Goal: Task Accomplishment & Management: Complete application form

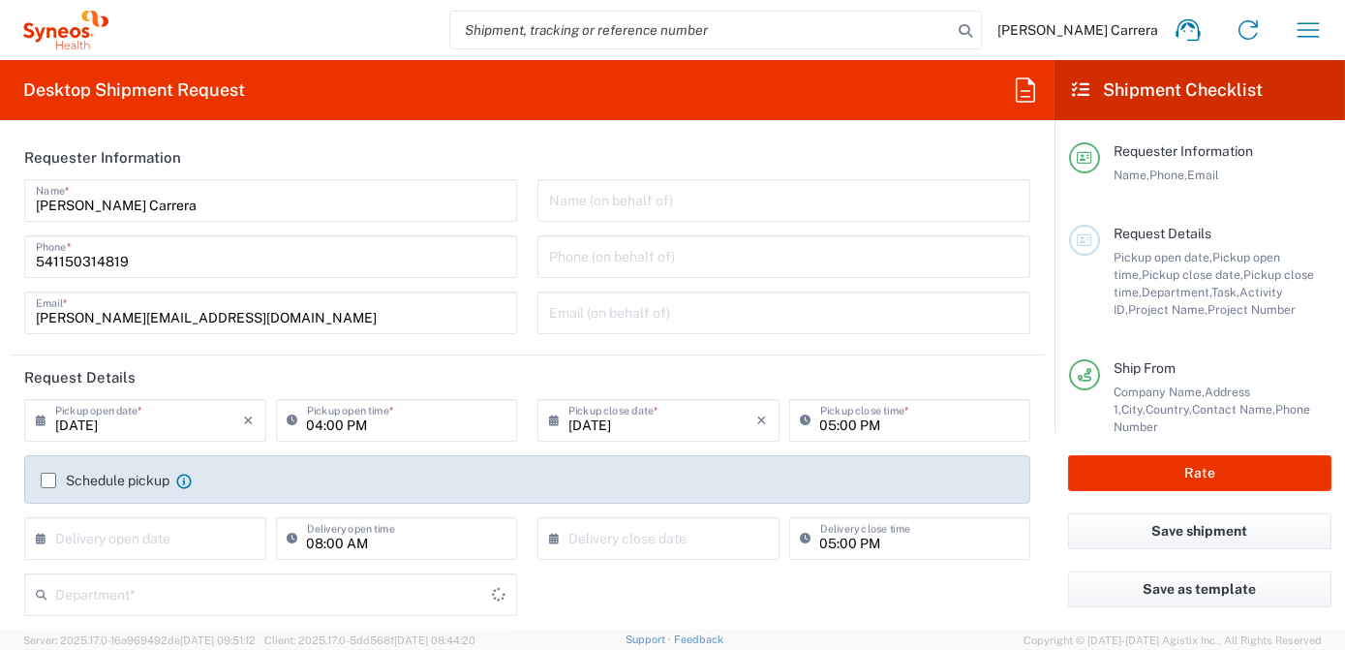
type input "[GEOGRAPHIC_DATA]"
type input "Syneos Health Argentina SA"
type input "3190"
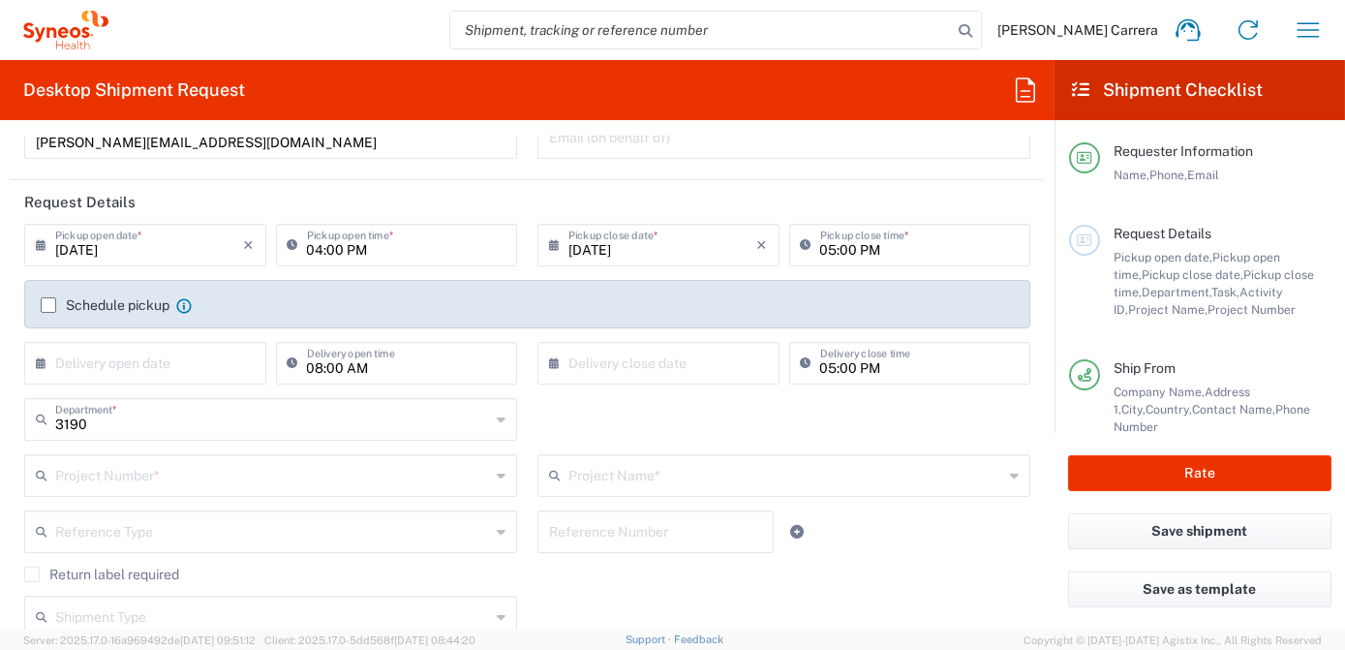
scroll to position [263, 0]
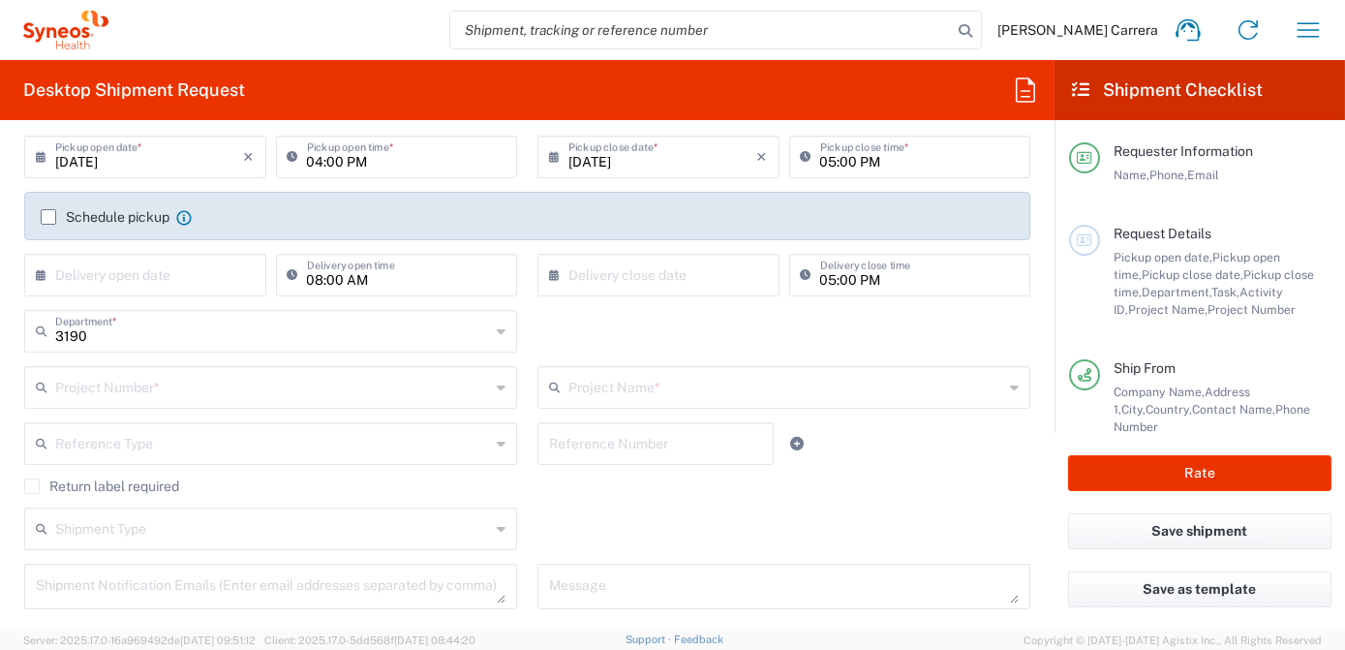
click at [106, 404] on div "Project Number *" at bounding box center [270, 387] width 493 height 43
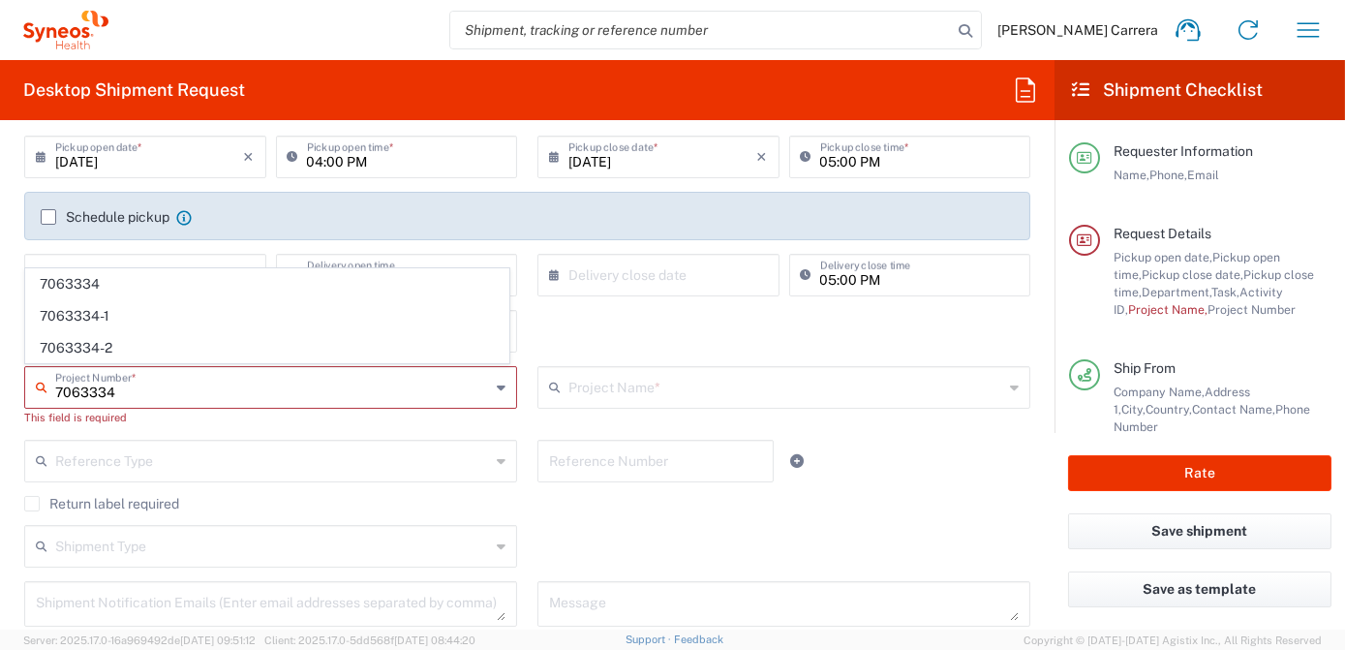
type input "7063334"
click at [93, 292] on span "7063334" at bounding box center [267, 284] width 482 height 30
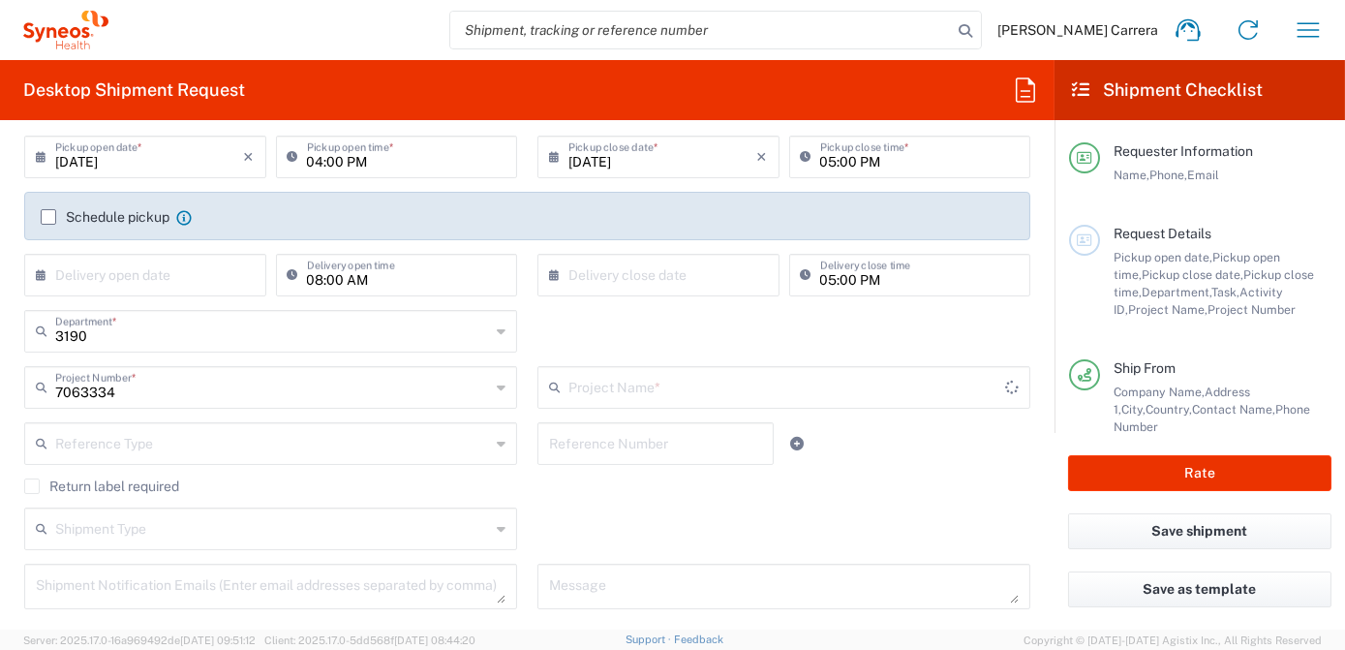
type input "Mineralys 7063334"
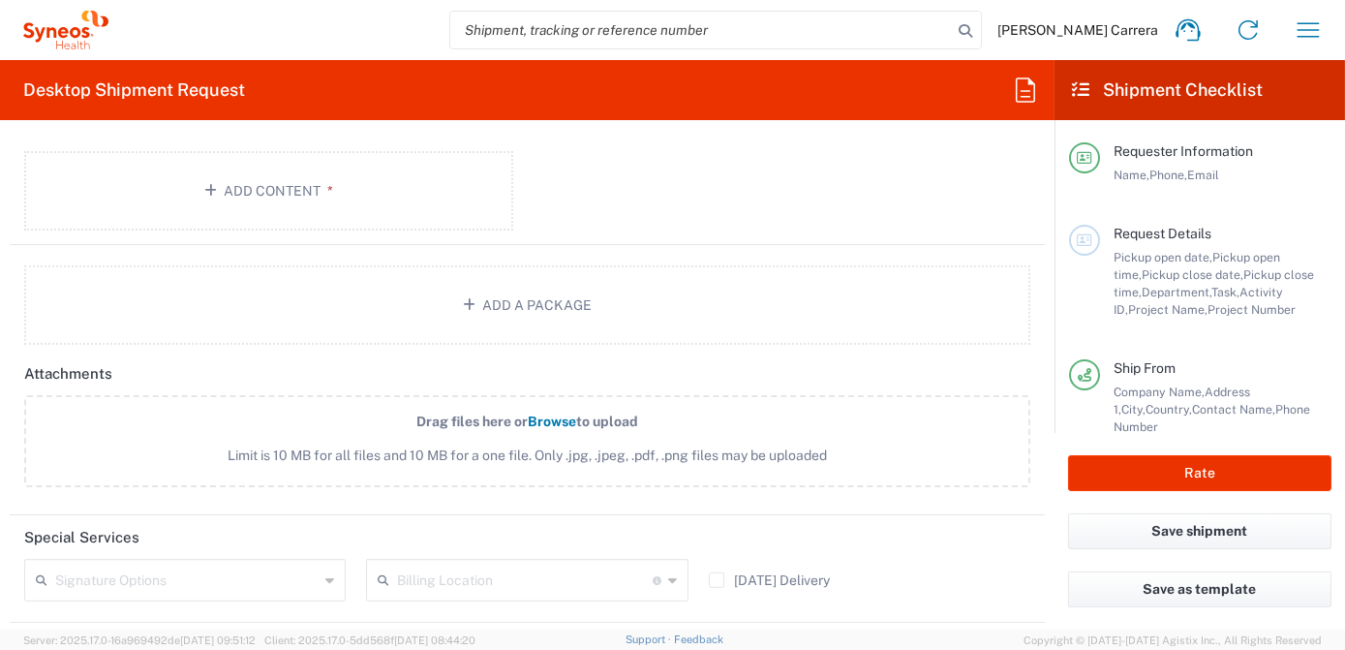
scroll to position [2289, 0]
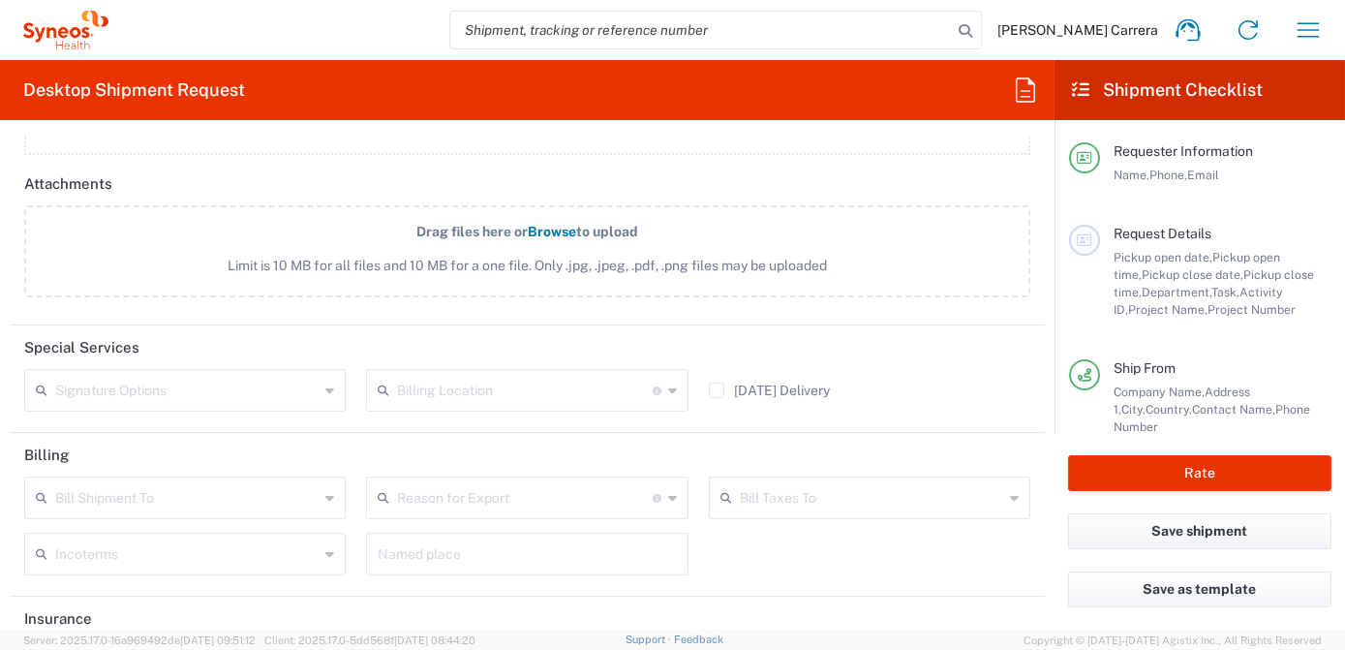
click at [433, 389] on input "text" at bounding box center [524, 389] width 255 height 34
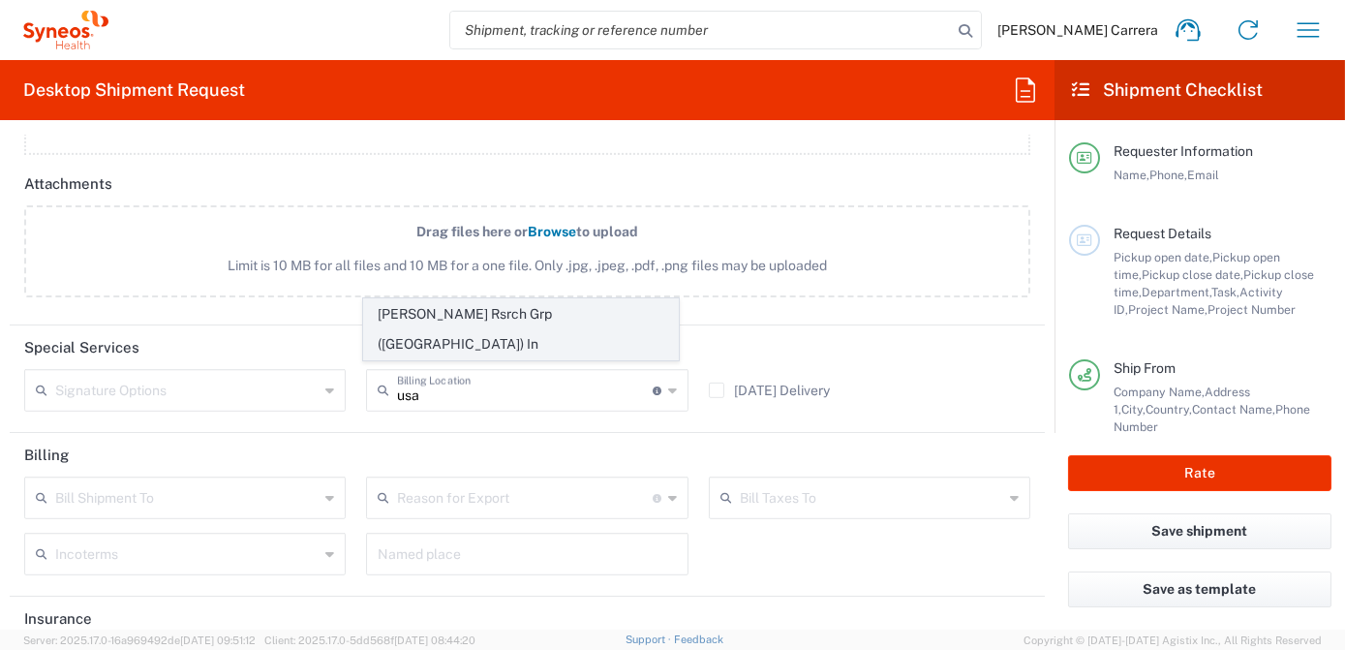
click at [498, 350] on span "[PERSON_NAME] Rsrch Grp ([GEOGRAPHIC_DATA]) In" at bounding box center [521, 329] width 314 height 60
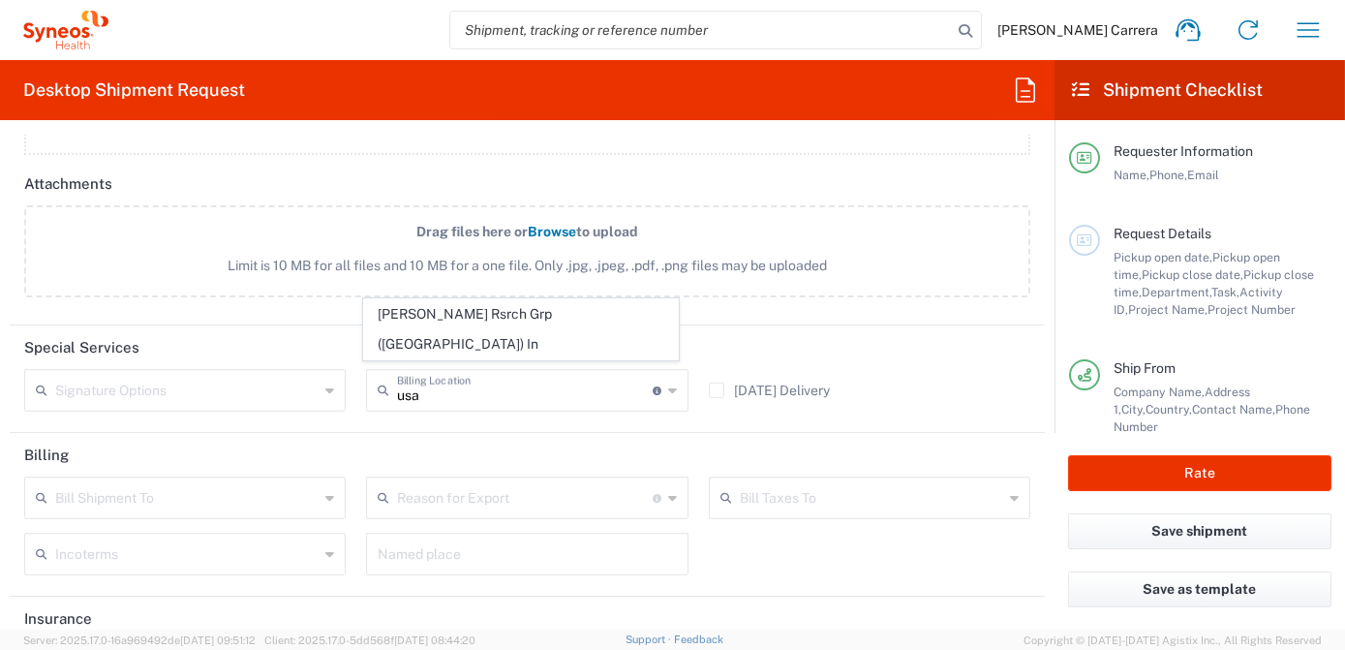
type input "[PERSON_NAME] Rsrch Grp ([GEOGRAPHIC_DATA]) In"
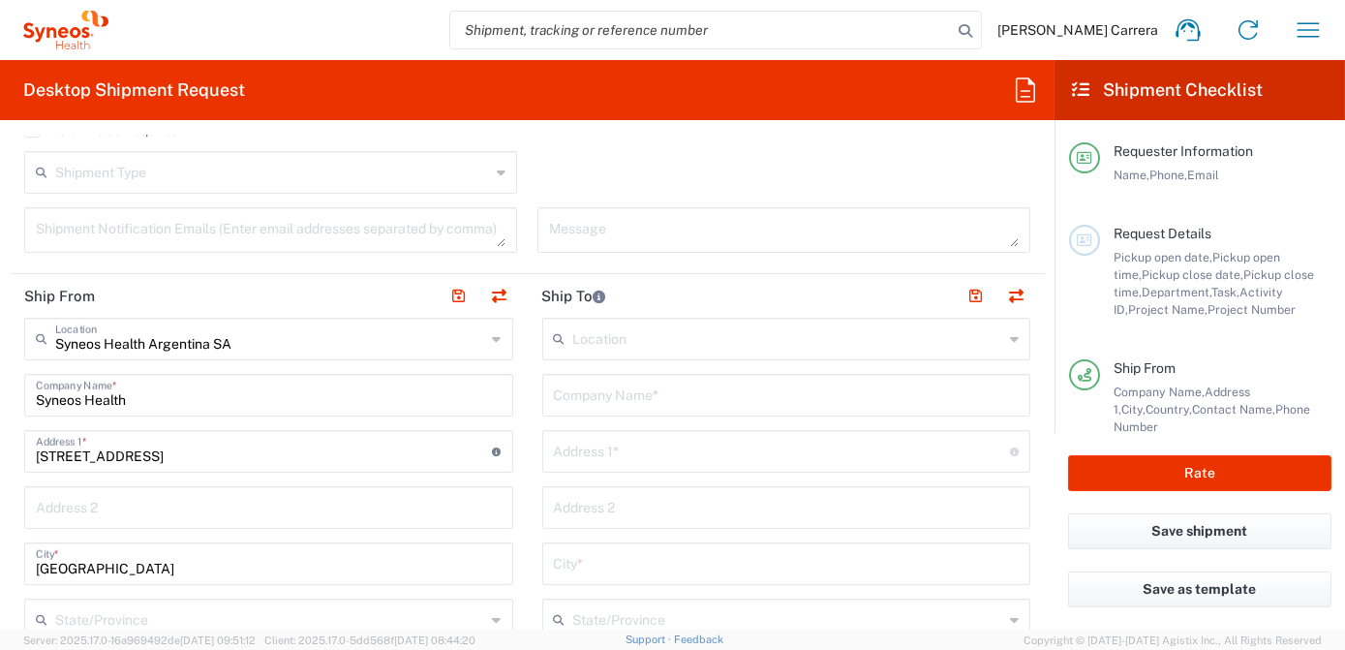
scroll to position [616, 0]
drag, startPoint x: 164, startPoint y: 401, endPoint x: -39, endPoint y: 357, distance: 207.1
click at [0, 357] on html "[PERSON_NAME] Carrera Home Shipment estimator Shipment tracking Desktop shipmen…" at bounding box center [672, 325] width 1345 height 650
type input "clau"
drag, startPoint x: 103, startPoint y: 410, endPoint x: -179, endPoint y: 402, distance: 282.0
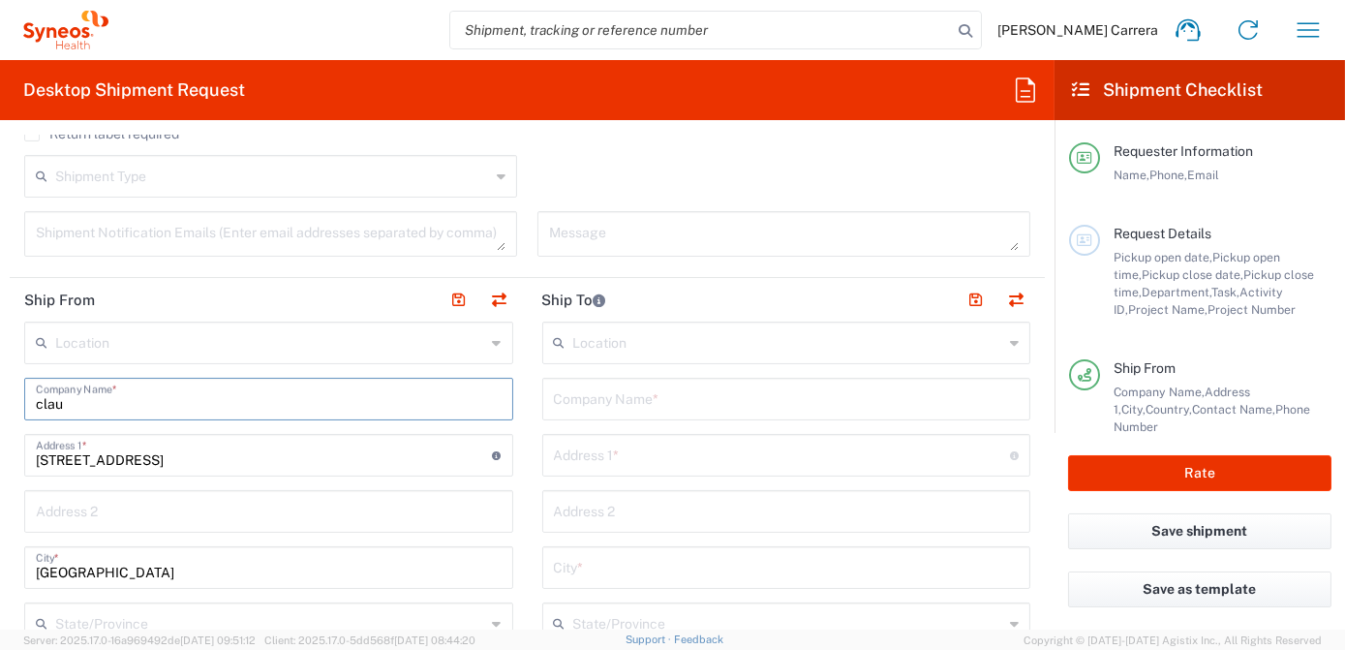
click at [0, 402] on html "[PERSON_NAME] Carrera Home Shipment estimator Shipment tracking Desktop shipmen…" at bounding box center [672, 325] width 1345 height 650
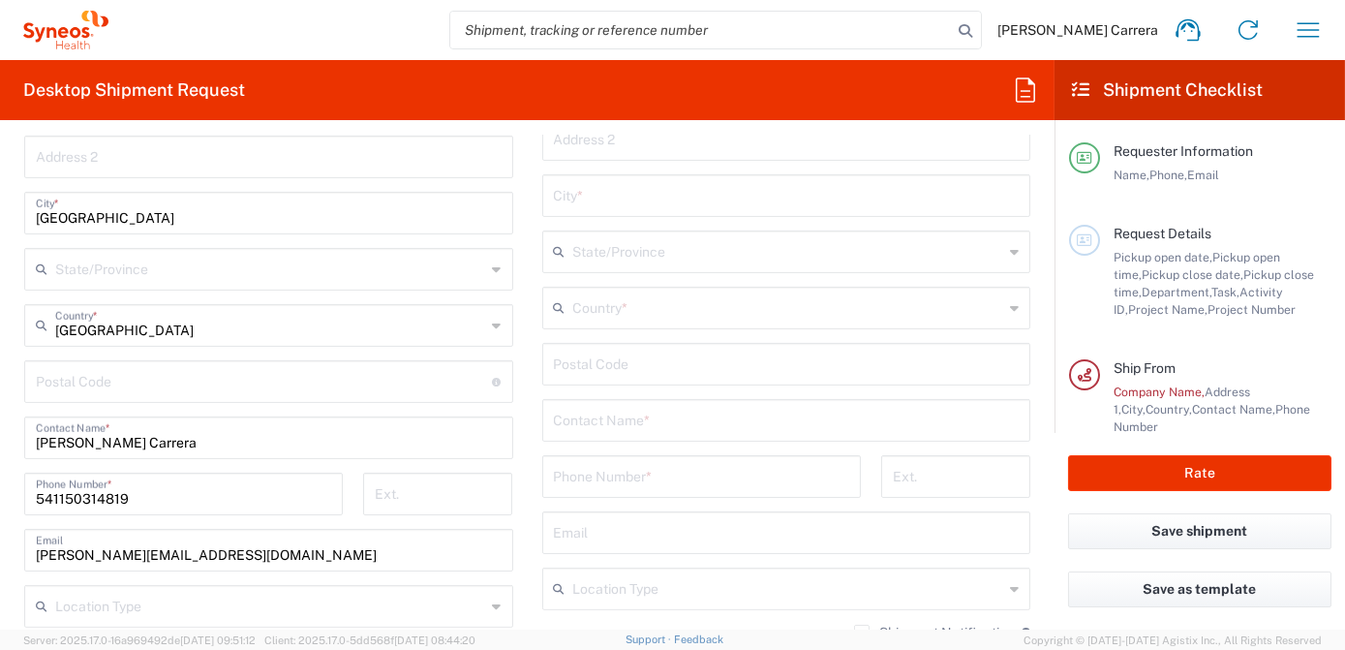
scroll to position [1056, 0]
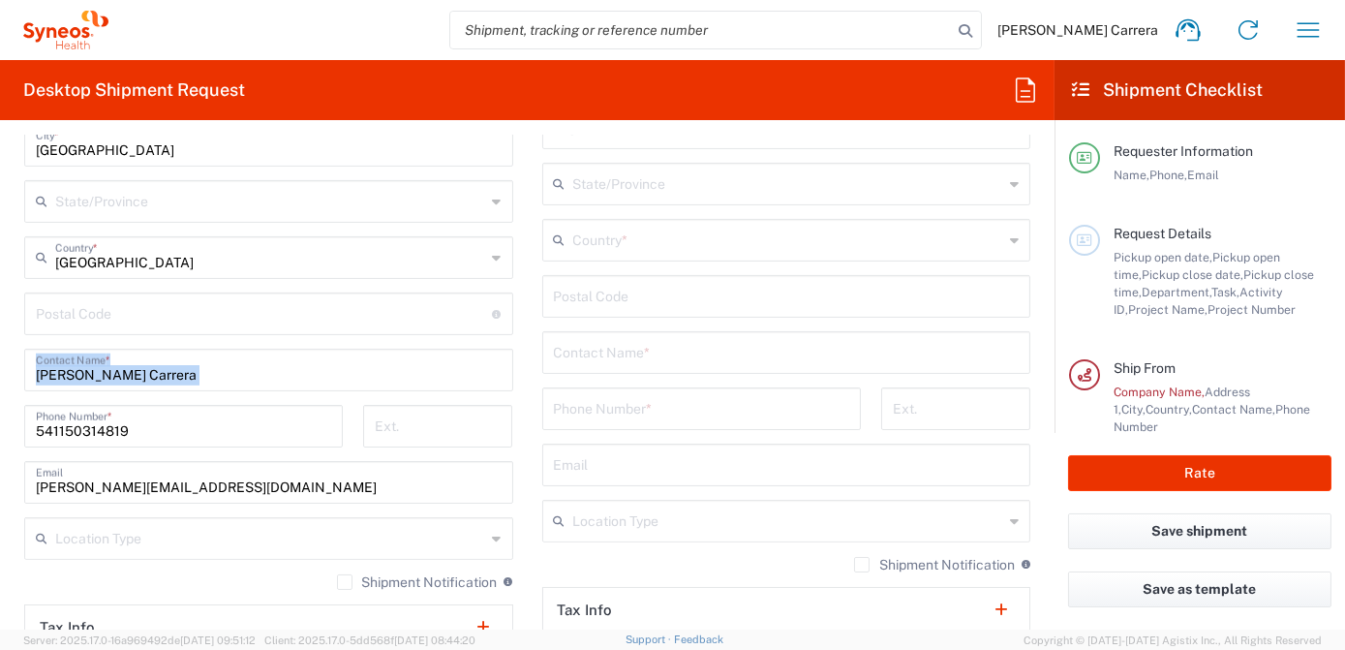
drag, startPoint x: 179, startPoint y: 377, endPoint x: -81, endPoint y: 389, distance: 260.8
click at [0, 389] on html "[PERSON_NAME] Carrera Home Shipment estimator Shipment tracking Desktop shipmen…" at bounding box center [672, 325] width 1345 height 650
copy div "Contact Name *"
click at [240, 373] on input "[PERSON_NAME] Carrera" at bounding box center [269, 369] width 466 height 34
drag, startPoint x: 242, startPoint y: 374, endPoint x: -39, endPoint y: 355, distance: 281.5
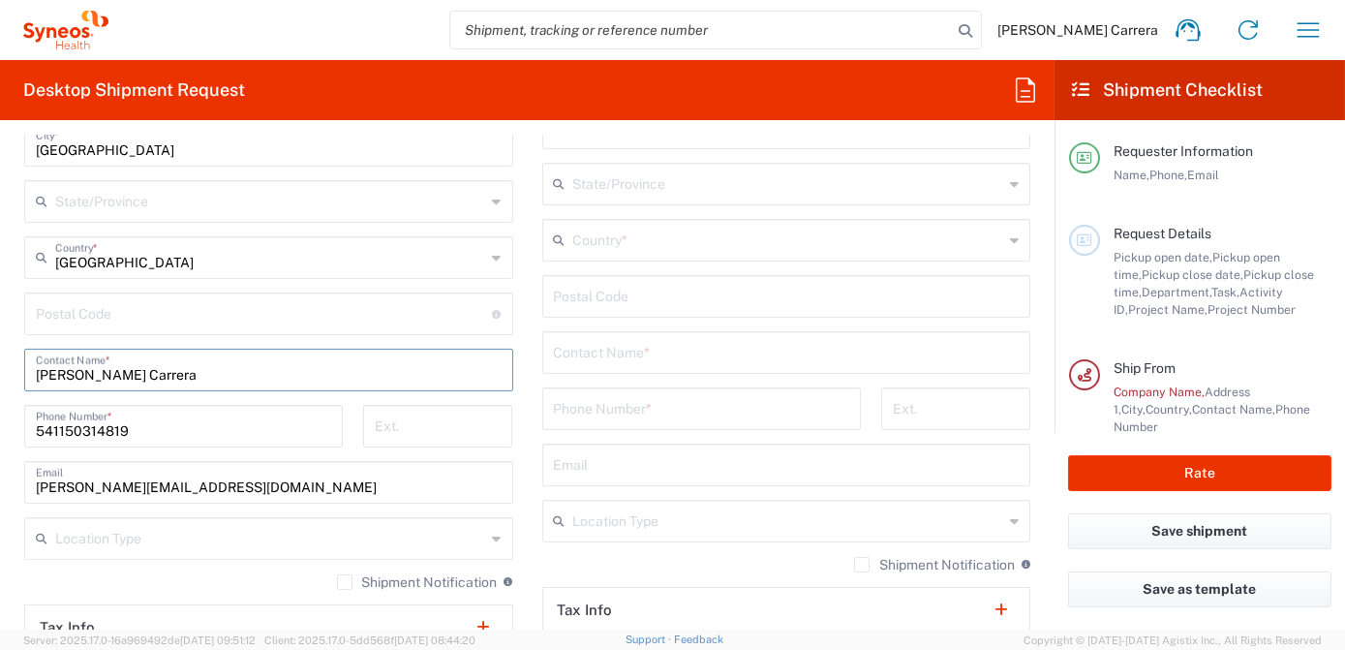
click at [0, 355] on html "[PERSON_NAME] Carrera Home Shipment estimator Shipment tracking Desktop shipmen…" at bounding box center [672, 325] width 1345 height 650
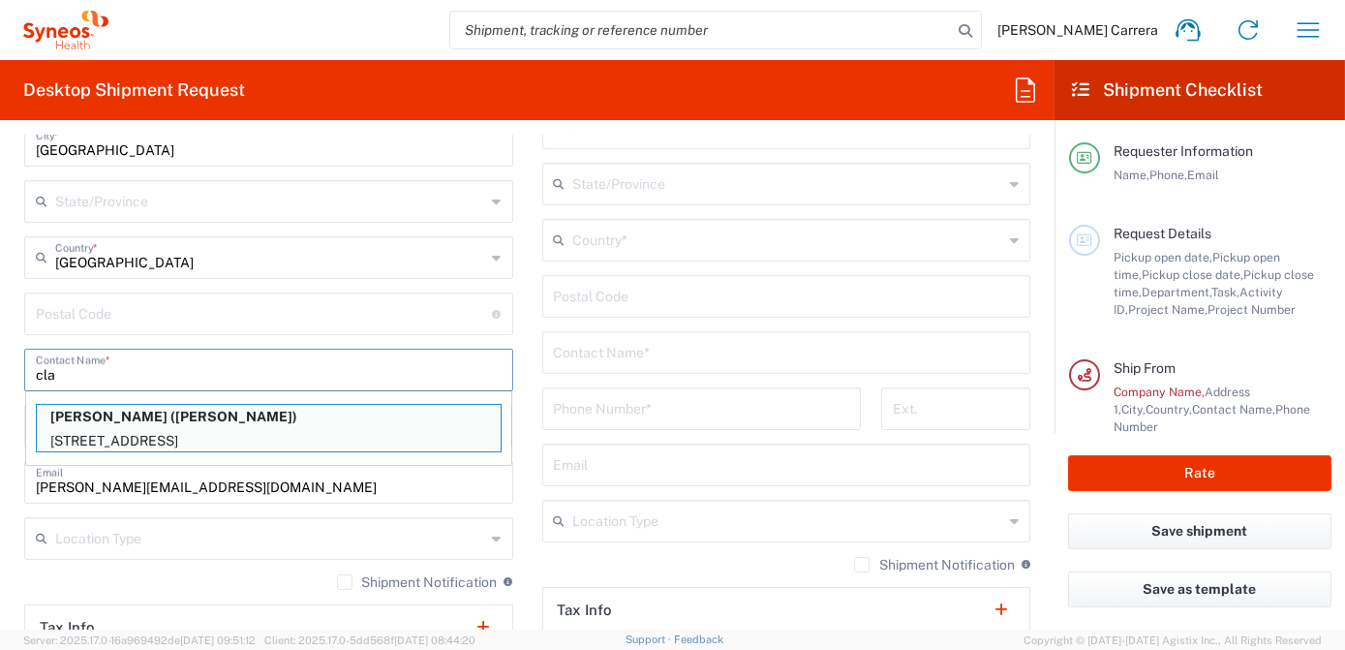
type input "clau"
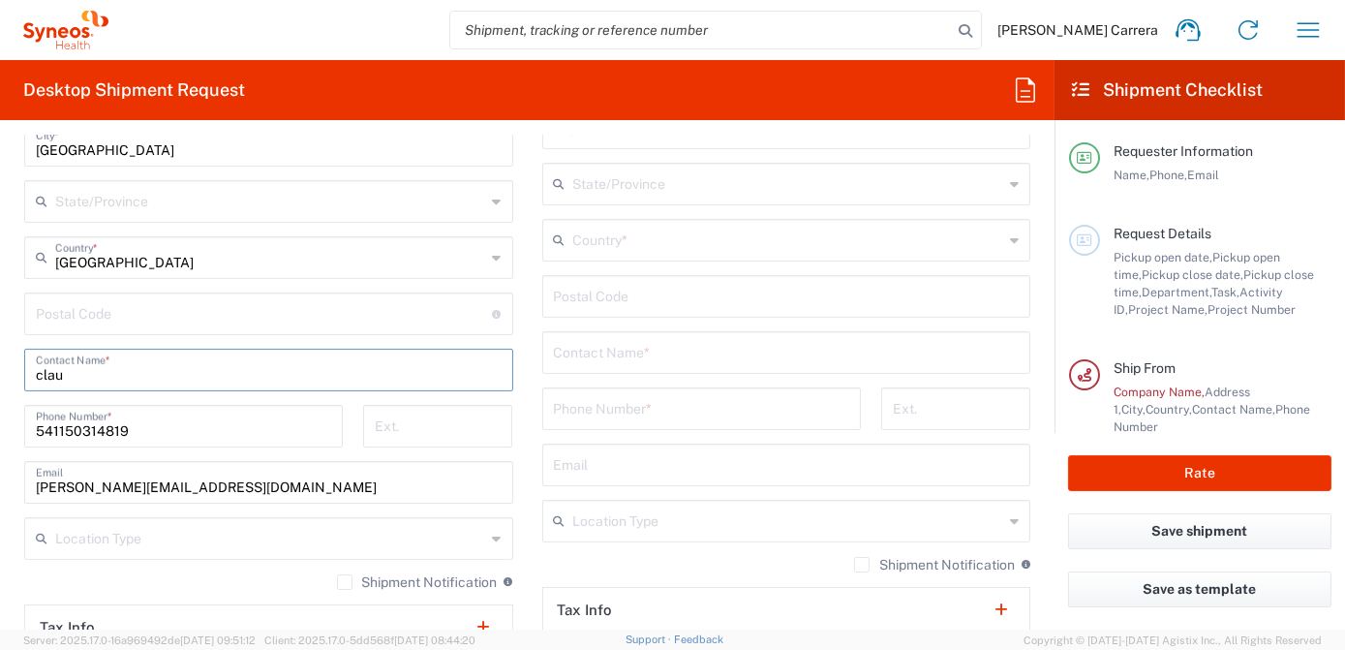
drag, startPoint x: 91, startPoint y: 380, endPoint x: -108, endPoint y: 374, distance: 198.6
click at [0, 374] on html "[PERSON_NAME] Carrera Home Shipment estimator Shipment tracking Desktop shipmen…" at bounding box center [672, 325] width 1345 height 650
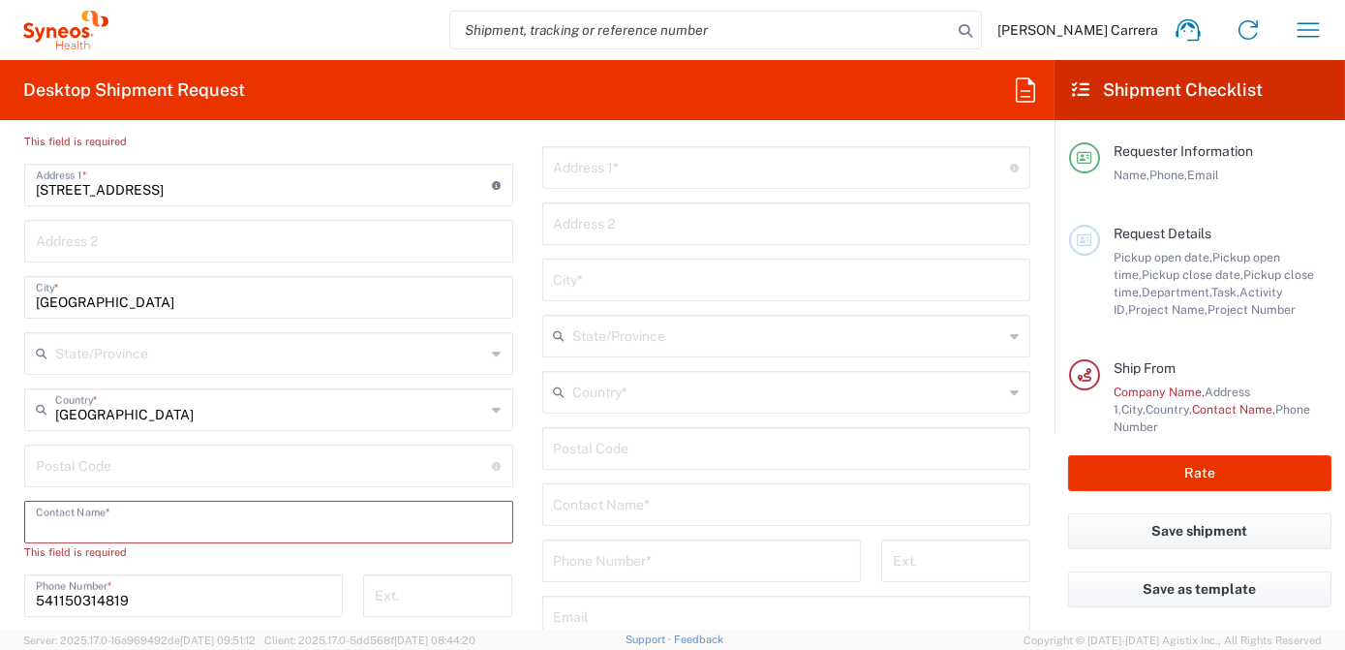
scroll to position [704, 0]
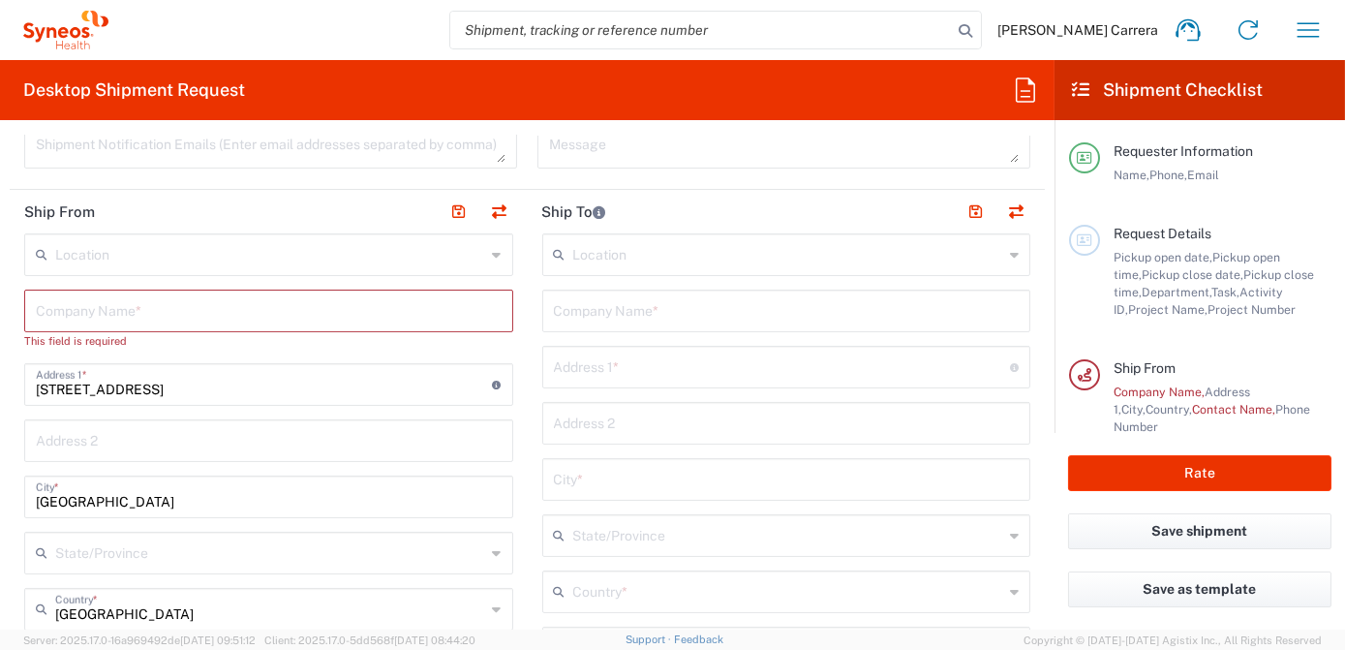
click at [650, 315] on input "text" at bounding box center [787, 309] width 466 height 34
type input "2"
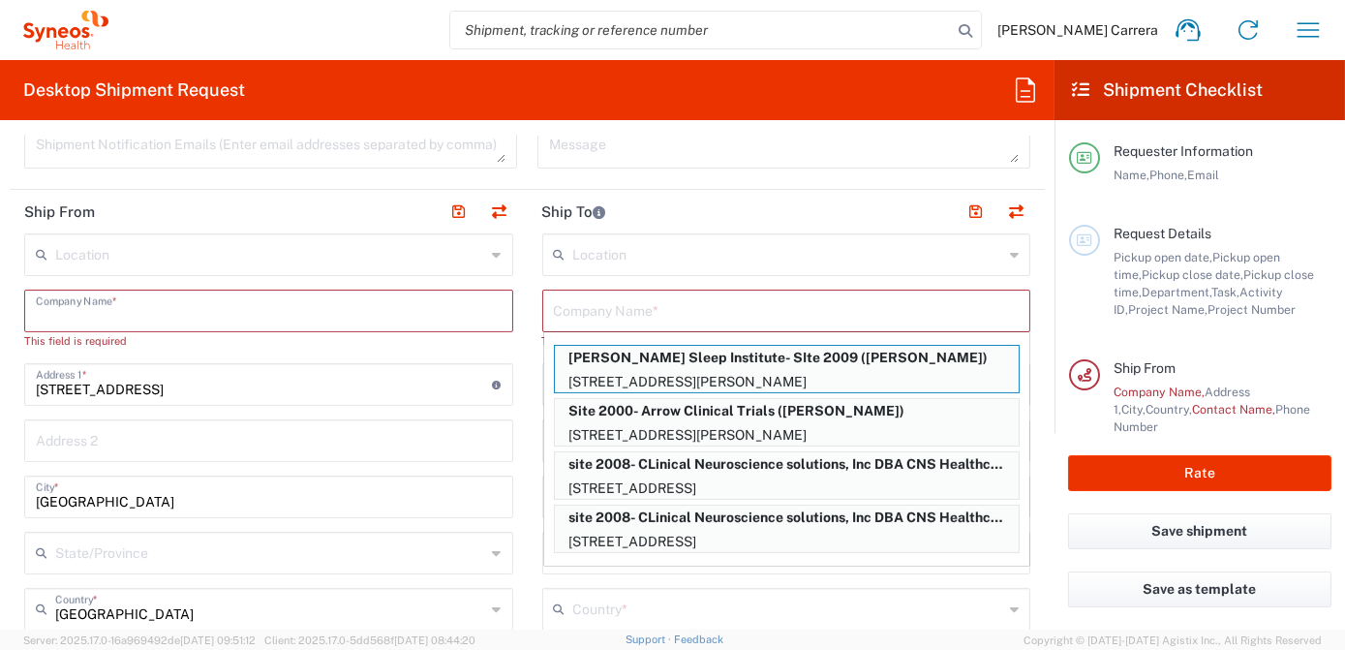
click at [119, 309] on input "text" at bounding box center [269, 309] width 466 height 34
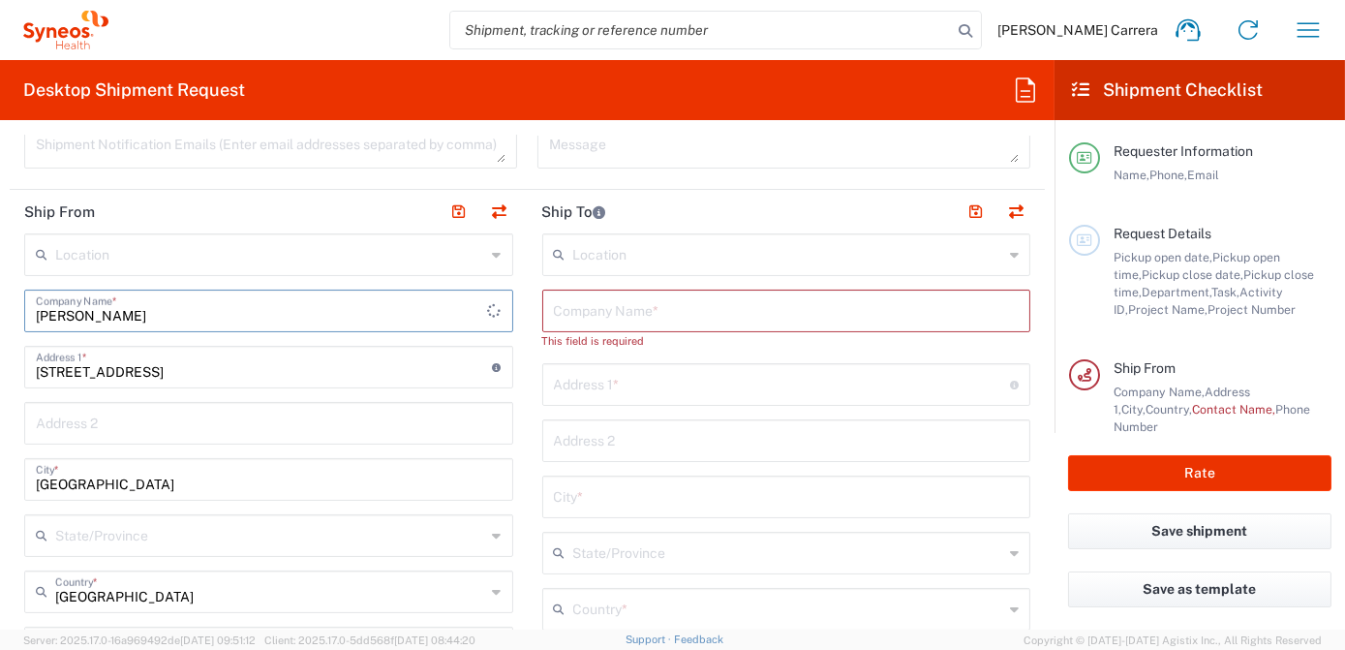
type input "[PERSON_NAME]"
click at [568, 304] on input "text" at bounding box center [787, 309] width 466 height 34
type input "Site 2002 MNL"
click at [611, 365] on input "text" at bounding box center [782, 366] width 457 height 34
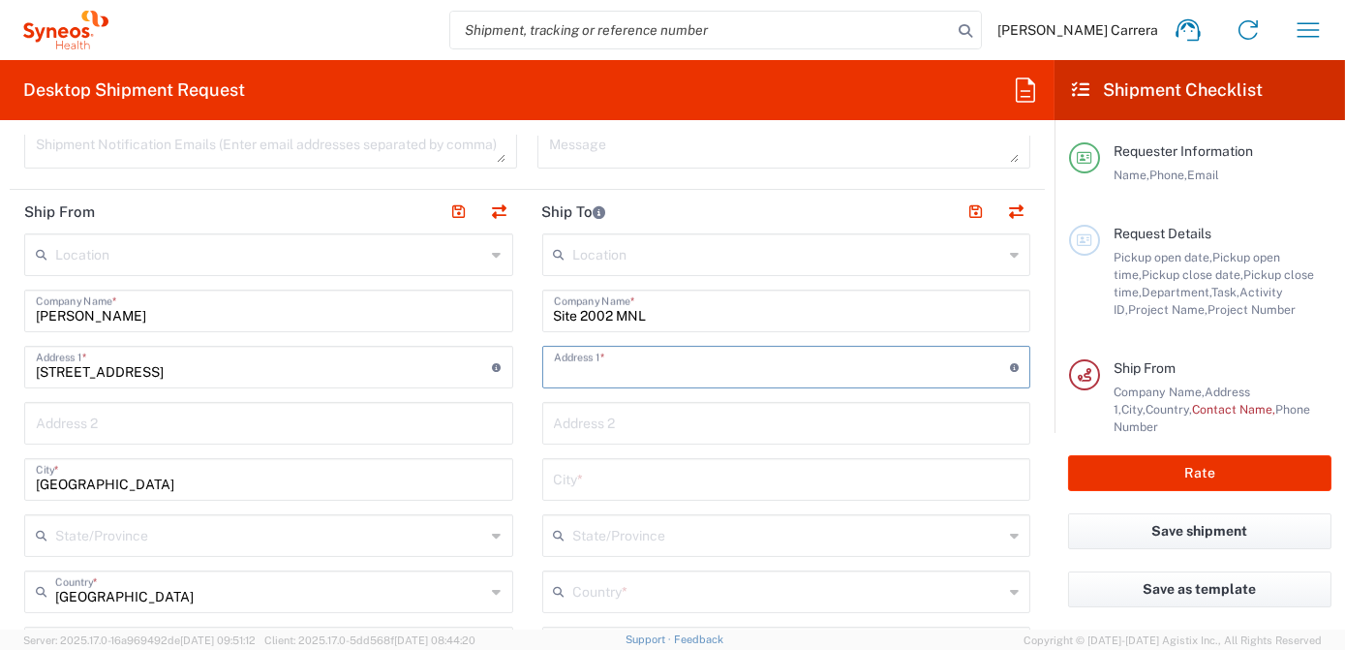
click at [609, 365] on input "text" at bounding box center [782, 366] width 457 height 34
paste input "[STREET_ADDRESS]"
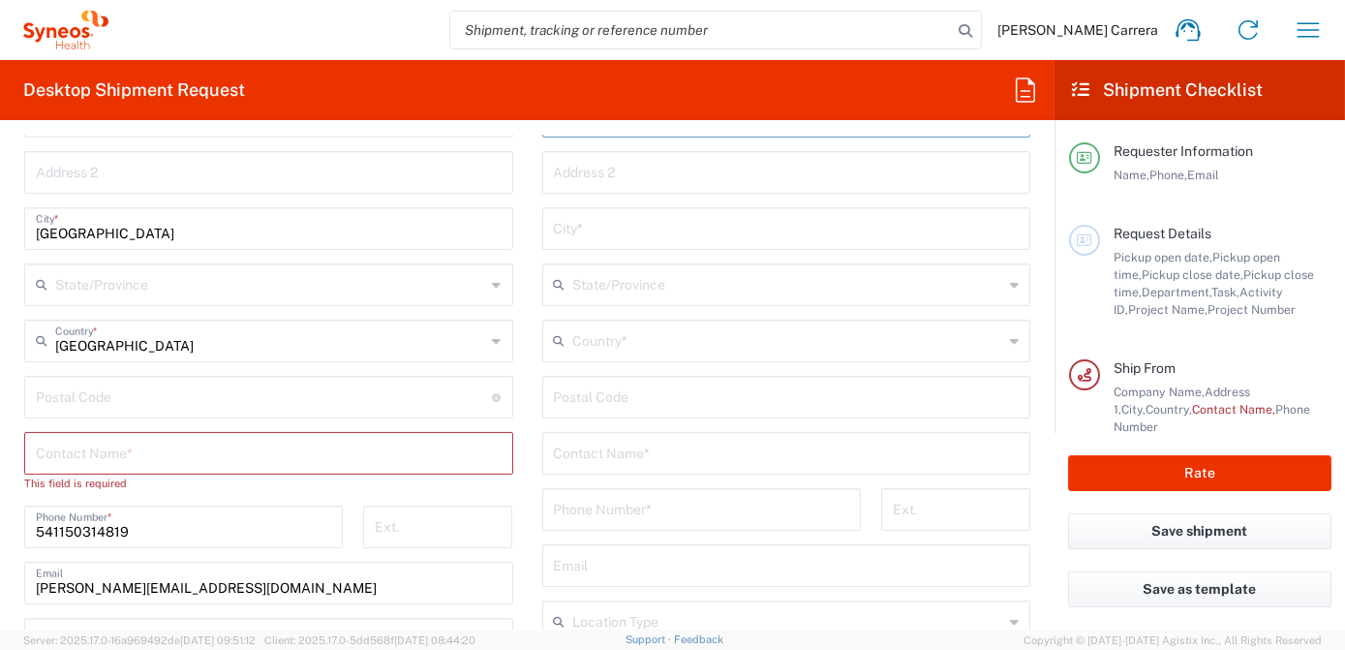
scroll to position [969, 0]
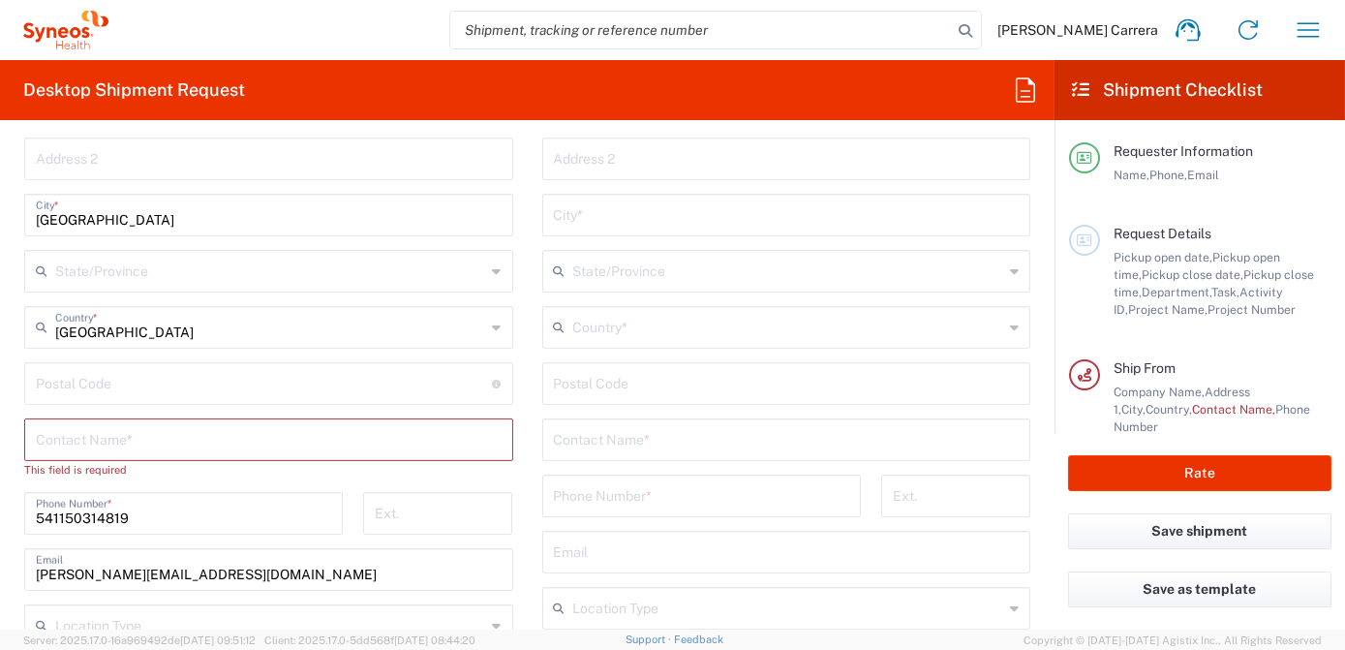
type input "[STREET_ADDRESS]"
click at [600, 326] on input "text" at bounding box center [788, 326] width 431 height 34
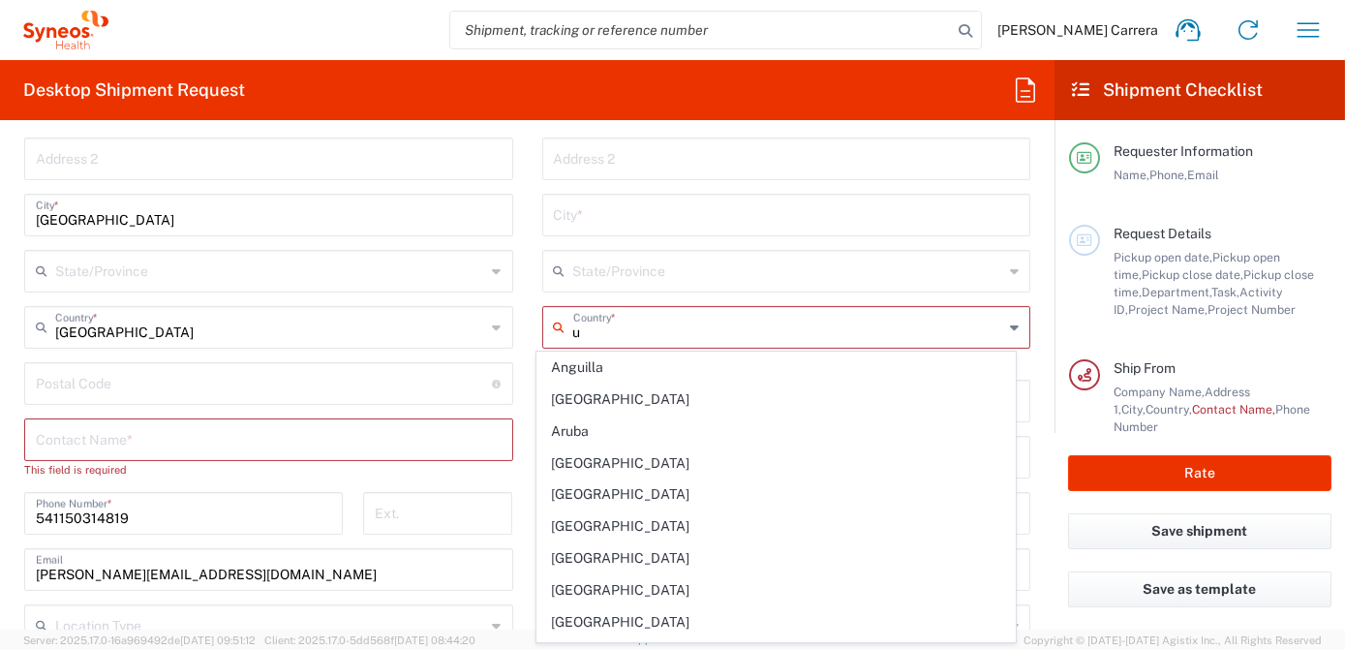
type input "[GEOGRAPHIC_DATA]"
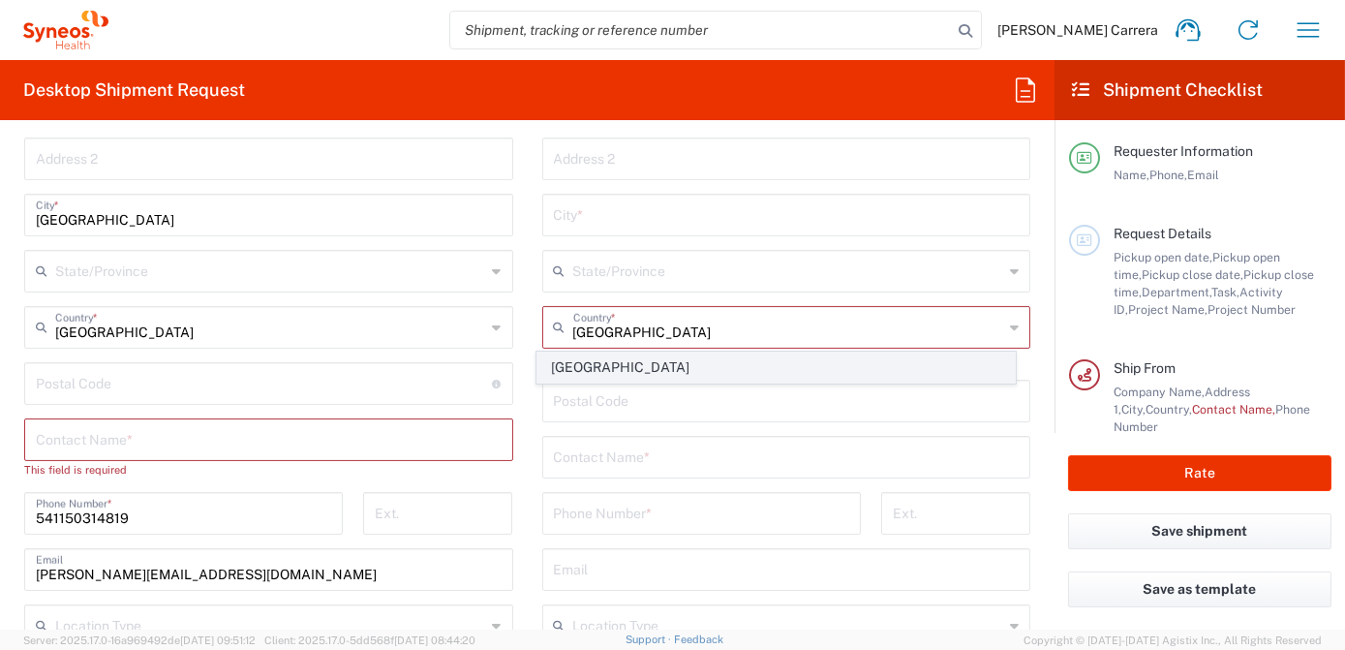
click at [630, 367] on span "[GEOGRAPHIC_DATA]" at bounding box center [777, 368] width 478 height 30
type input "Sender/Shipper"
type input "Delivery Duty Paid"
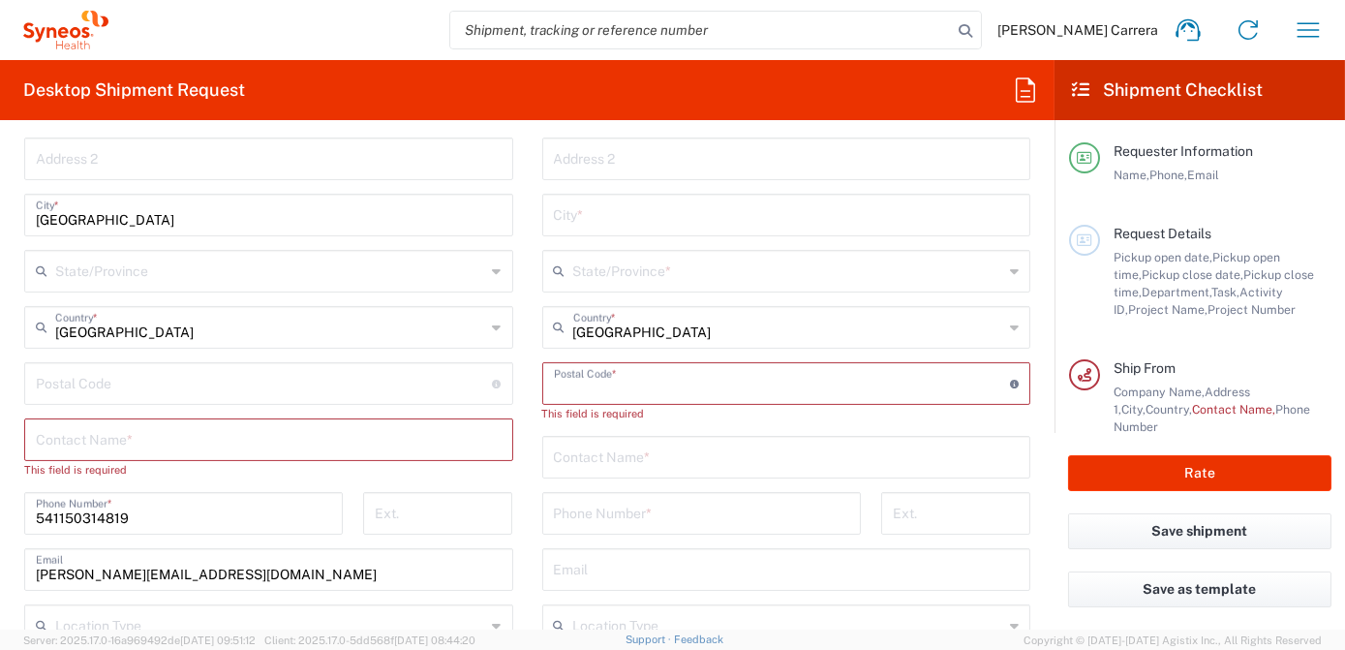
drag, startPoint x: 592, startPoint y: 381, endPoint x: 703, endPoint y: 330, distance: 122.2
click at [592, 381] on input "undefined" at bounding box center [782, 382] width 457 height 34
click at [591, 387] on input "undefined" at bounding box center [782, 382] width 457 height 34
type input "60634"
click at [640, 272] on input "text" at bounding box center [788, 270] width 431 height 34
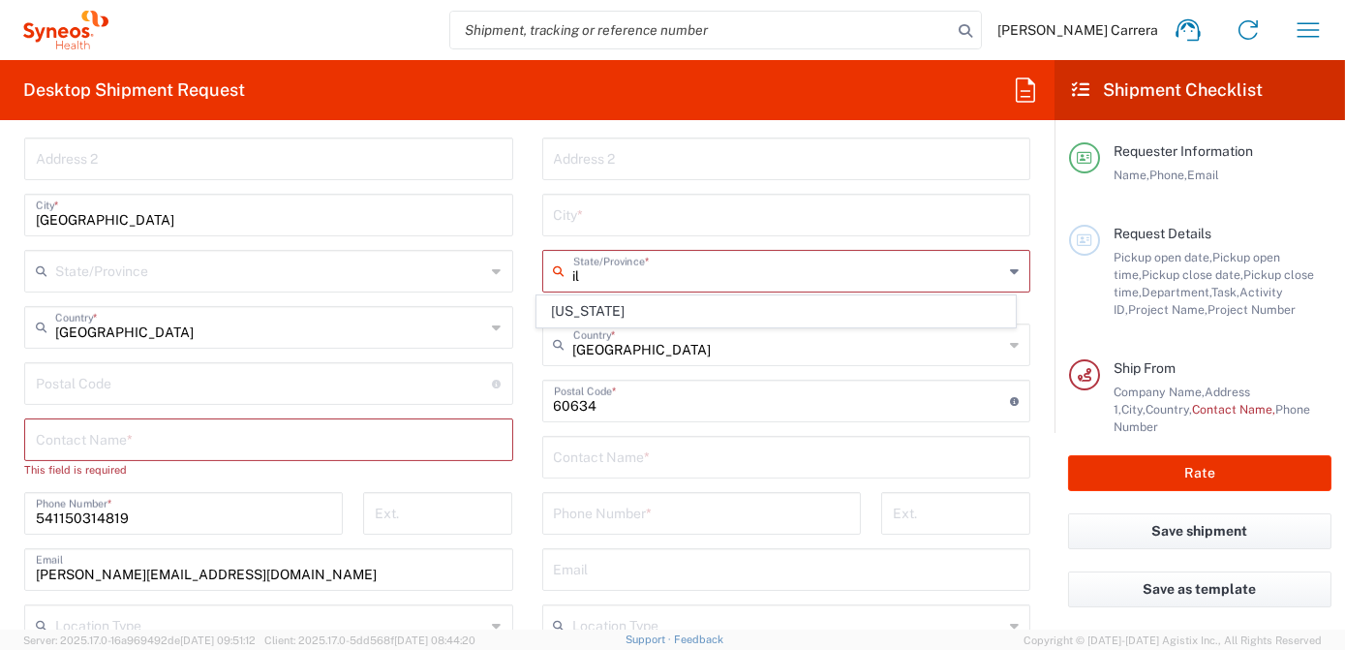
type input "[US_STATE]"
type input "[PERSON_NAME][EMAIL_ADDRESS][PERSON_NAME][DOMAIN_NAME]"
type input "[US_STATE]"
type input "62691"
type input "[US_STATE]"
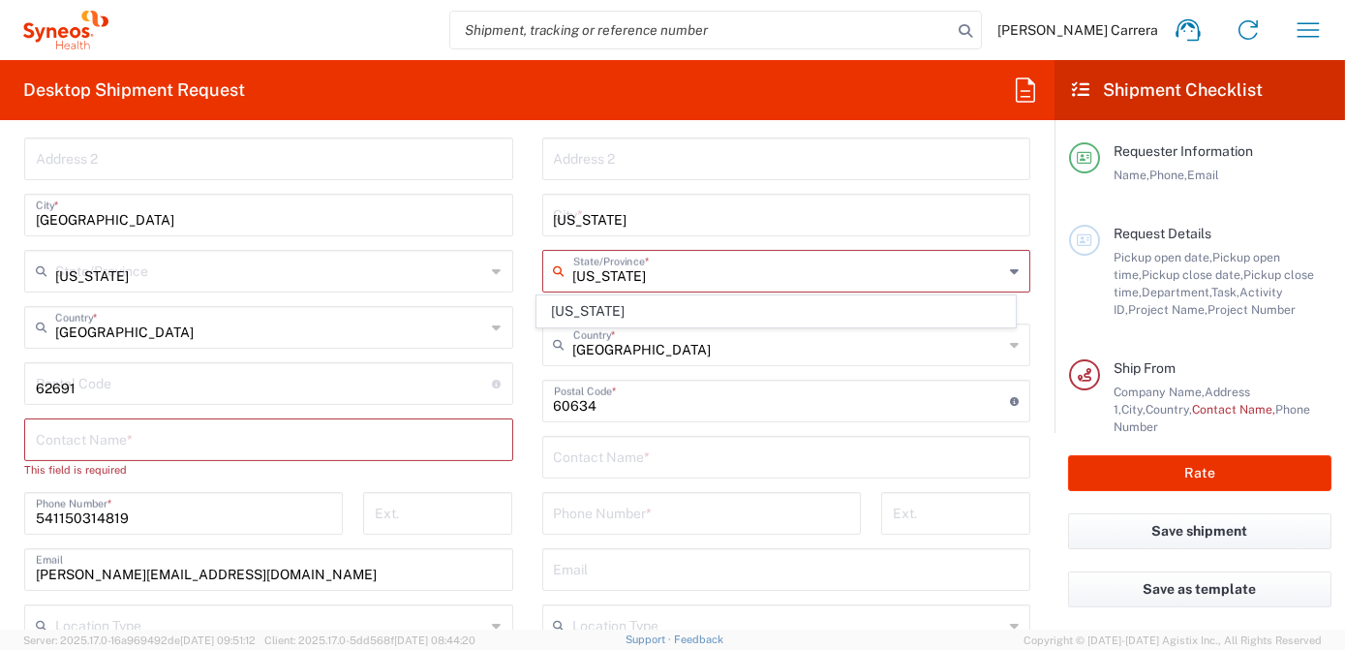
type input "19084002637"
type input "[PERSON_NAME][EMAIL_ADDRESS][PERSON_NAME][DOMAIN_NAME]"
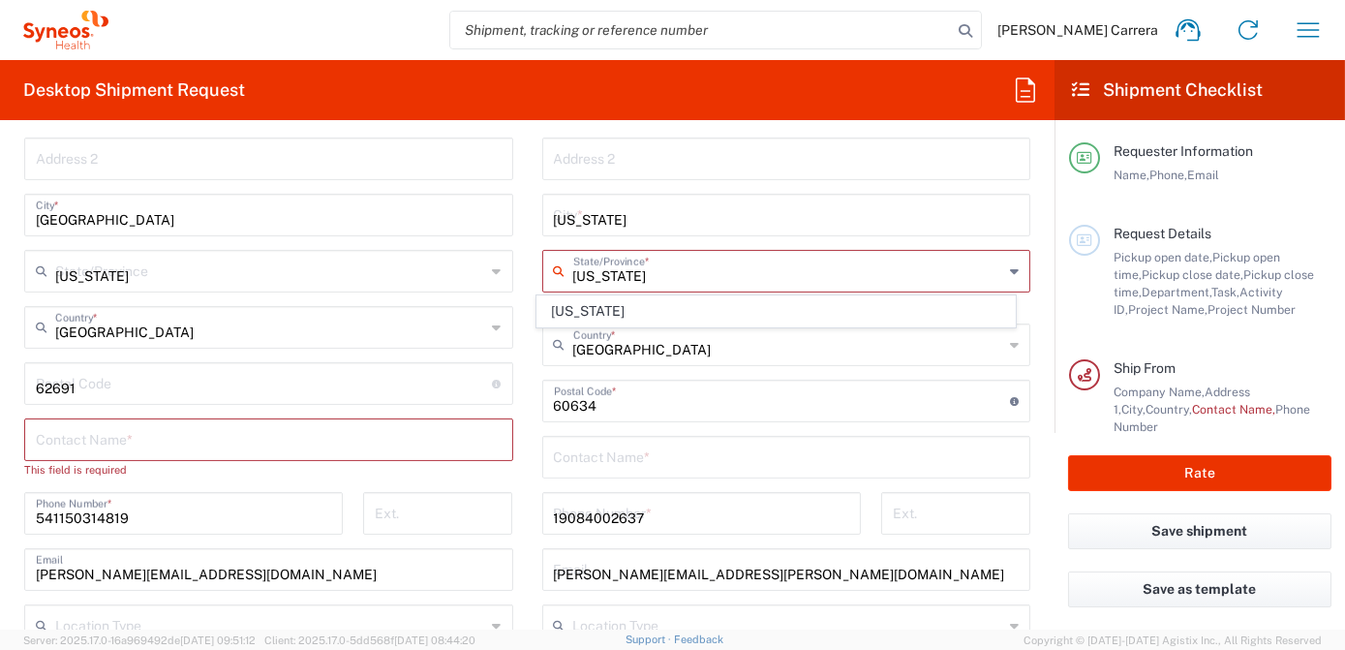
click at [591, 311] on span "[US_STATE]" at bounding box center [777, 311] width 478 height 30
type input "[US_STATE]"
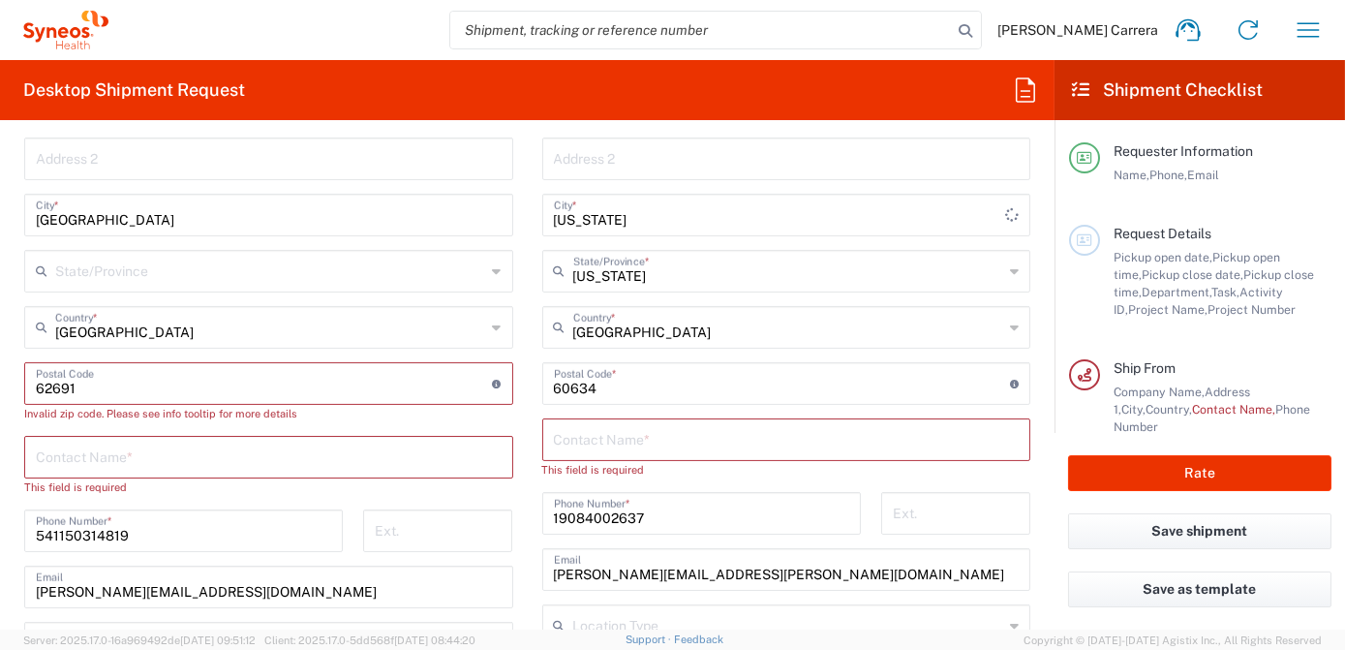
click at [589, 311] on input "[GEOGRAPHIC_DATA]" at bounding box center [788, 326] width 431 height 34
type input "[GEOGRAPHIC_DATA]"
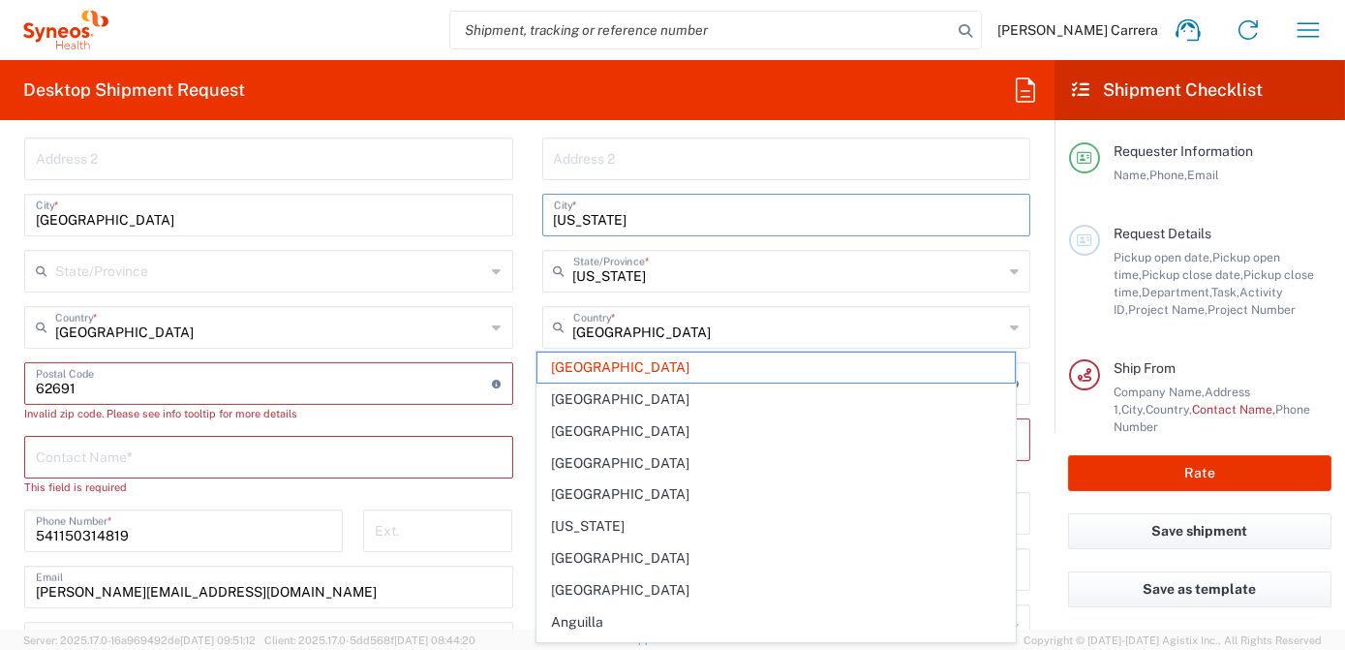
click at [671, 213] on input "[US_STATE]" at bounding box center [787, 214] width 466 height 34
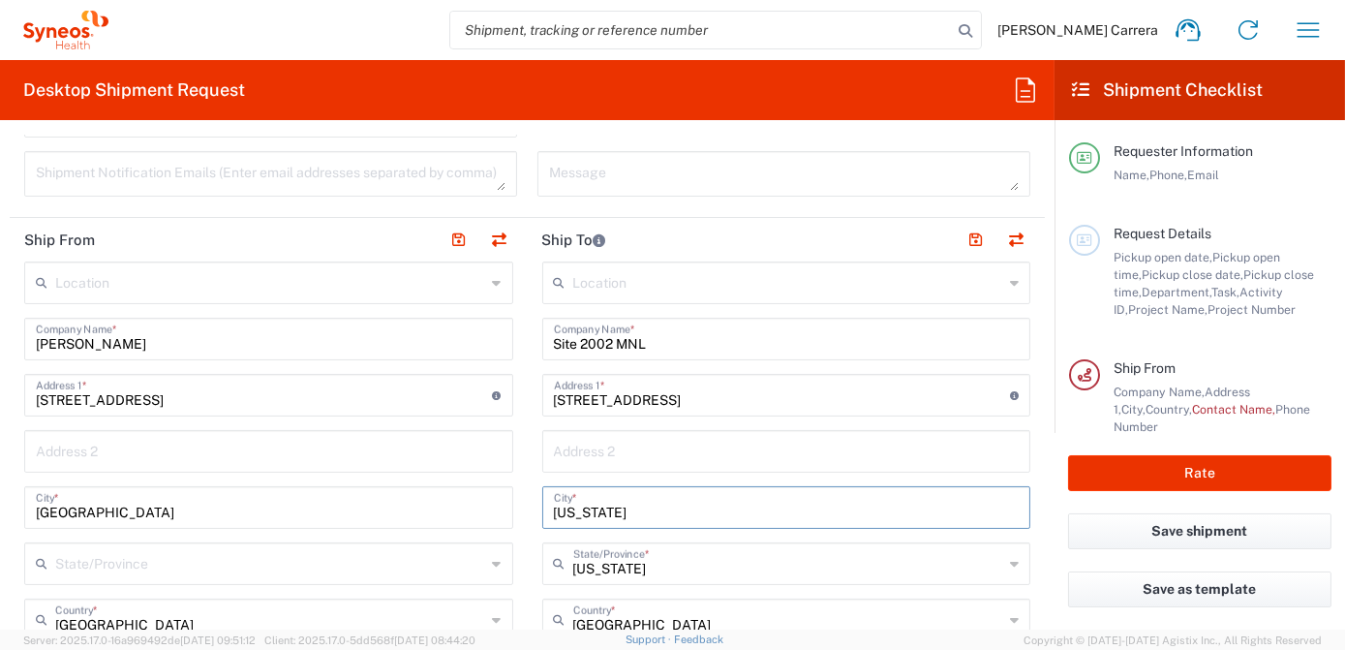
scroll to position [792, 0]
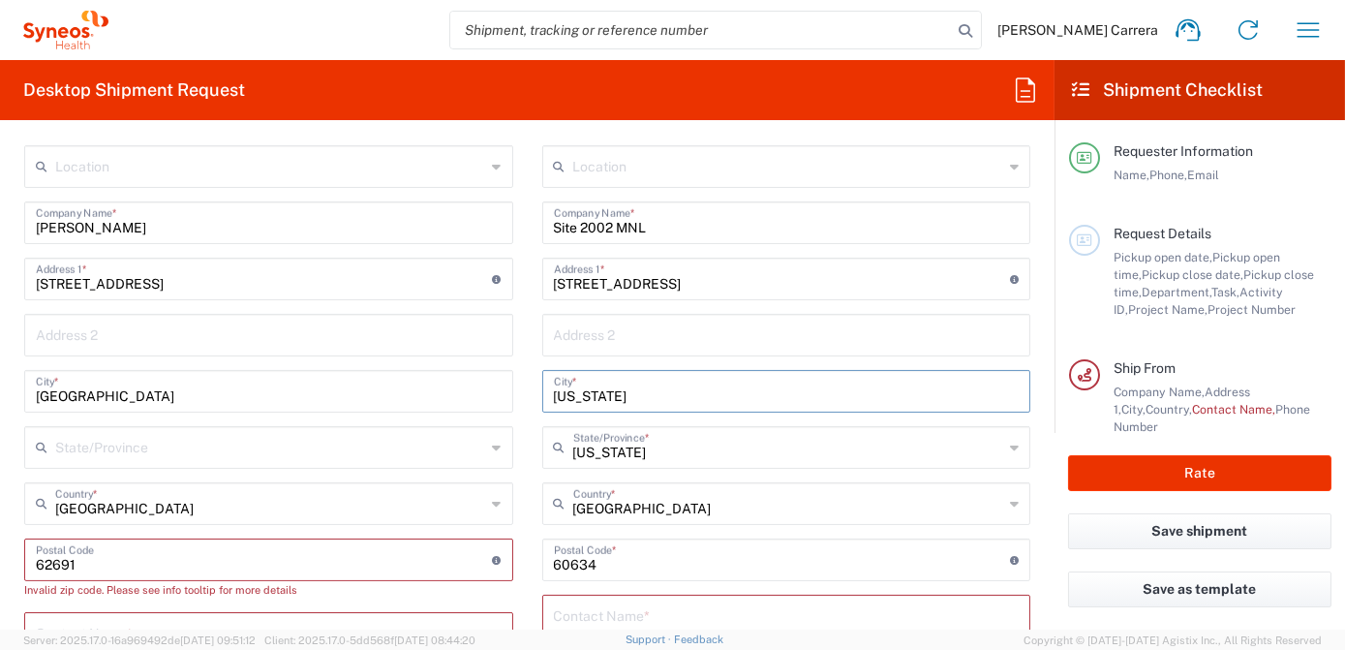
drag, startPoint x: 620, startPoint y: 396, endPoint x: 524, endPoint y: 390, distance: 96.1
click at [528, 391] on main "Location [PERSON_NAME] LLC-[GEOGRAPHIC_DATA] [GEOGRAPHIC_DATA] [GEOGRAPHIC_DATA…" at bounding box center [787, 560] width 518 height 831
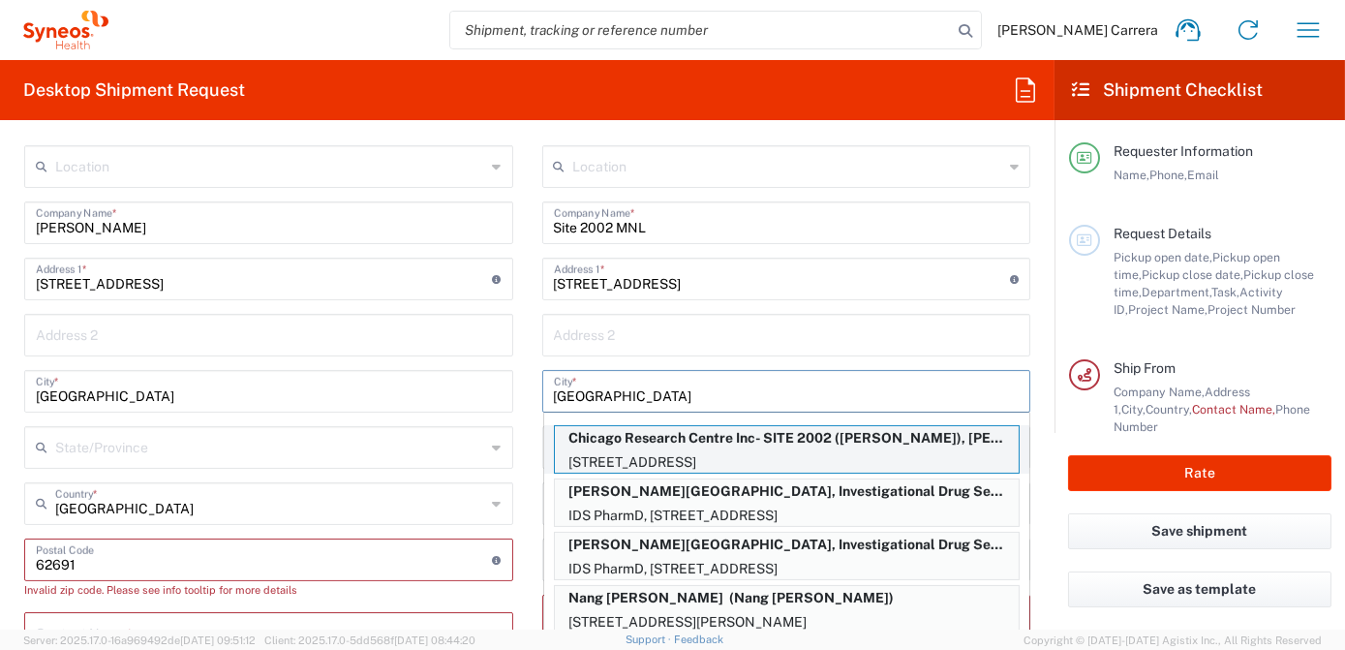
type input "[GEOGRAPHIC_DATA]"
click at [667, 441] on p "Chicago Research Centre Inc- SITE 2002 ([PERSON_NAME]), [PERSON_NAME][EMAIL_ADD…" at bounding box center [787, 438] width 464 height 24
type input "Chicago Research Centre Inc- SITE 2002"
type input "[STREET_ADDRESS]"
type input "[US_STATE]"
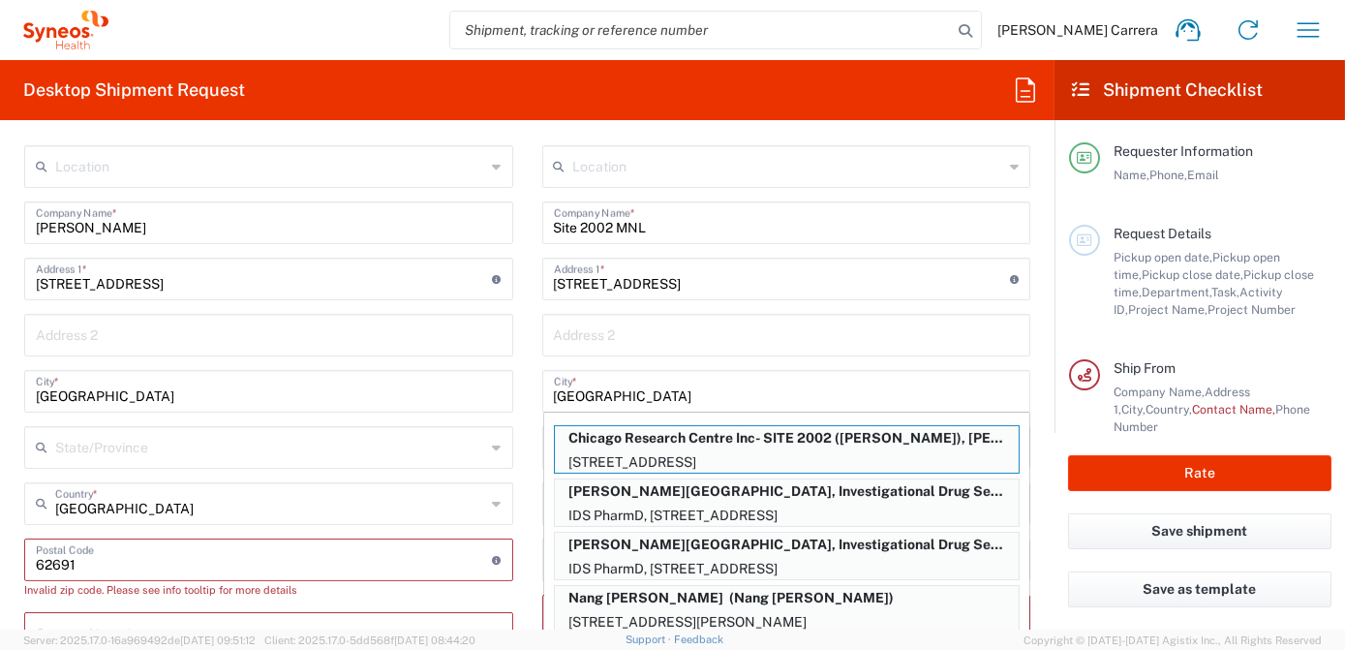
type input "[PERSON_NAME]"
type input "7732829845"
type input "[PERSON_NAME][EMAIL_ADDRESS][PERSON_NAME][DOMAIN_NAME]"
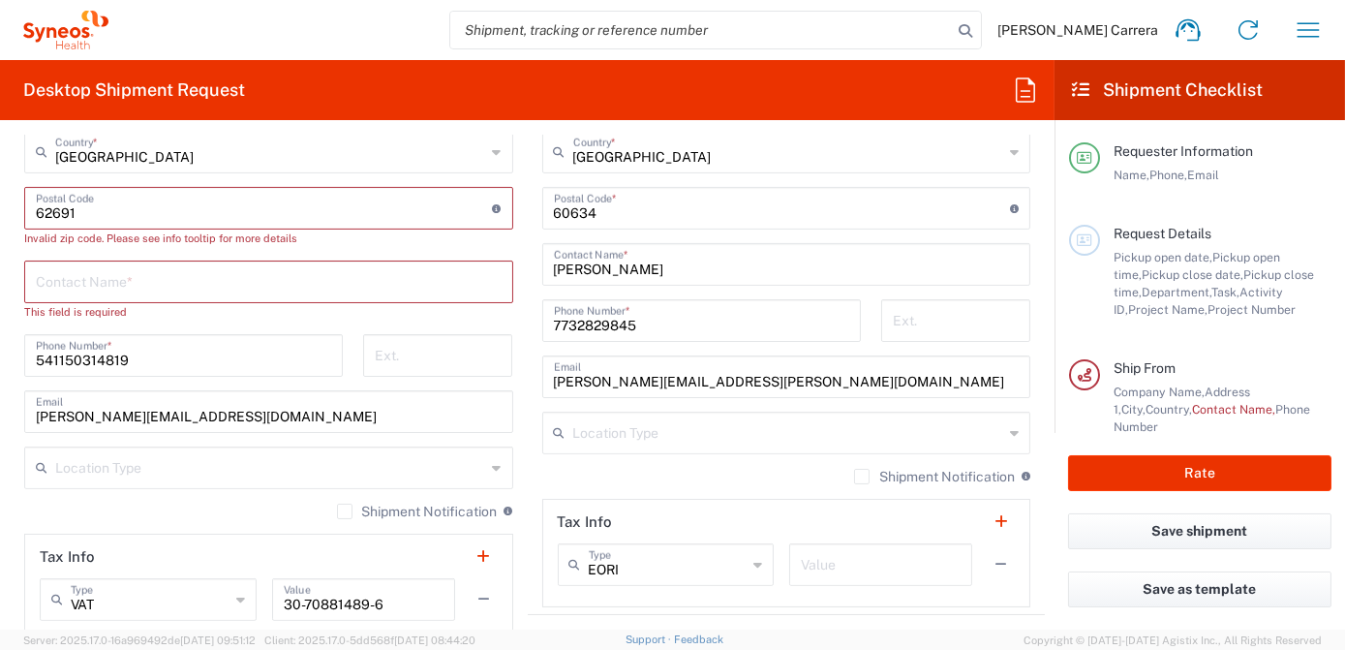
scroll to position [1144, 0]
drag, startPoint x: 164, startPoint y: 365, endPoint x: -34, endPoint y: 344, distance: 198.7
click at [0, 344] on html "[PERSON_NAME] Carrera Home Shipment estimator Shipment tracking Desktop shipmen…" at bounding box center [672, 325] width 1345 height 650
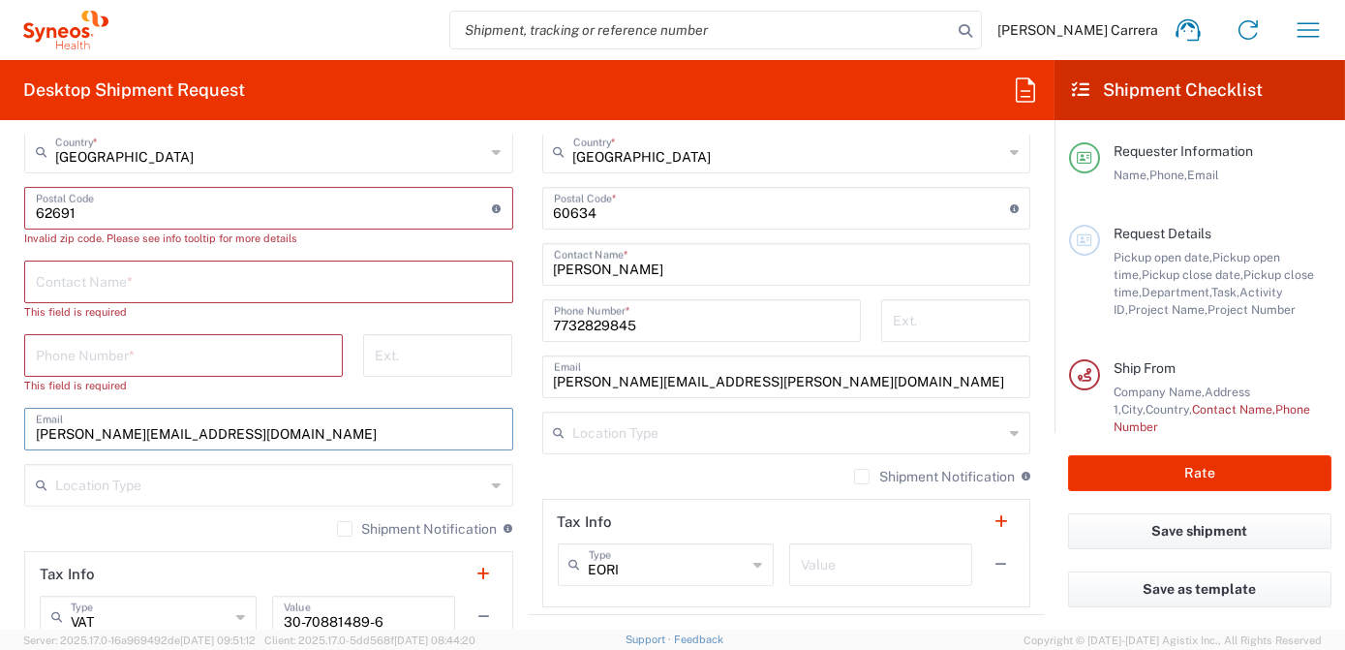
drag, startPoint x: 420, startPoint y: 436, endPoint x: 18, endPoint y: 412, distance: 402.7
click at [21, 415] on main "Location [PERSON_NAME] LLC-[GEOGRAPHIC_DATA] [GEOGRAPHIC_DATA] [GEOGRAPHIC_DATA…" at bounding box center [269, 255] width 518 height 922
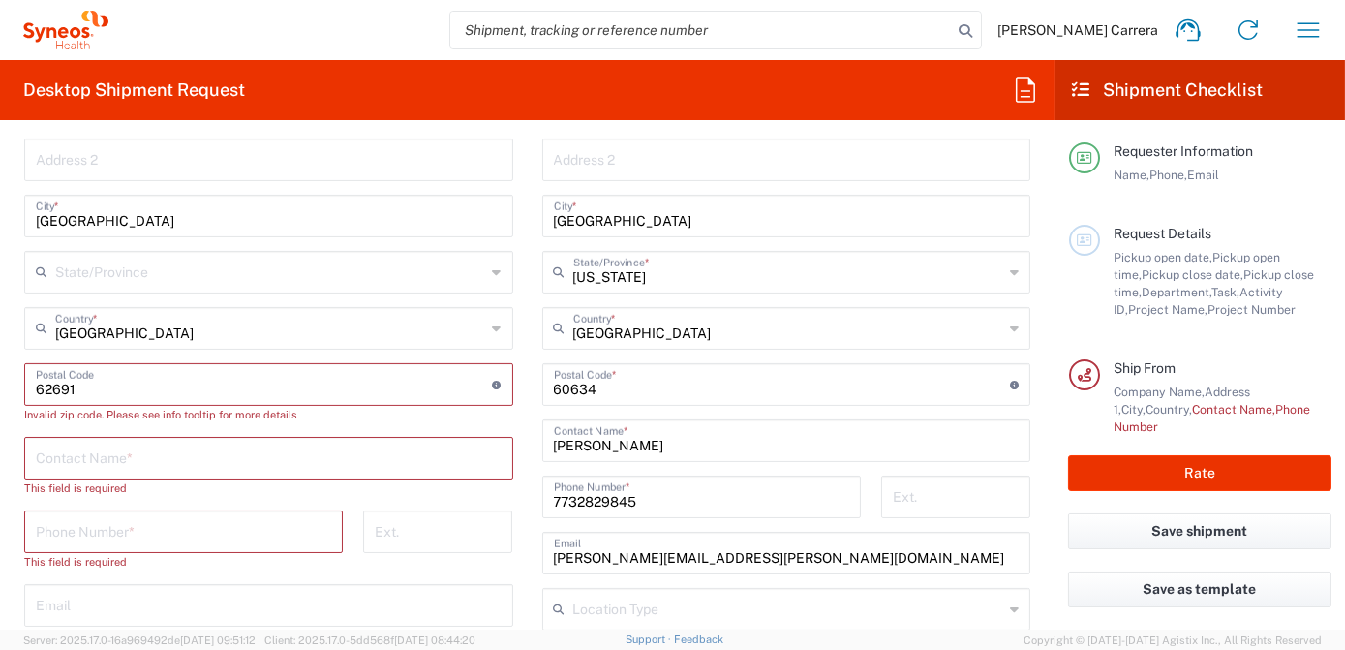
scroll to position [969, 0]
drag, startPoint x: 82, startPoint y: 388, endPoint x: -409, endPoint y: 401, distance: 491.2
click at [0, 401] on html "[PERSON_NAME] Carrera Home Shipment estimator Shipment tracking Desktop shipmen…" at bounding box center [672, 325] width 1345 height 650
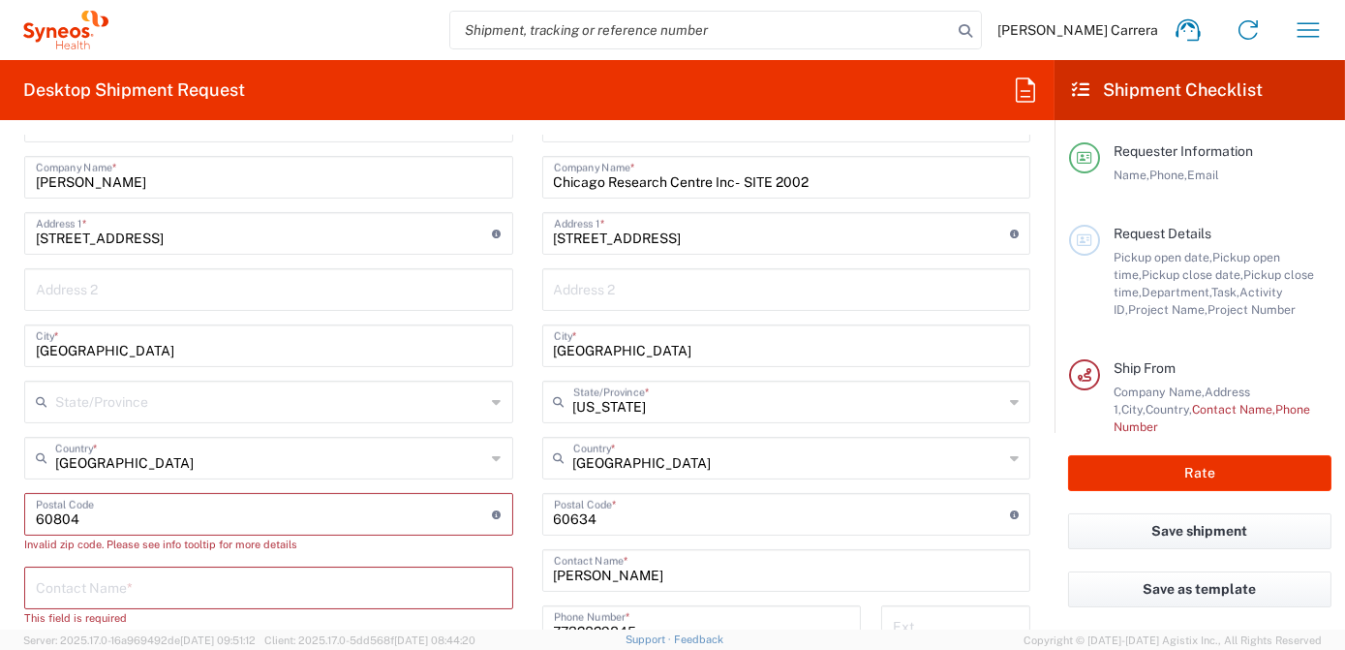
scroll to position [616, 0]
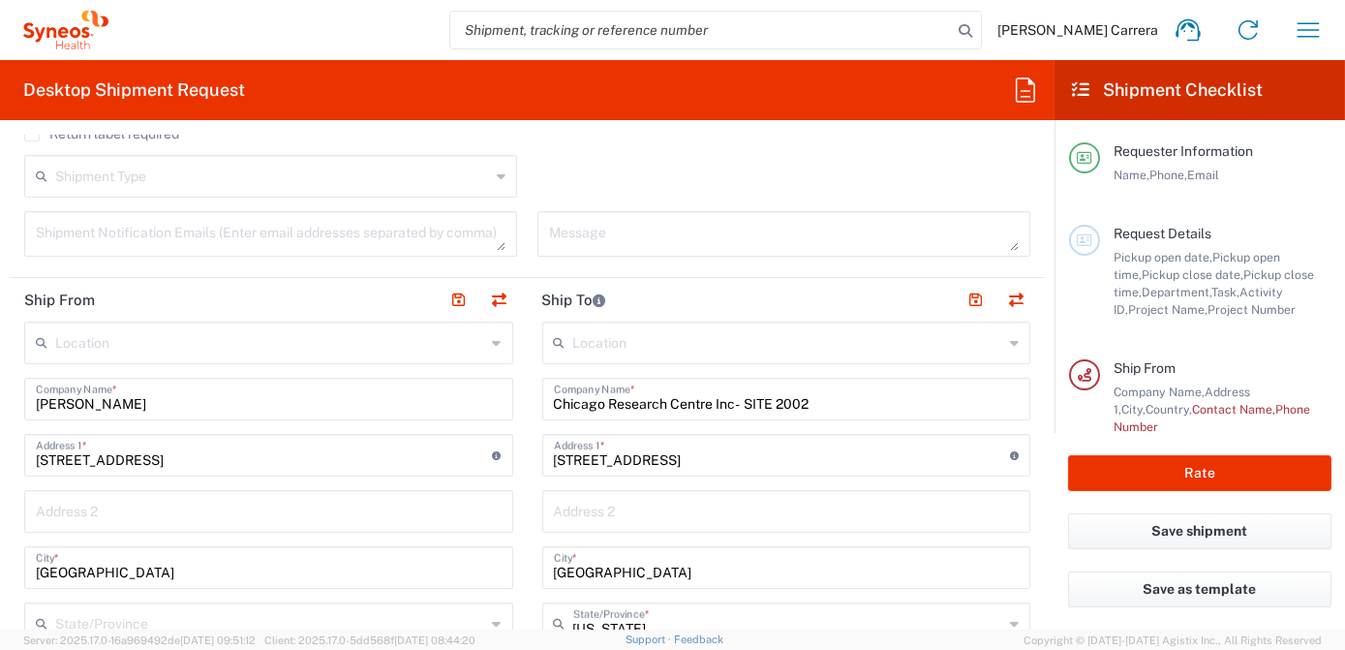
type input "60804"
click at [36, 404] on input "[PERSON_NAME]" at bounding box center [269, 398] width 466 height 34
type input "RN [PERSON_NAME]"
drag, startPoint x: 184, startPoint y: 456, endPoint x: -49, endPoint y: 447, distance: 233.6
click at [0, 447] on html "[PERSON_NAME] Carrera Home Shipment estimator Shipment tracking Desktop shipmen…" at bounding box center [672, 325] width 1345 height 650
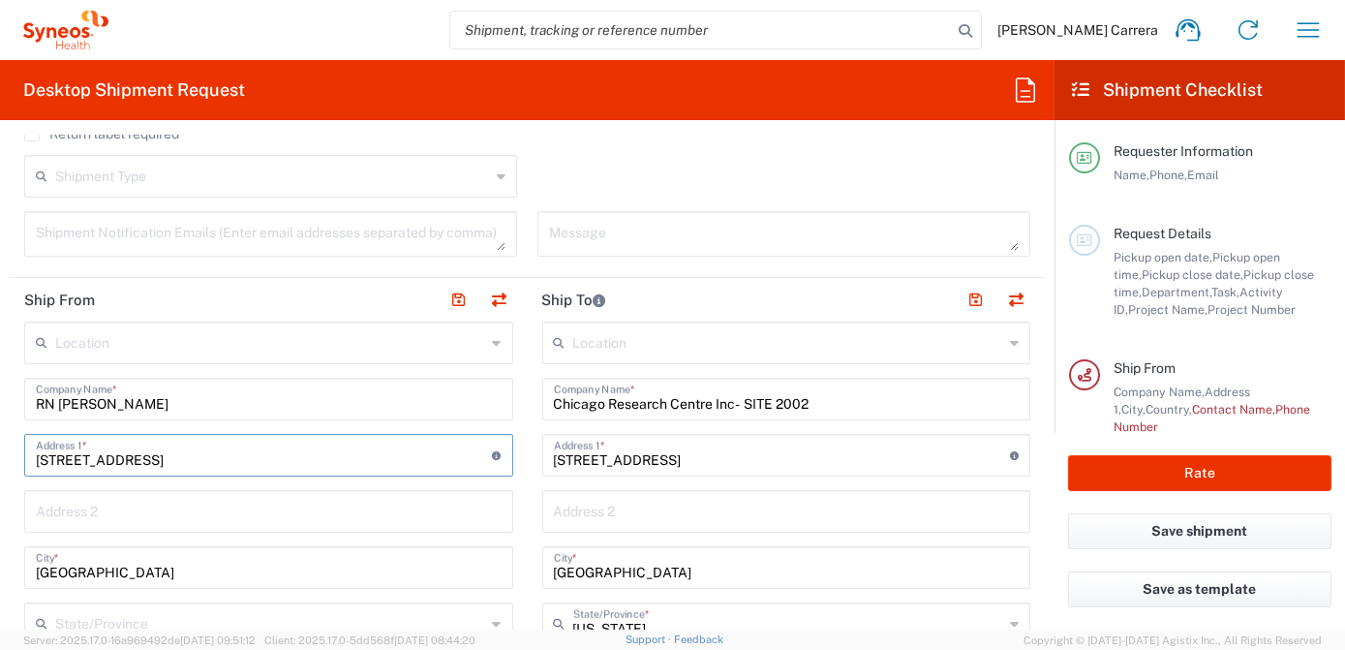
type input "[STREET_ADDRESS]"
click at [89, 512] on input "text" at bounding box center [269, 510] width 466 height 34
drag, startPoint x: 156, startPoint y: 560, endPoint x: -53, endPoint y: 427, distance: 247.7
click at [0, 427] on html "[PERSON_NAME] Carrera Home Shipment estimator Shipment tracking Desktop shipmen…" at bounding box center [672, 325] width 1345 height 650
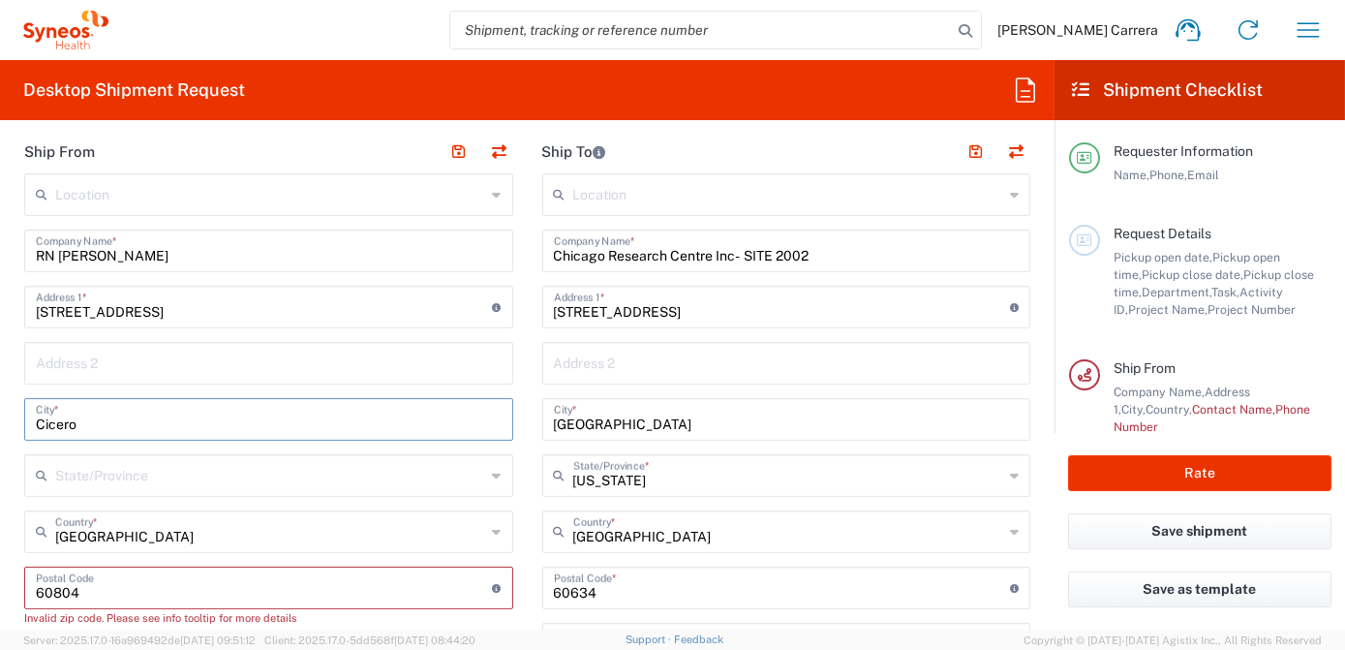
scroll to position [792, 0]
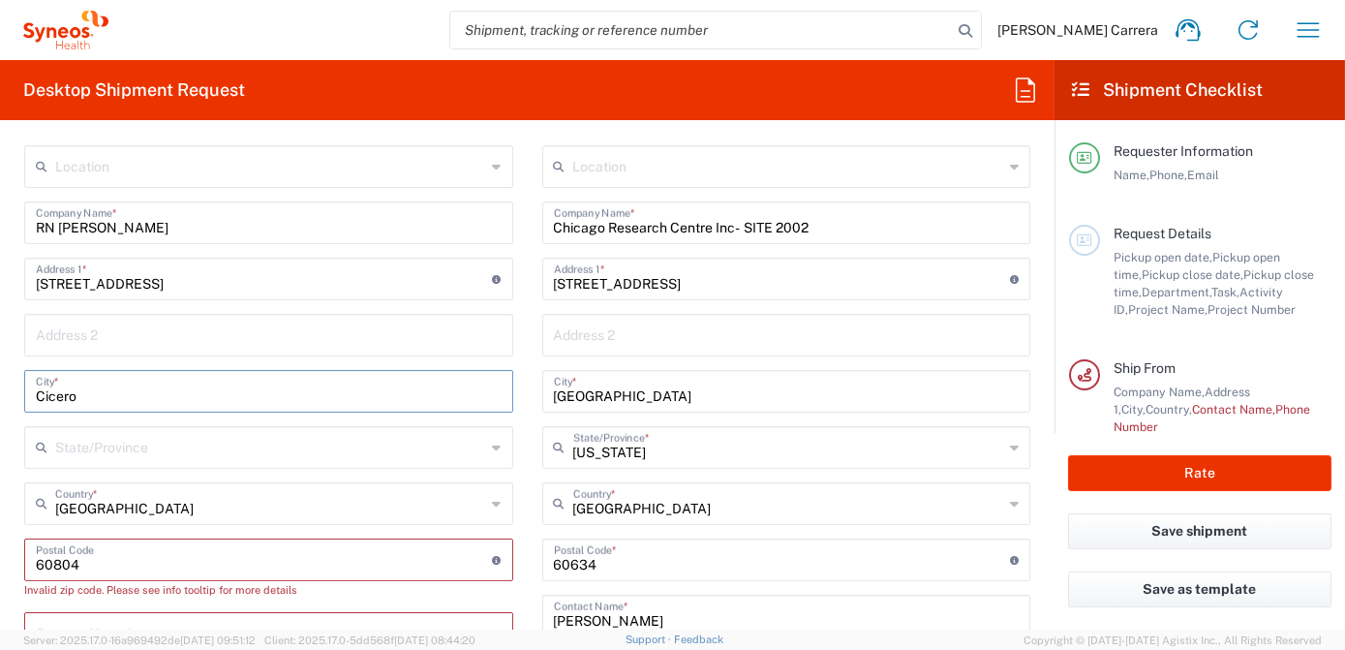
type input "Cicero"
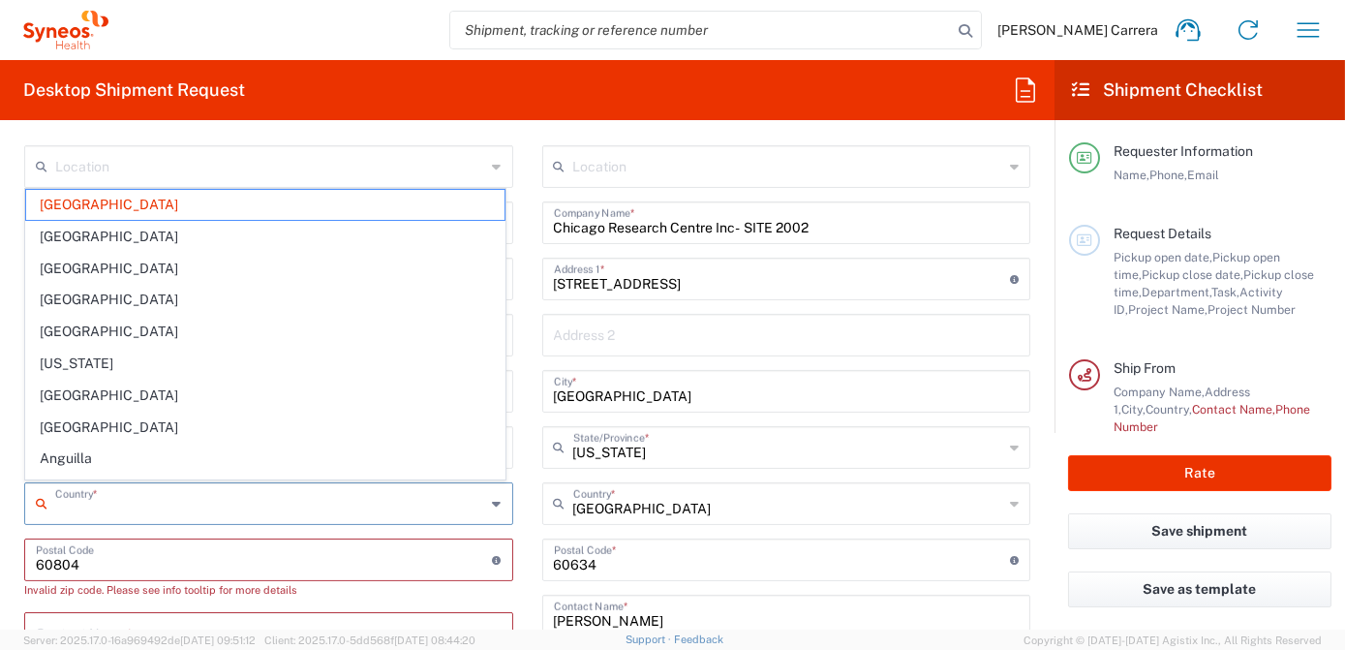
drag, startPoint x: 137, startPoint y: 508, endPoint x: 33, endPoint y: 505, distance: 103.7
click at [33, 505] on div "Country *" at bounding box center [268, 503] width 489 height 43
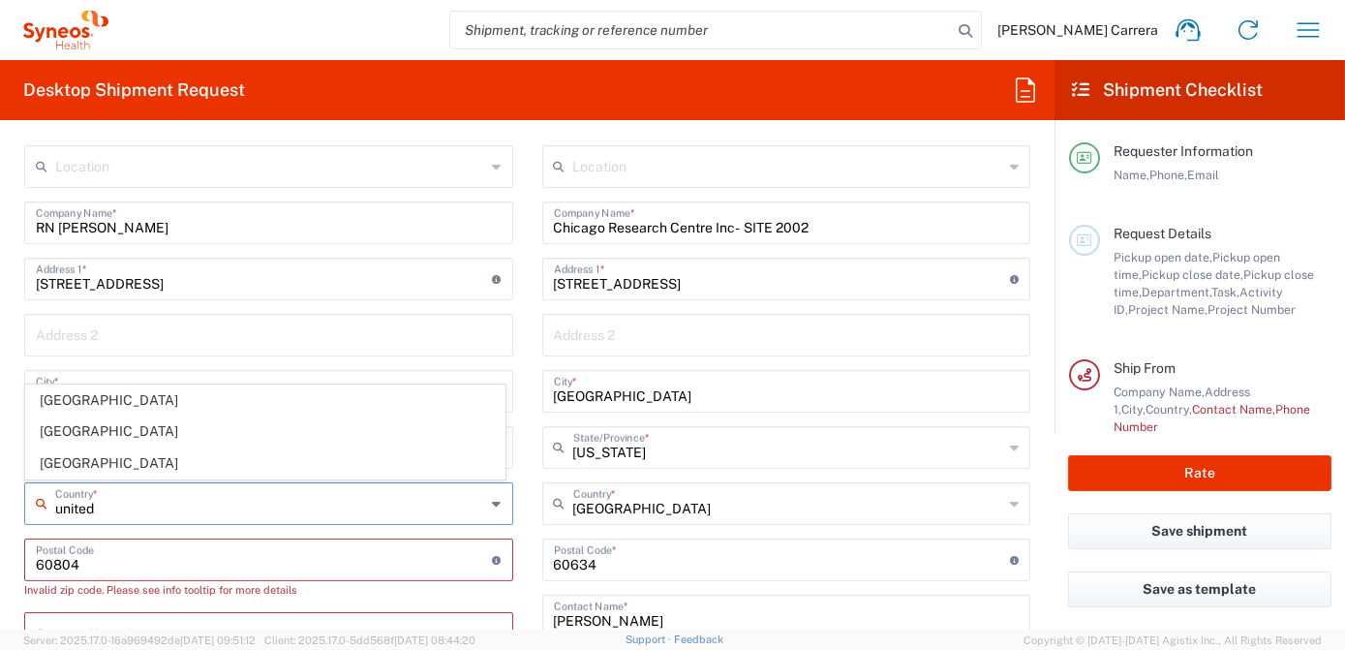
click at [70, 466] on span "[GEOGRAPHIC_DATA]" at bounding box center [265, 463] width 478 height 30
type input "[GEOGRAPHIC_DATA]"
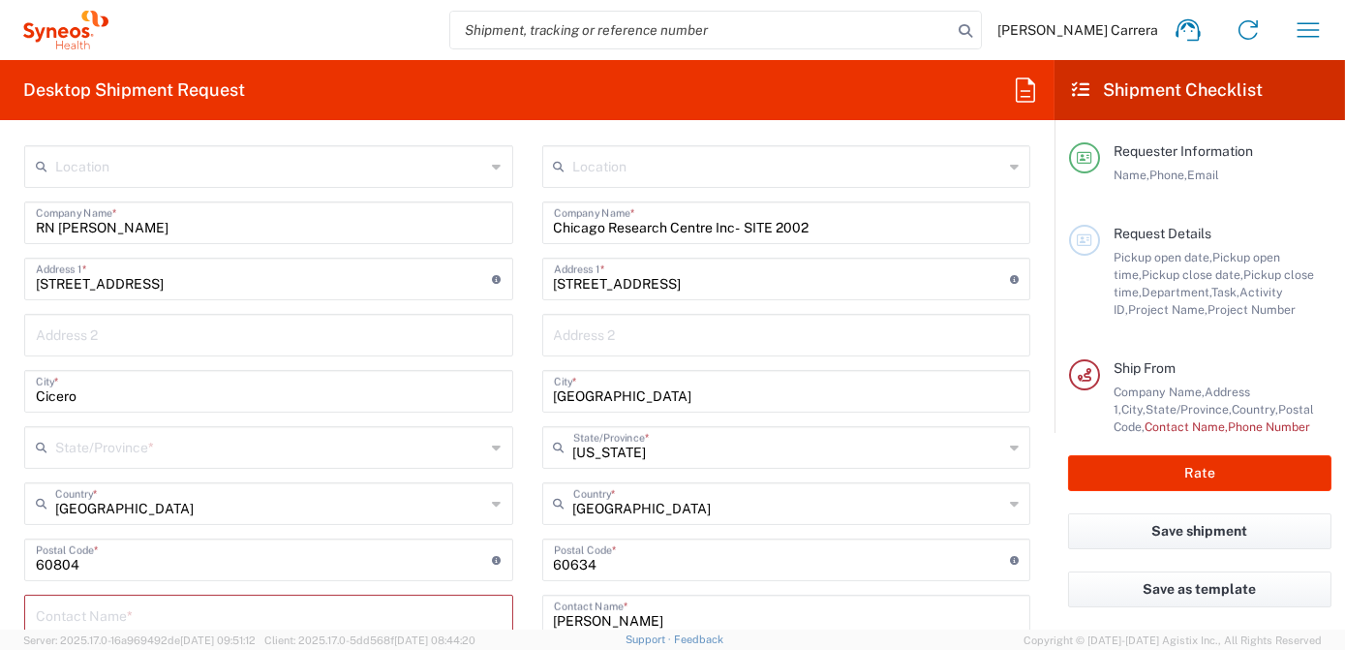
click at [90, 446] on input "text" at bounding box center [270, 446] width 431 height 34
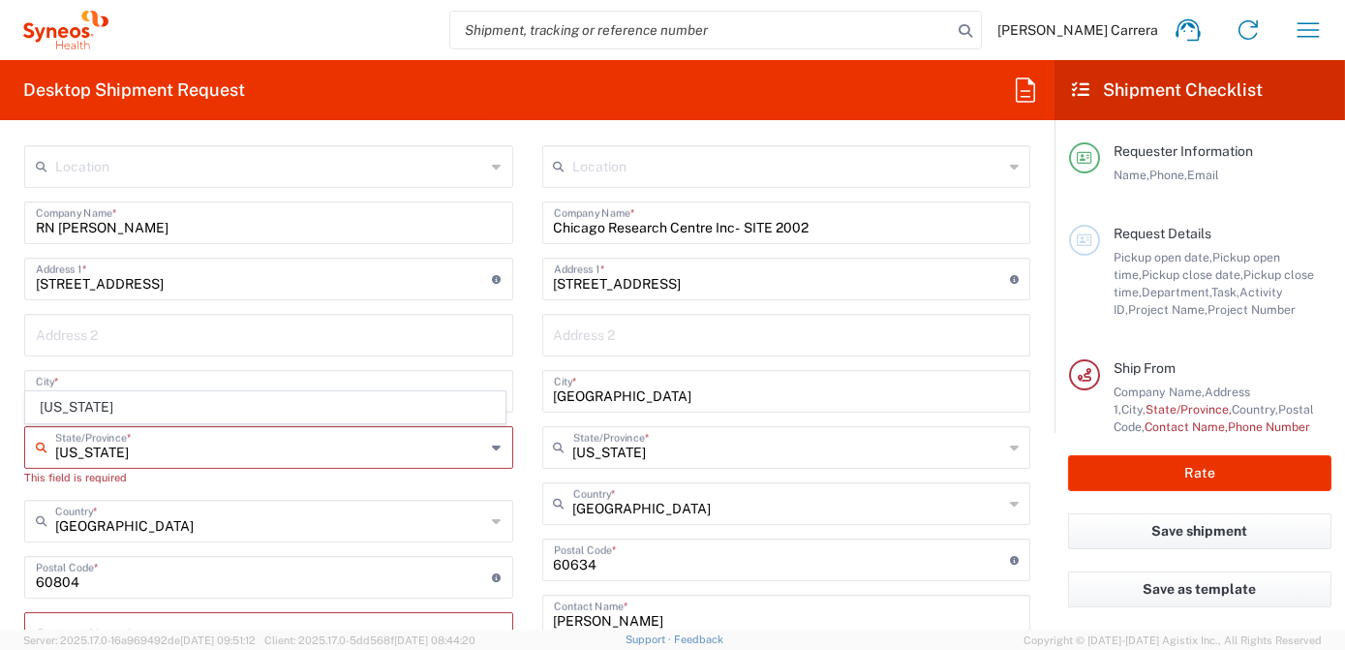
type input "Illinoi"
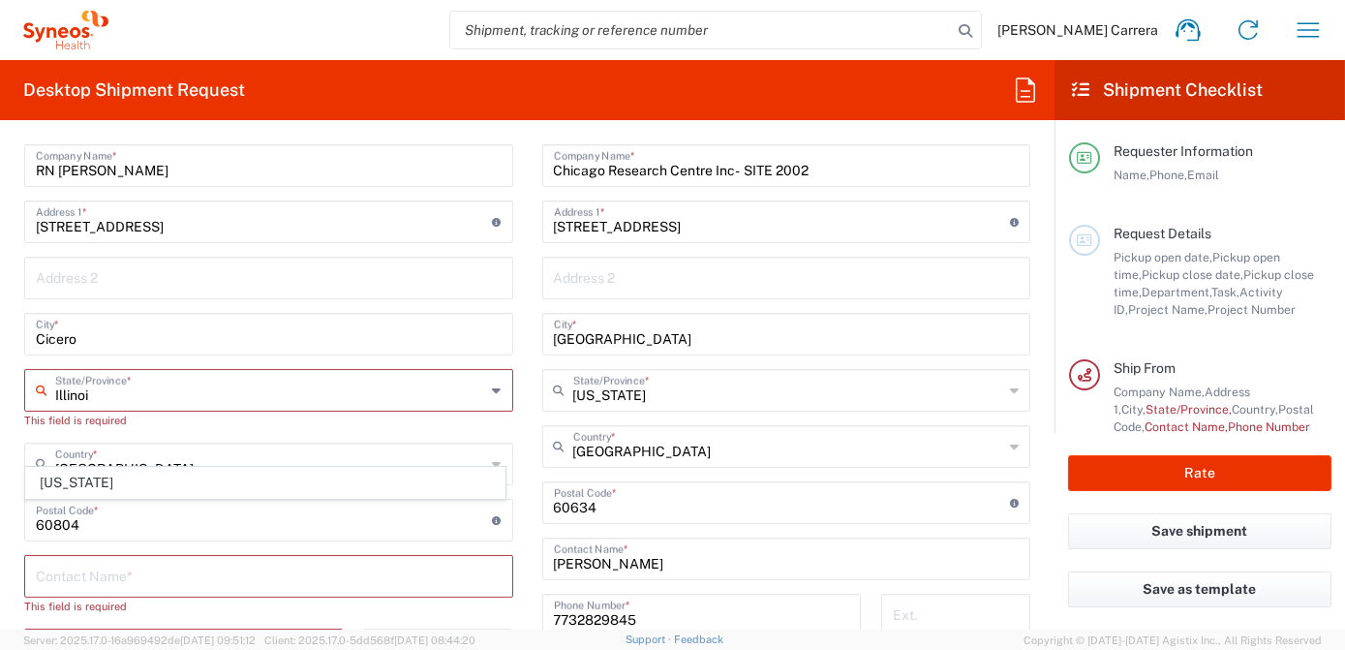
scroll to position [969, 0]
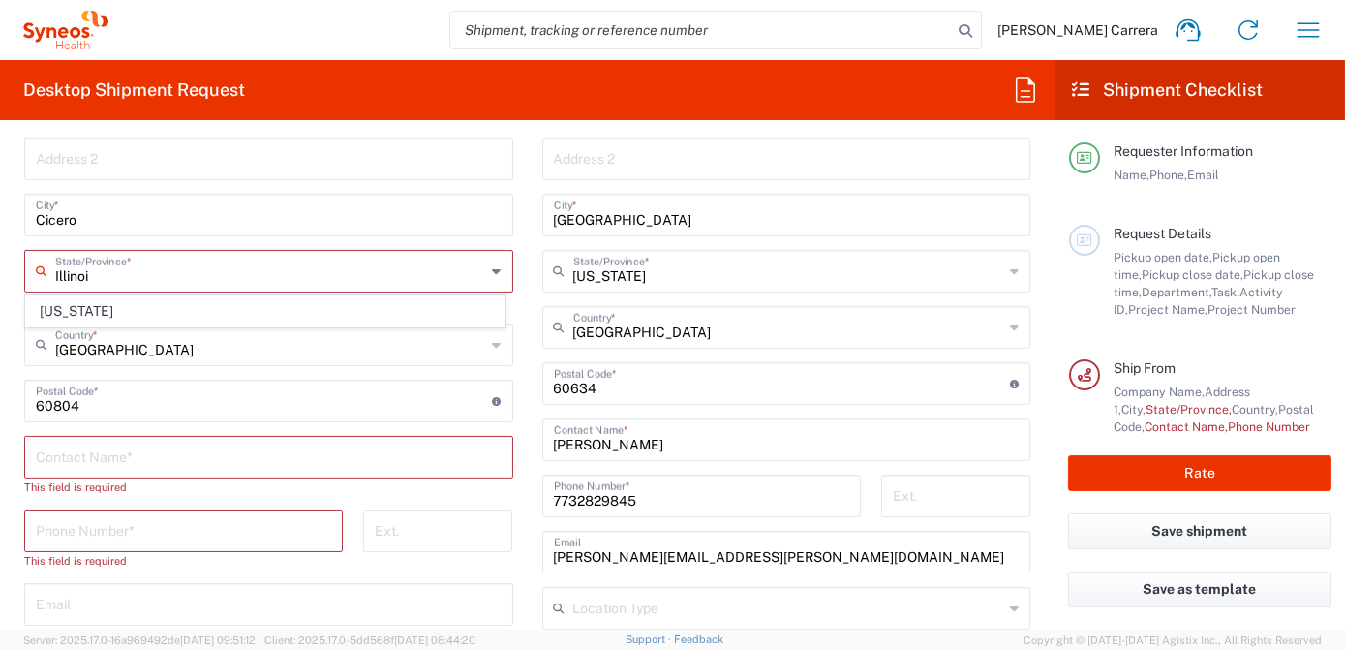
click at [97, 238] on div "Location [PERSON_NAME] LLC-[GEOGRAPHIC_DATA] [GEOGRAPHIC_DATA] [GEOGRAPHIC_DATA…" at bounding box center [268, 430] width 489 height 922
click at [67, 269] on input "text" at bounding box center [270, 270] width 431 height 34
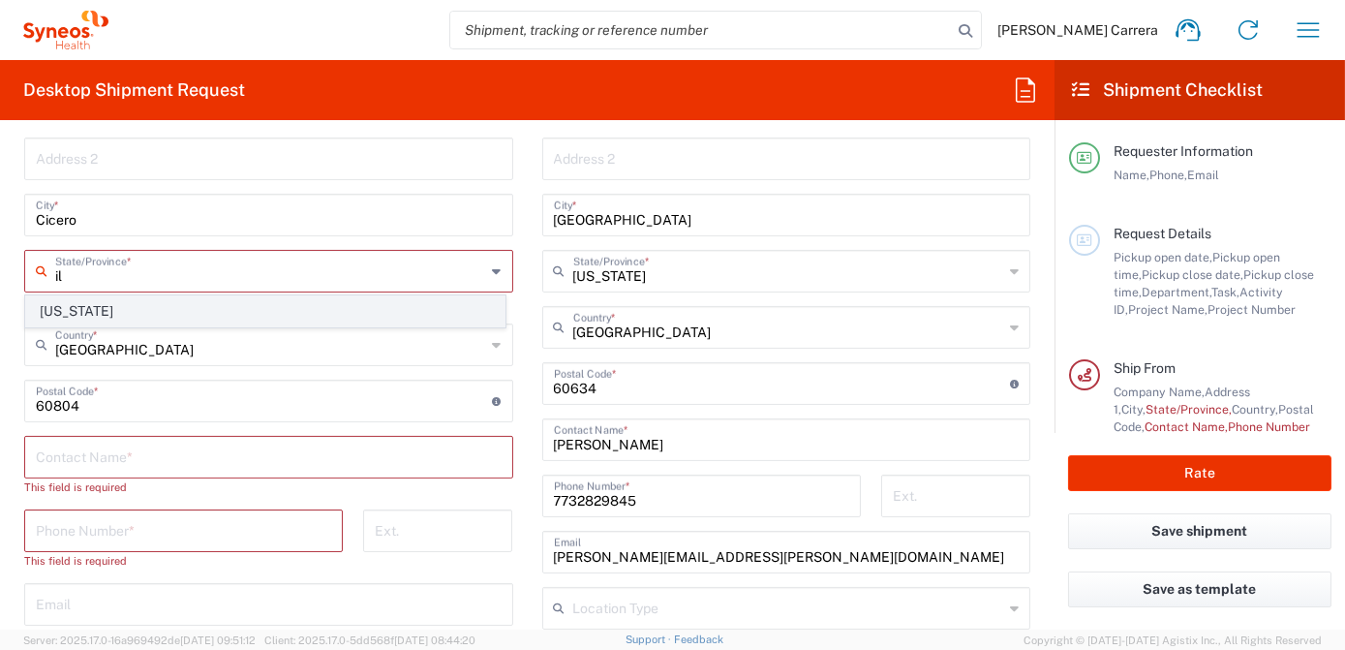
click at [67, 309] on span "[US_STATE]" at bounding box center [265, 311] width 478 height 30
type input "[US_STATE]"
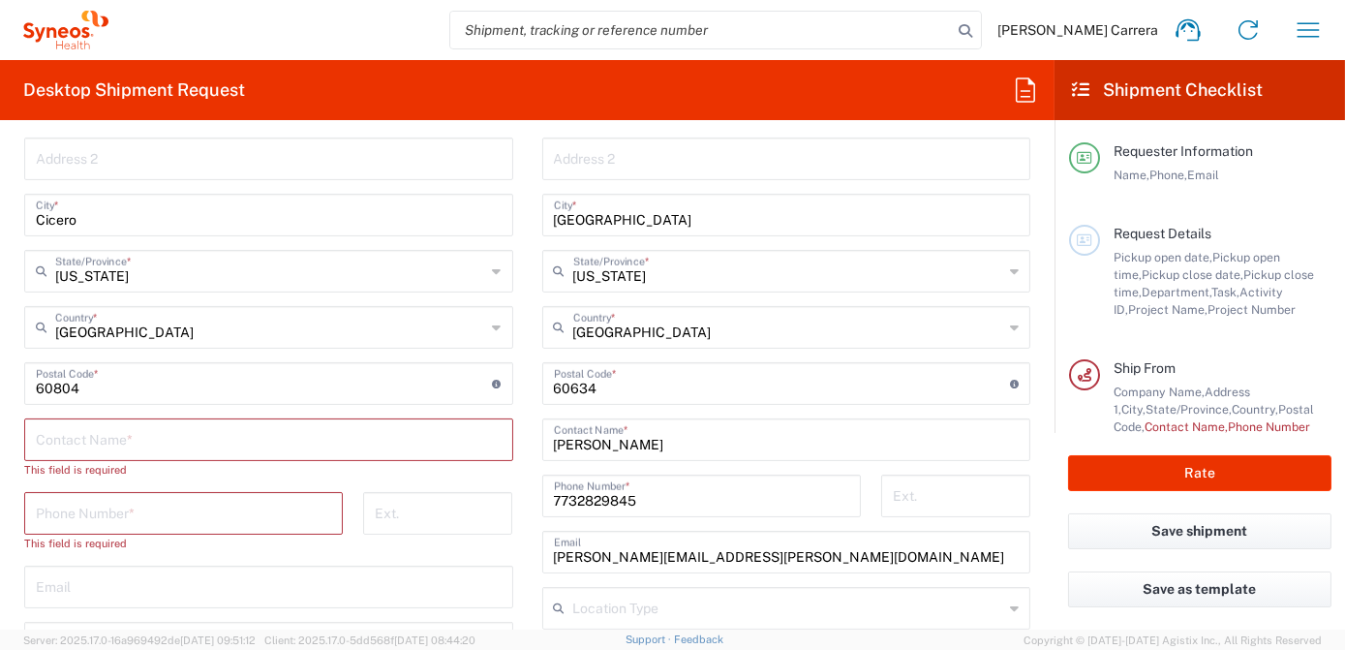
click at [89, 431] on input "text" at bounding box center [269, 438] width 466 height 34
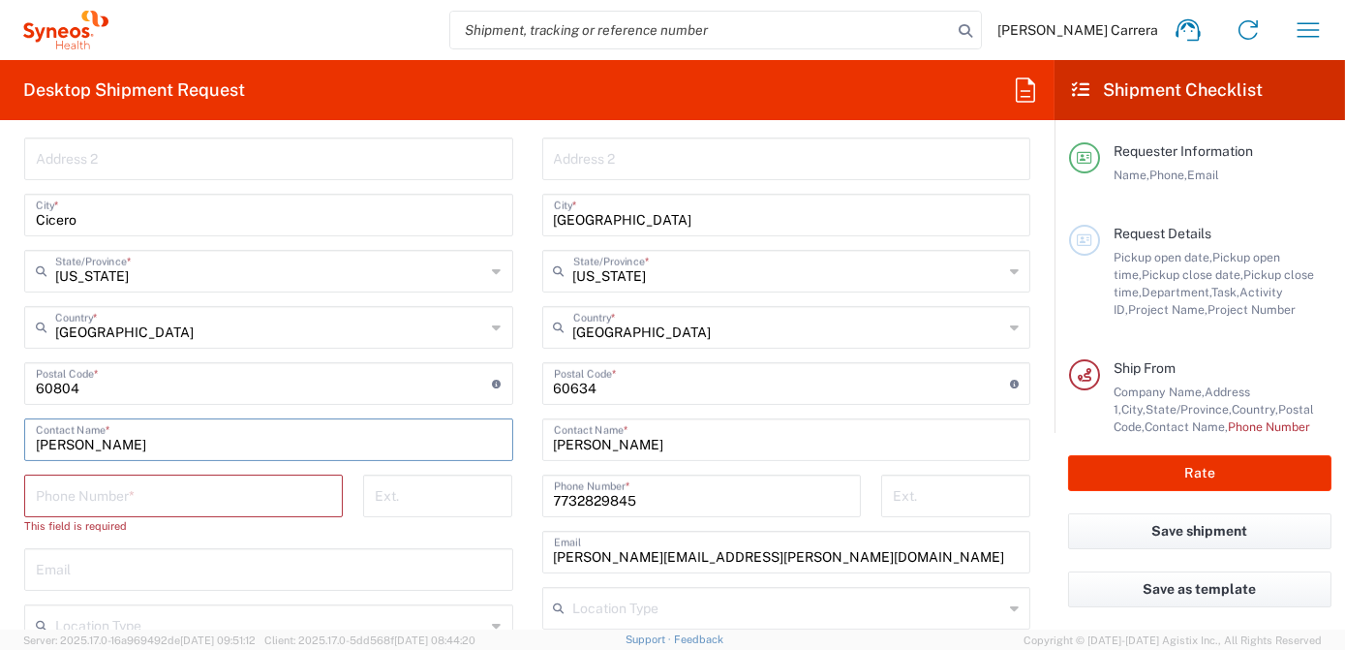
type input "[PERSON_NAME]"
click at [110, 494] on input "tel" at bounding box center [183, 494] width 295 height 34
click at [83, 567] on input "text" at bounding box center [269, 568] width 466 height 34
paste input "[PERSON_NAME][EMAIL_ADDRESS][PERSON_NAME][DOMAIN_NAME]"
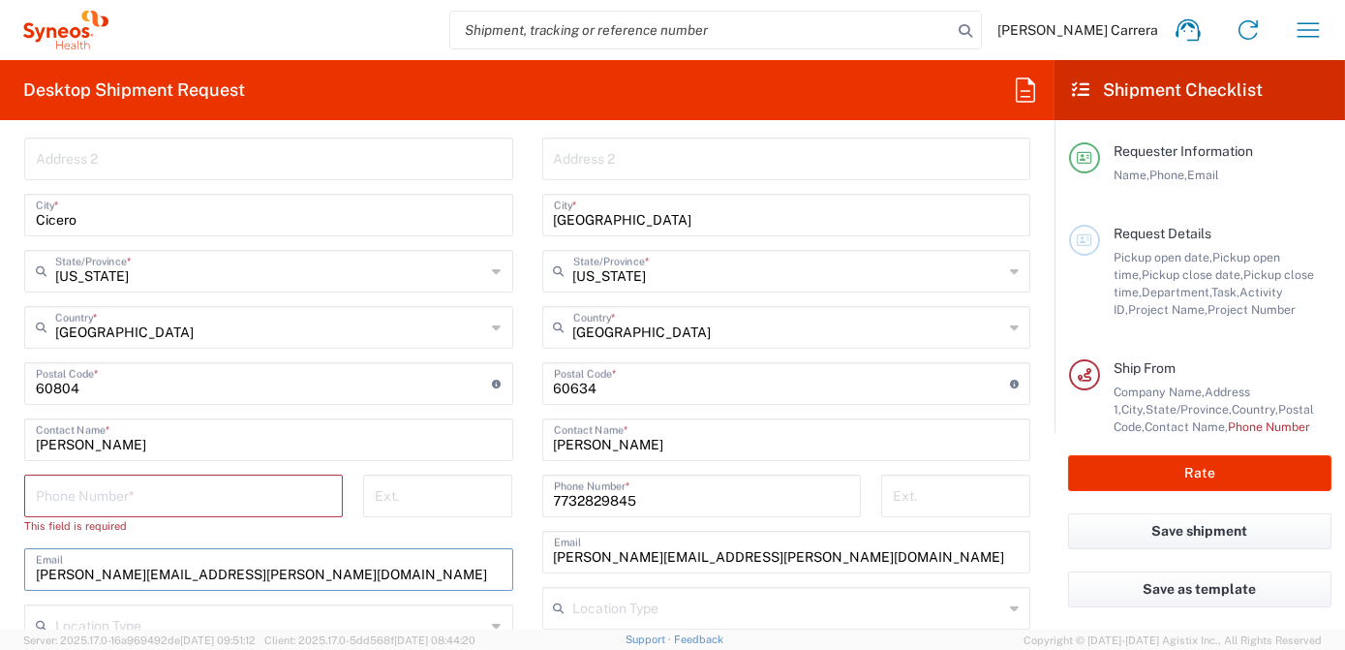
type input "[PERSON_NAME][EMAIL_ADDRESS][PERSON_NAME][DOMAIN_NAME]"
click at [54, 492] on input "tel" at bounding box center [183, 494] width 295 height 34
click at [176, 500] on input "tel" at bounding box center [183, 494] width 295 height 34
paste input "[PHONE_NUMBER]"
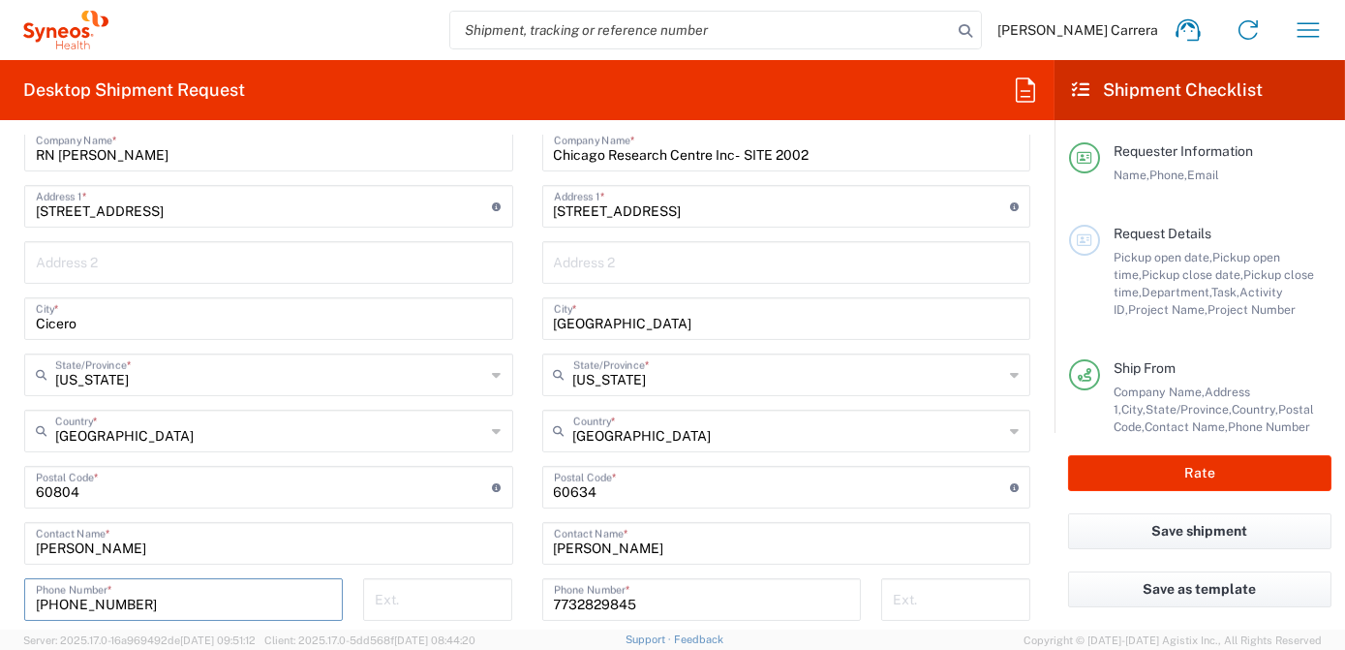
scroll to position [704, 0]
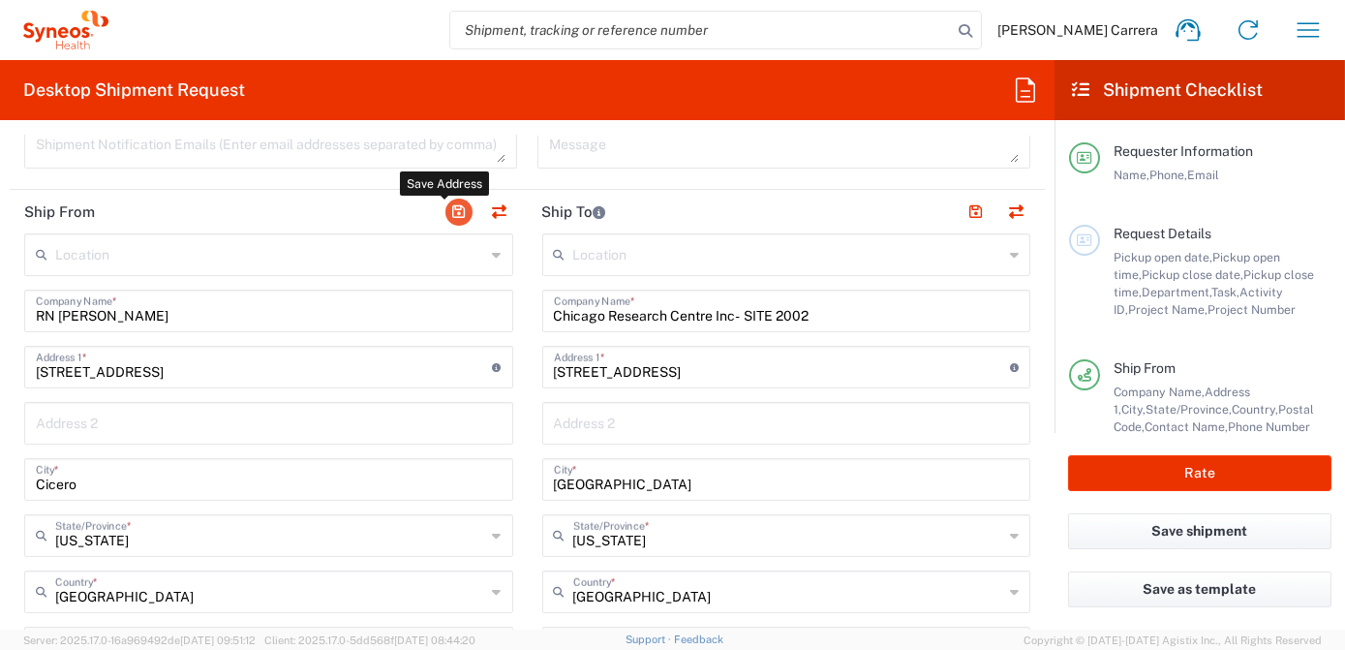
type input "[PHONE_NUMBER]"
click at [446, 215] on button "button" at bounding box center [459, 212] width 27 height 27
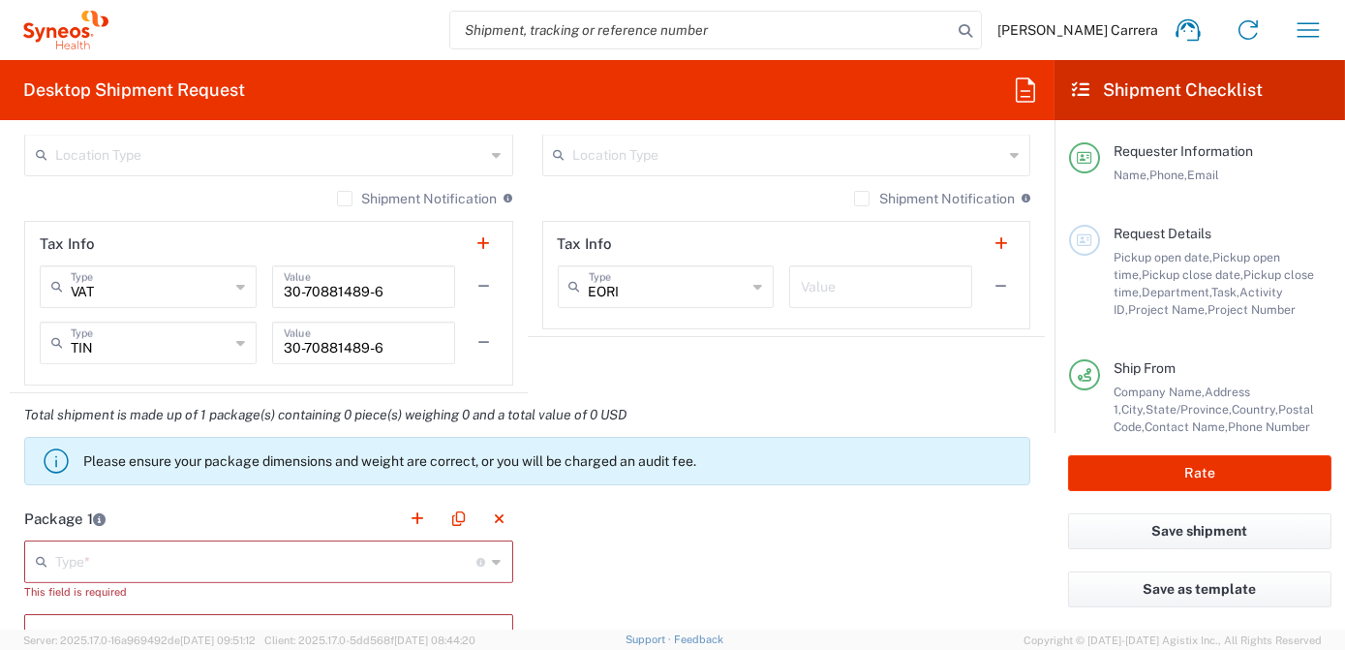
scroll to position [1496, 0]
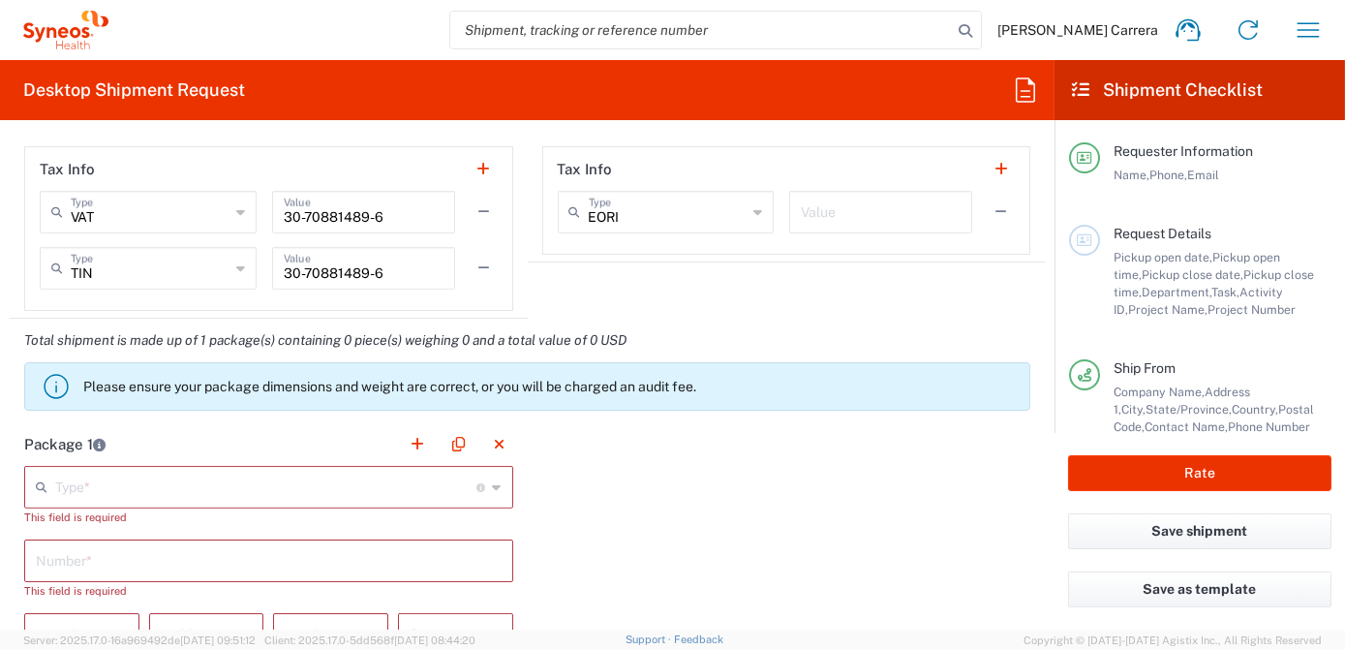
click at [102, 485] on input "text" at bounding box center [266, 486] width 422 height 34
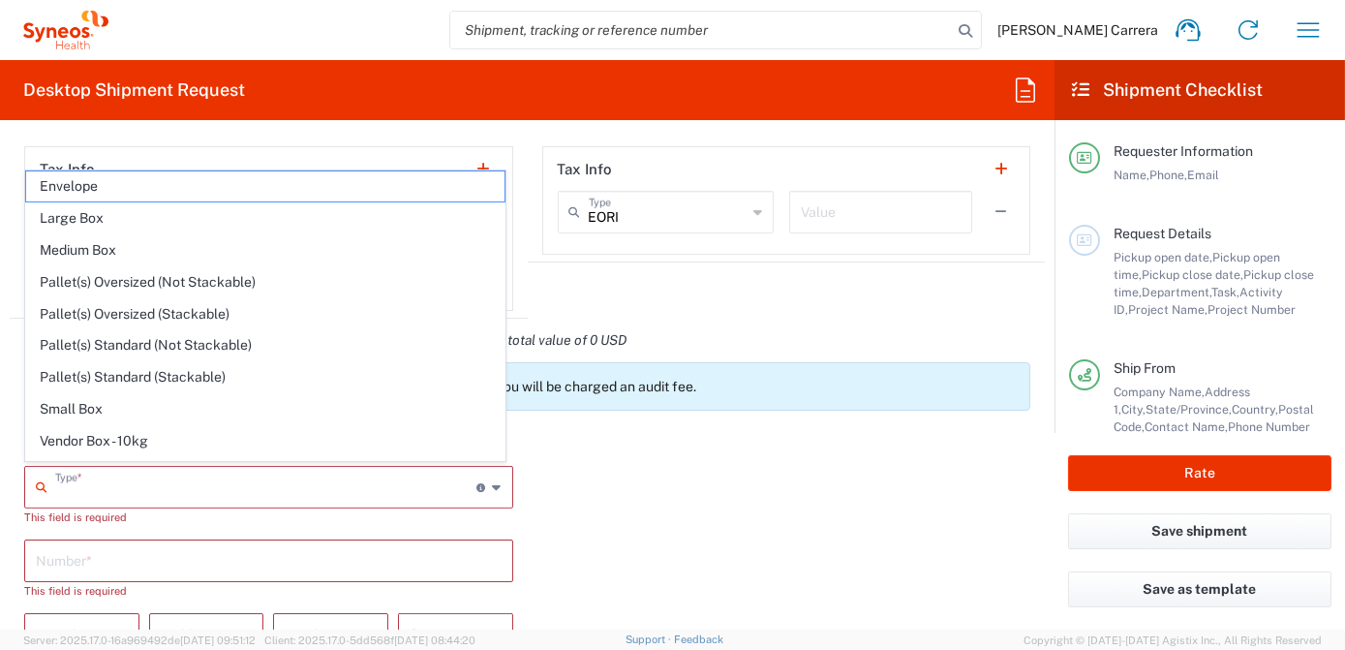
type input "d"
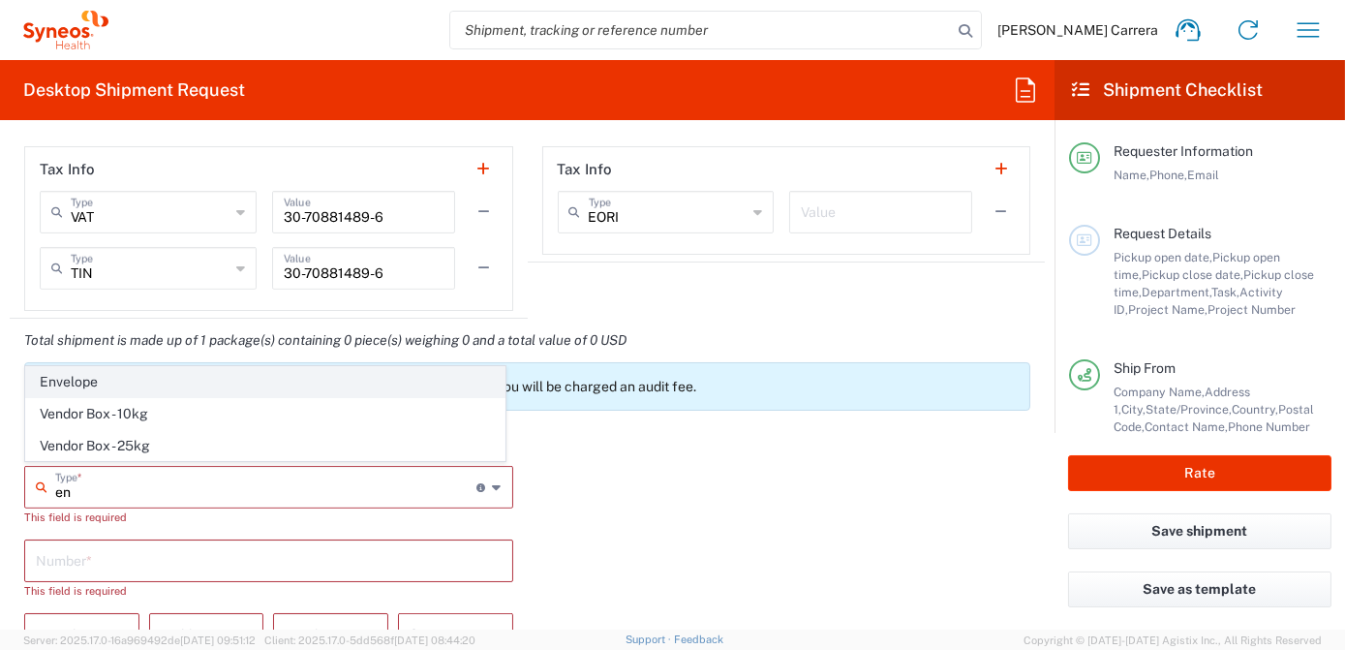
click at [99, 385] on span "Envelope" at bounding box center [265, 382] width 478 height 30
type input "Envelope"
type input "1"
type input "9.5"
type input "12.5"
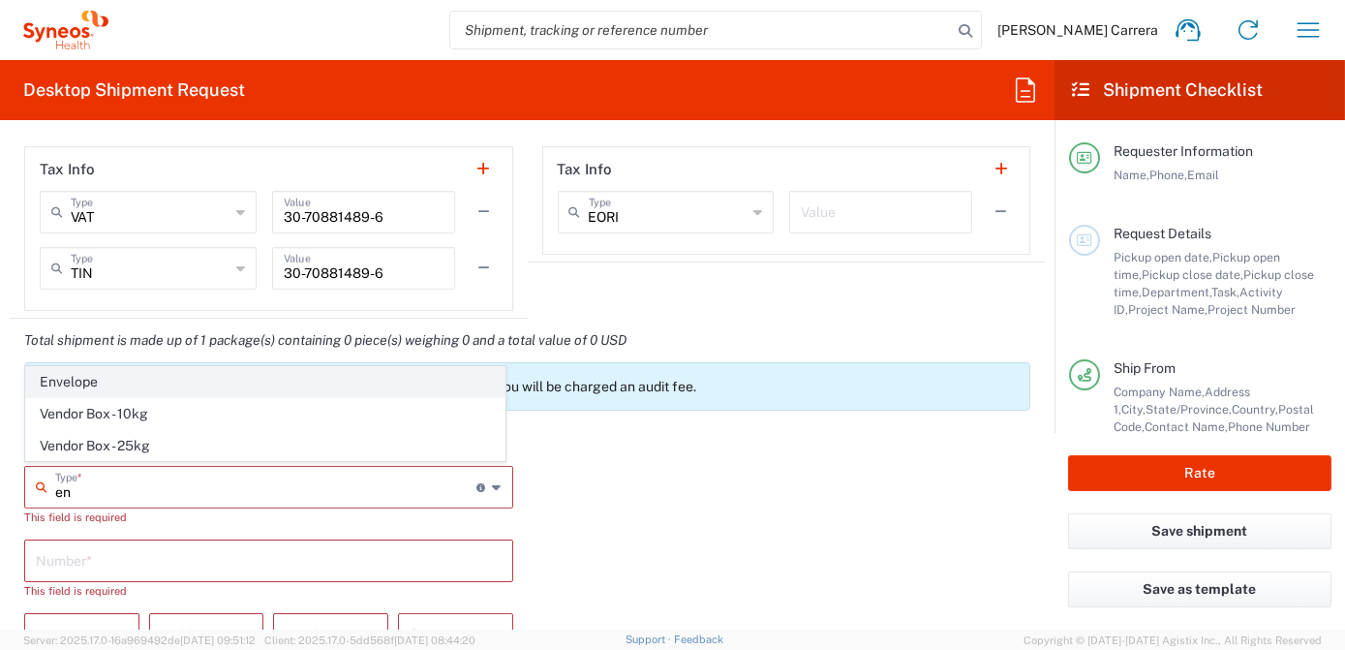
type input "0.25"
type input "in"
type input "0.45"
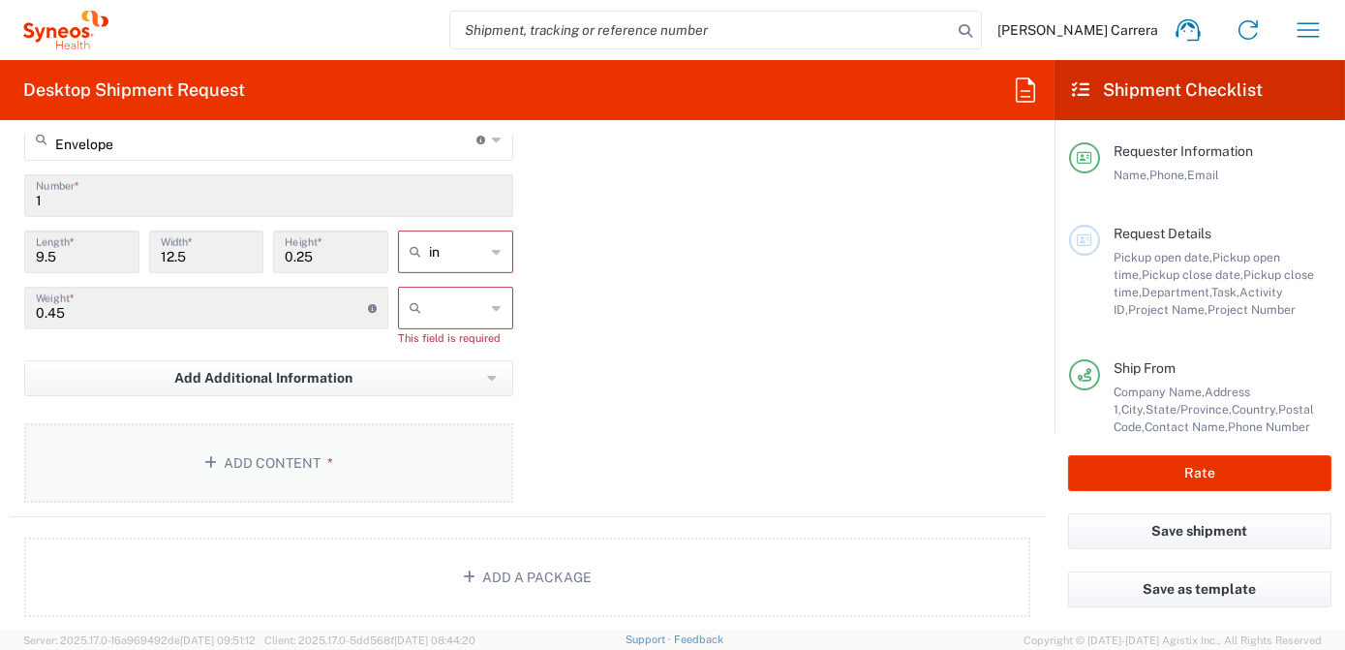
scroll to position [1849, 0]
click at [250, 474] on button "Add Content *" at bounding box center [268, 457] width 489 height 79
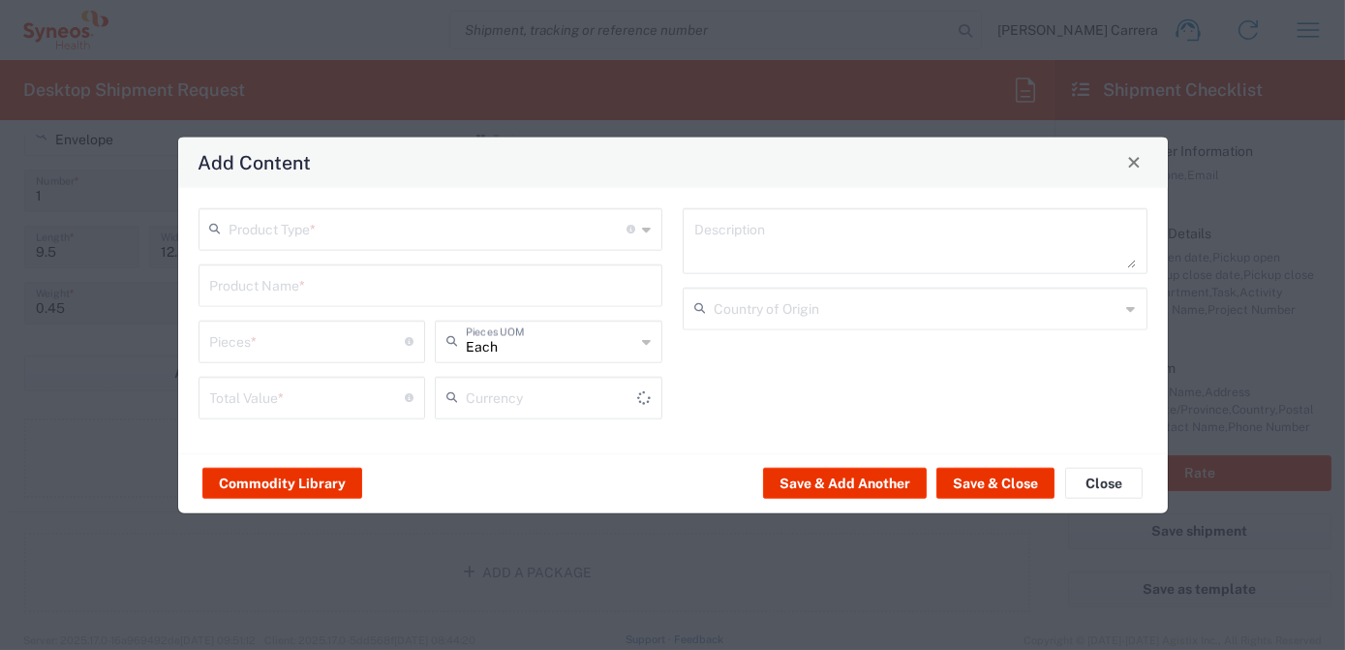
type input "US Dollar"
click at [246, 235] on input "text" at bounding box center [429, 227] width 398 height 34
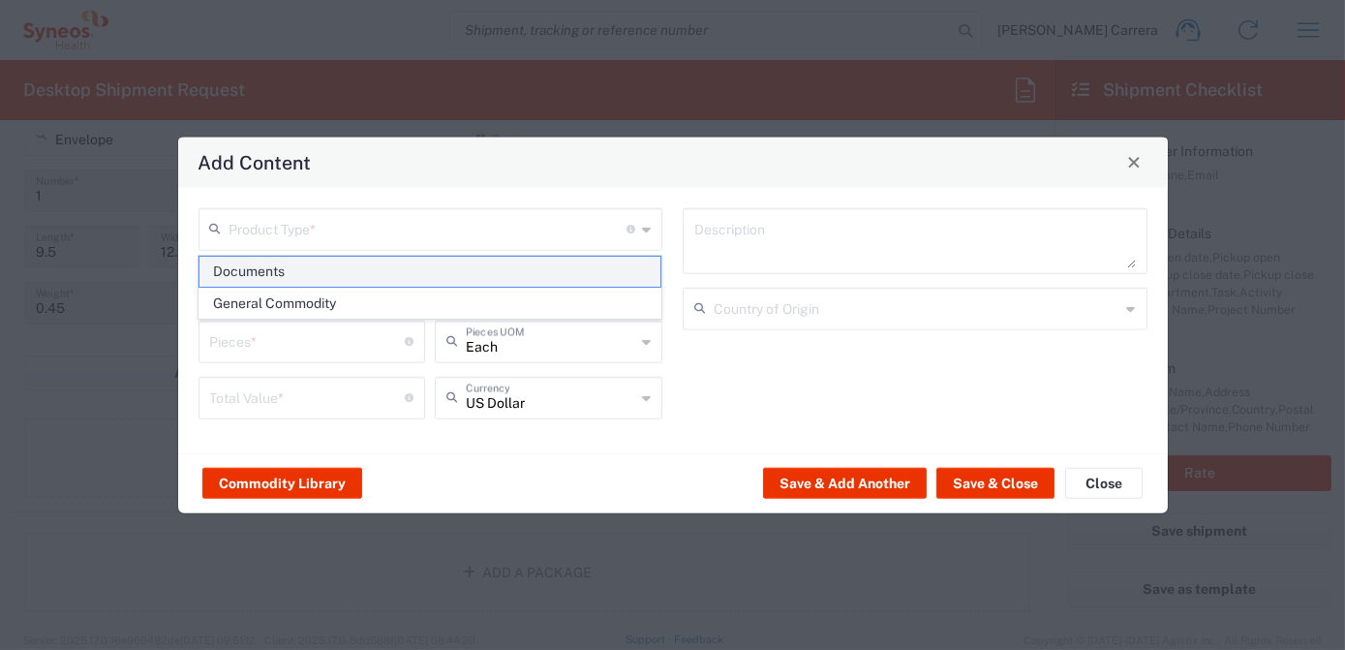
click at [292, 267] on span "Documents" at bounding box center [430, 272] width 461 height 30
type input "Documents"
type input "1"
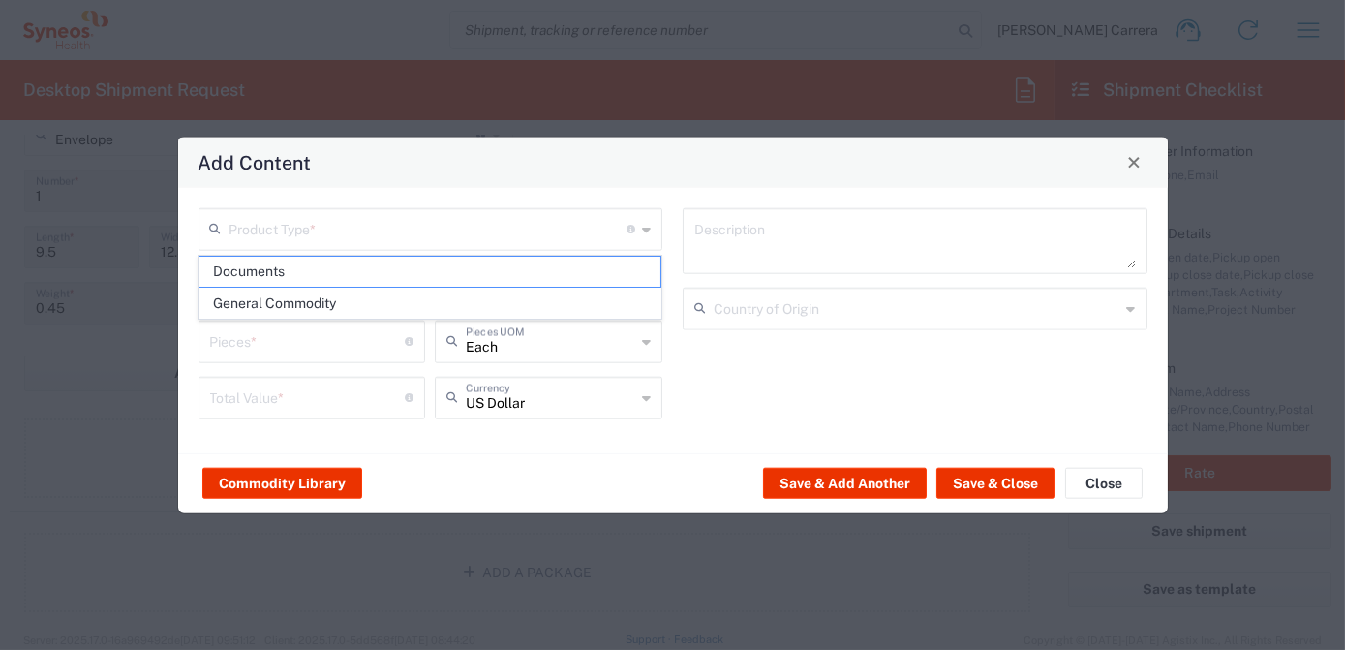
type textarea "Documents"
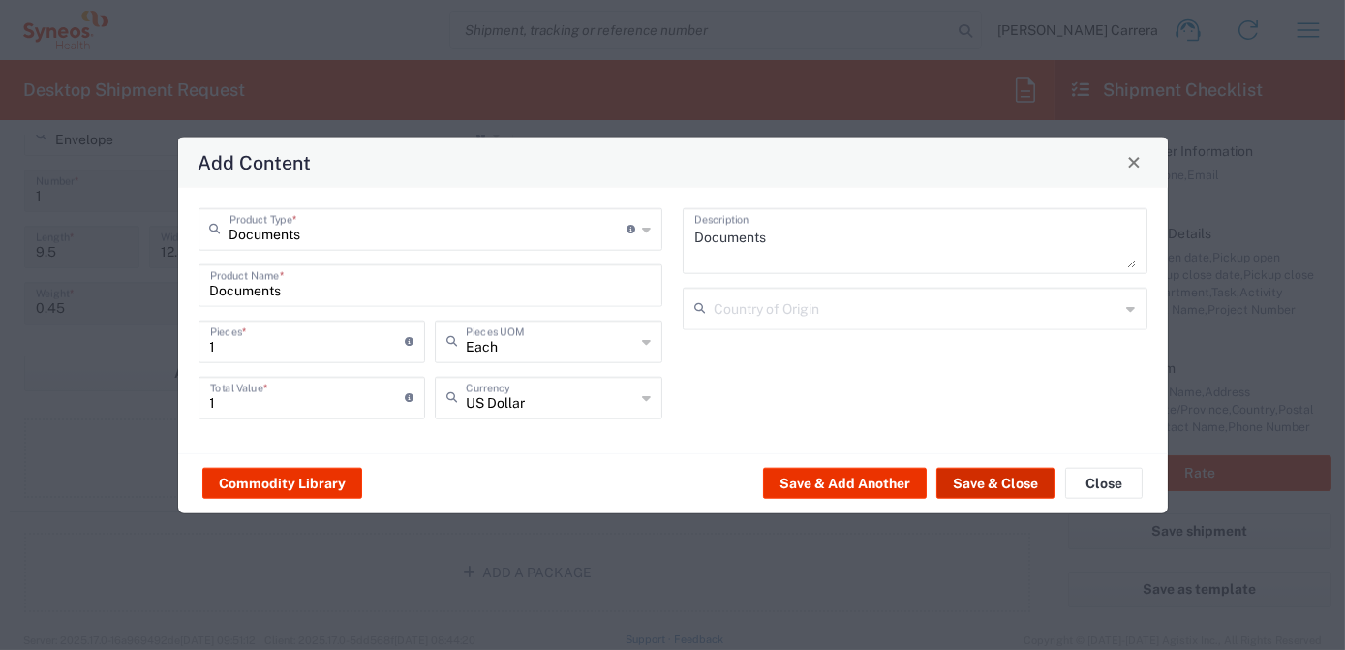
click at [989, 480] on button "Save & Close" at bounding box center [996, 483] width 118 height 31
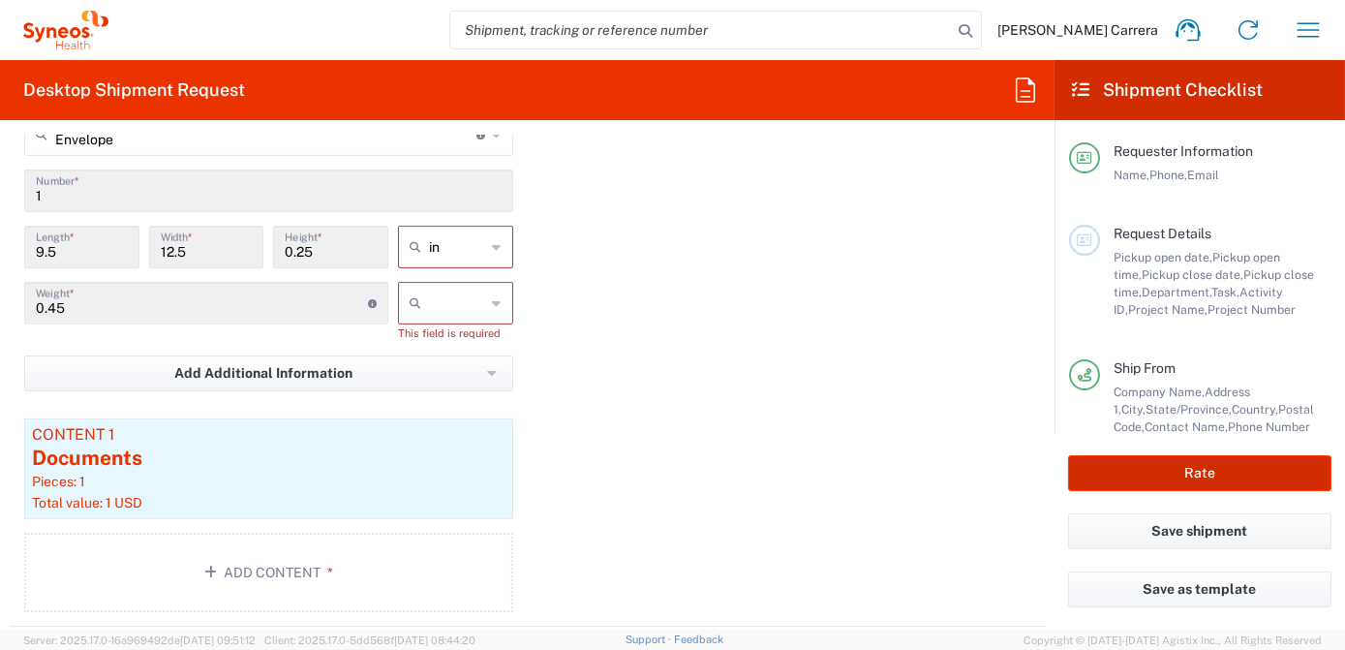
click at [1278, 484] on button "Rate" at bounding box center [1199, 473] width 263 height 36
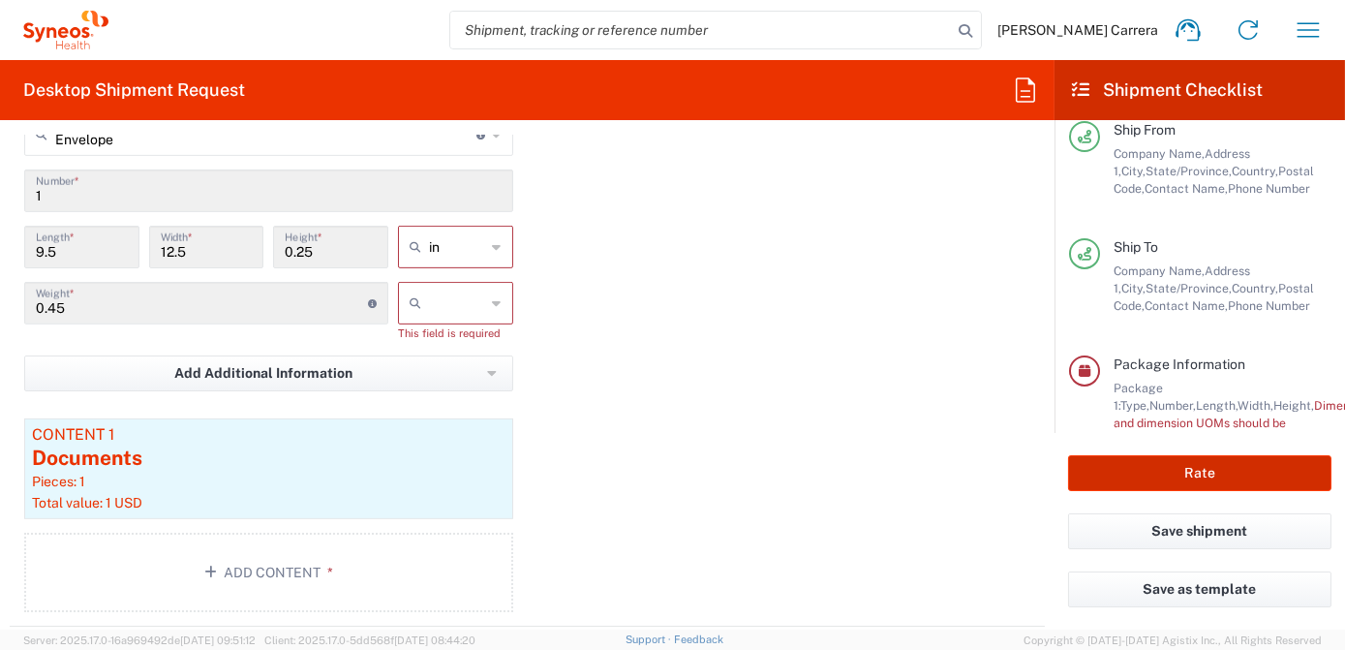
scroll to position [310, 0]
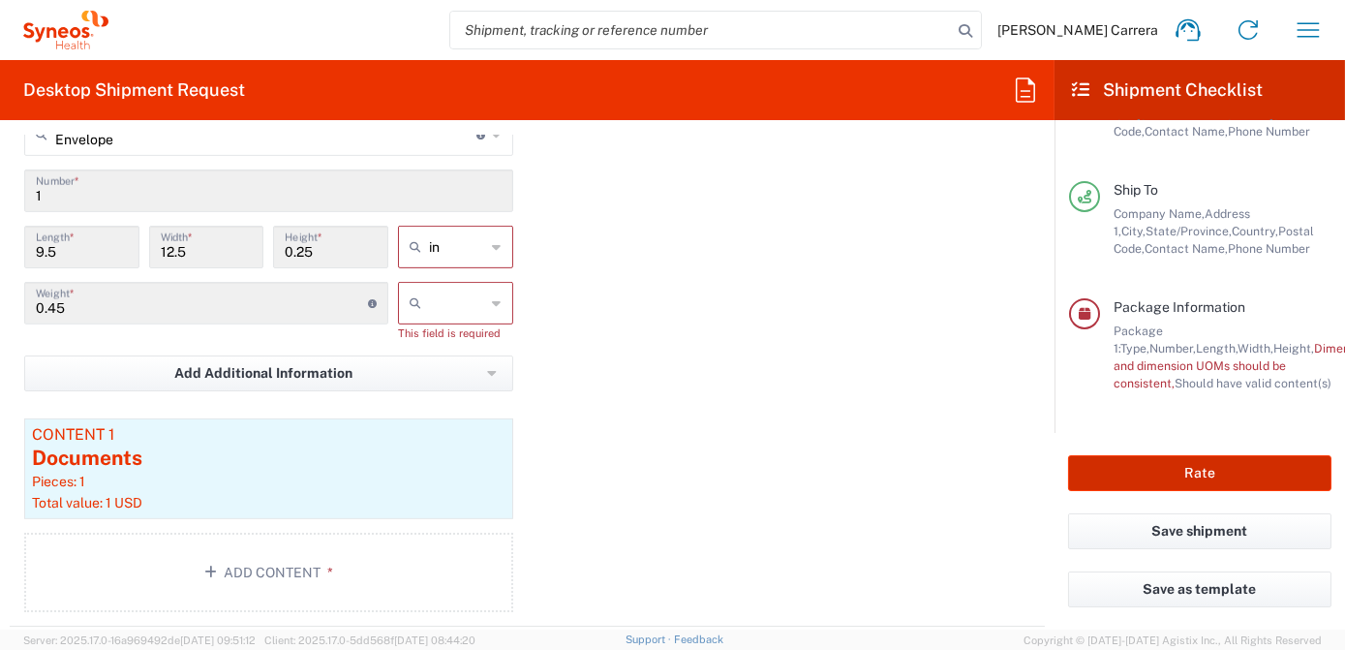
type input "7063334"
click at [463, 303] on input "text" at bounding box center [457, 303] width 57 height 31
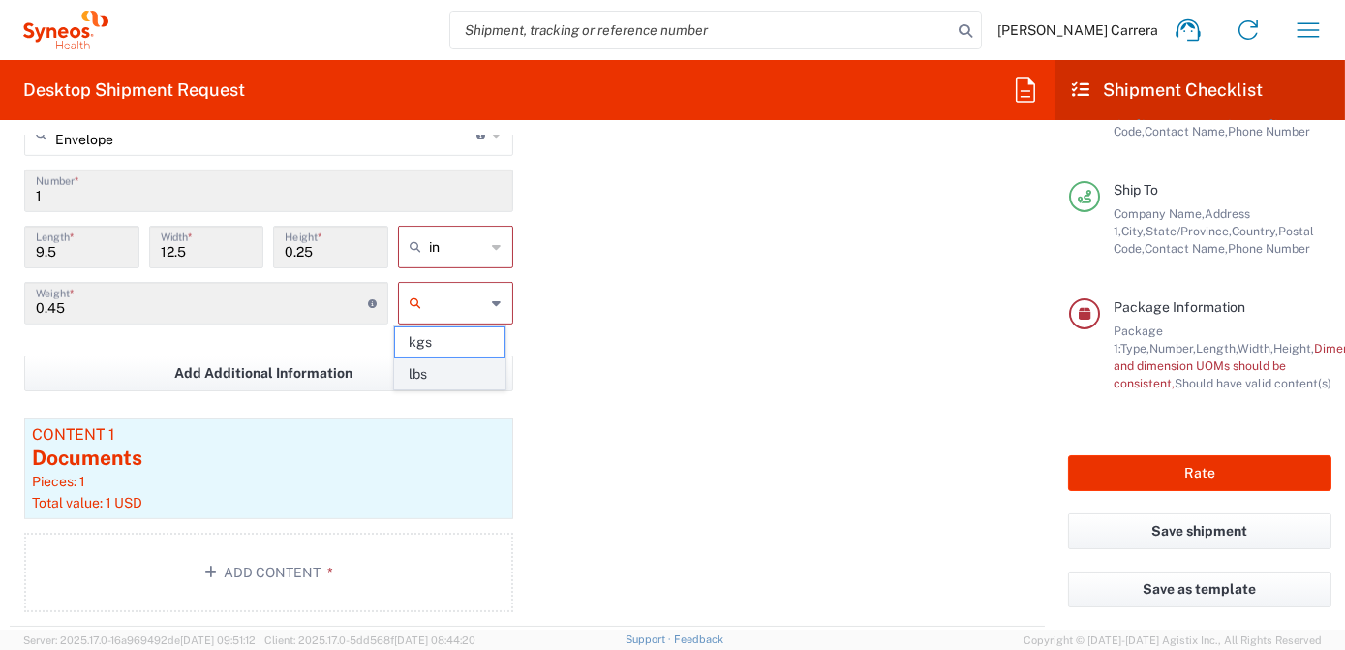
click at [469, 371] on span "lbs" at bounding box center [449, 374] width 109 height 30
type input "lbs"
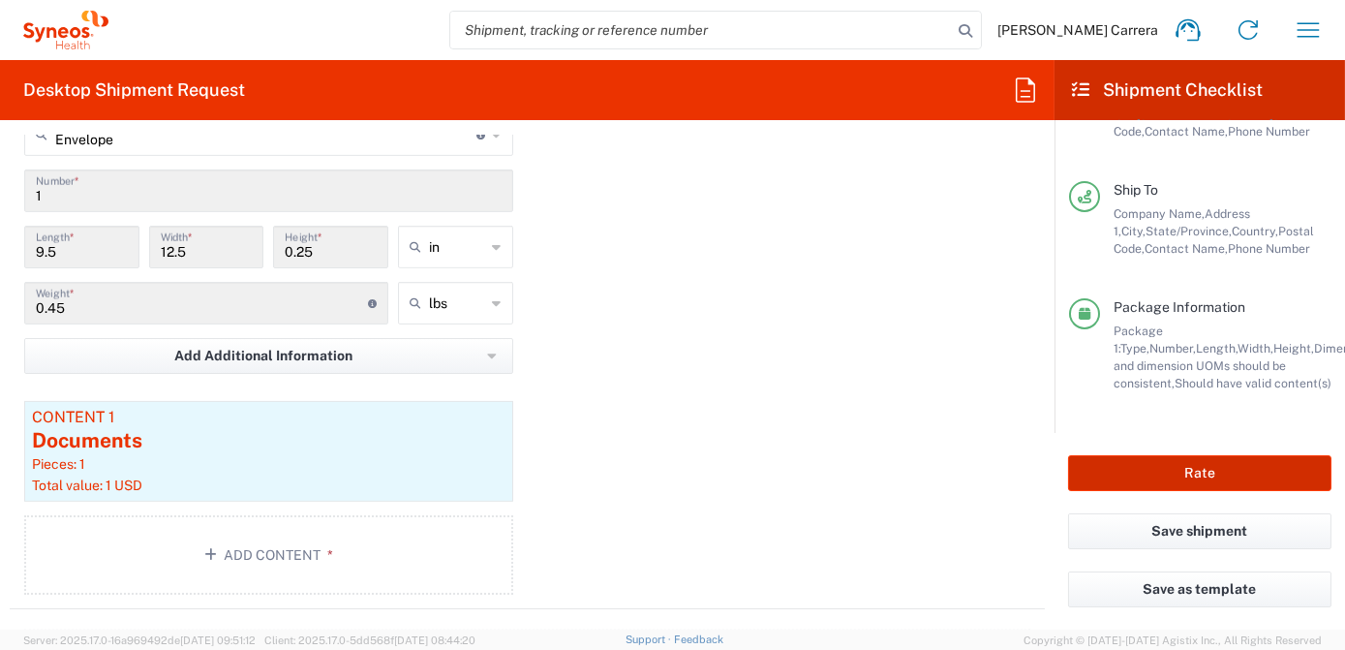
click at [1243, 475] on button "Rate" at bounding box center [1199, 473] width 263 height 36
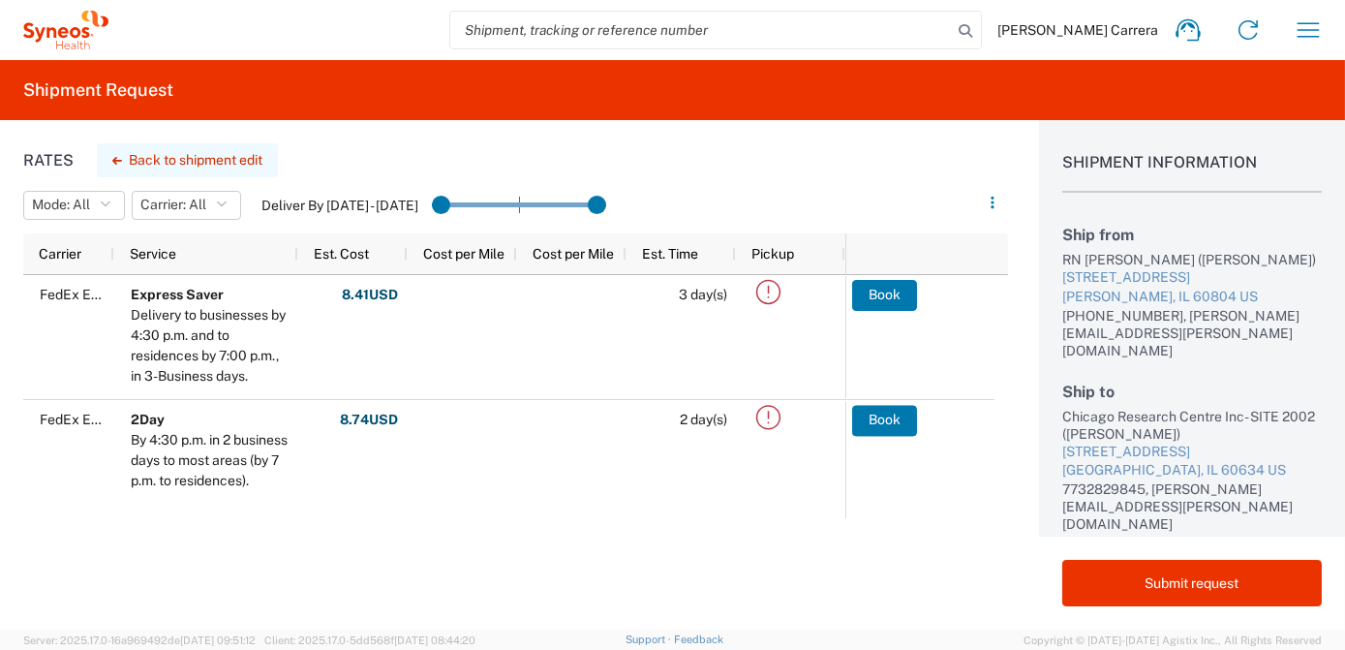
click at [191, 160] on button "Back to shipment edit" at bounding box center [187, 160] width 181 height 34
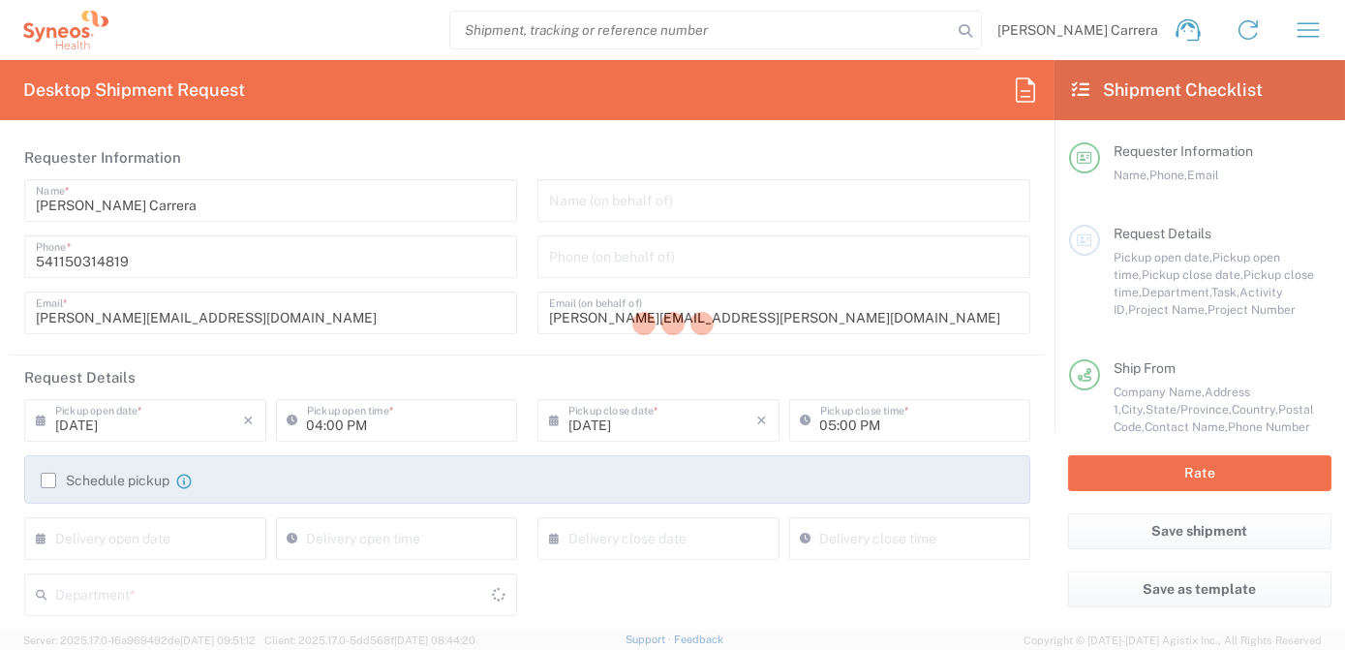
type input "[US_STATE]"
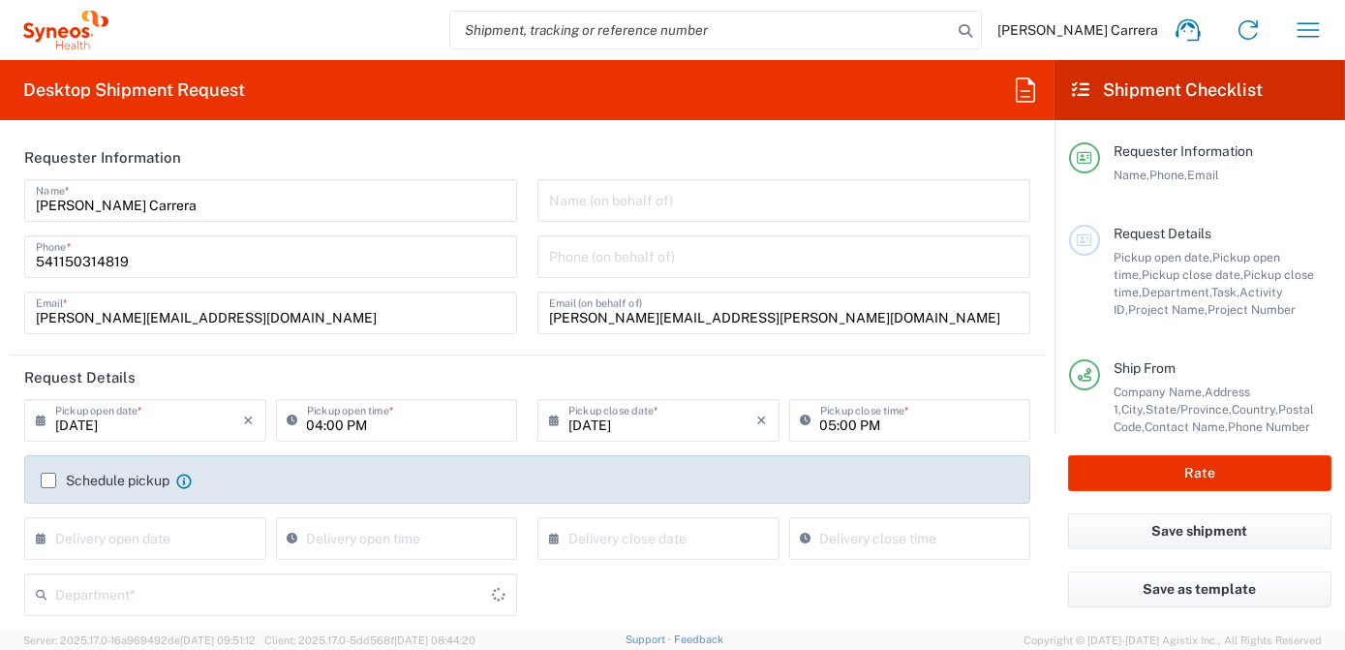
type input "[US_STATE]"
type input "7063334"
type input "Envelope"
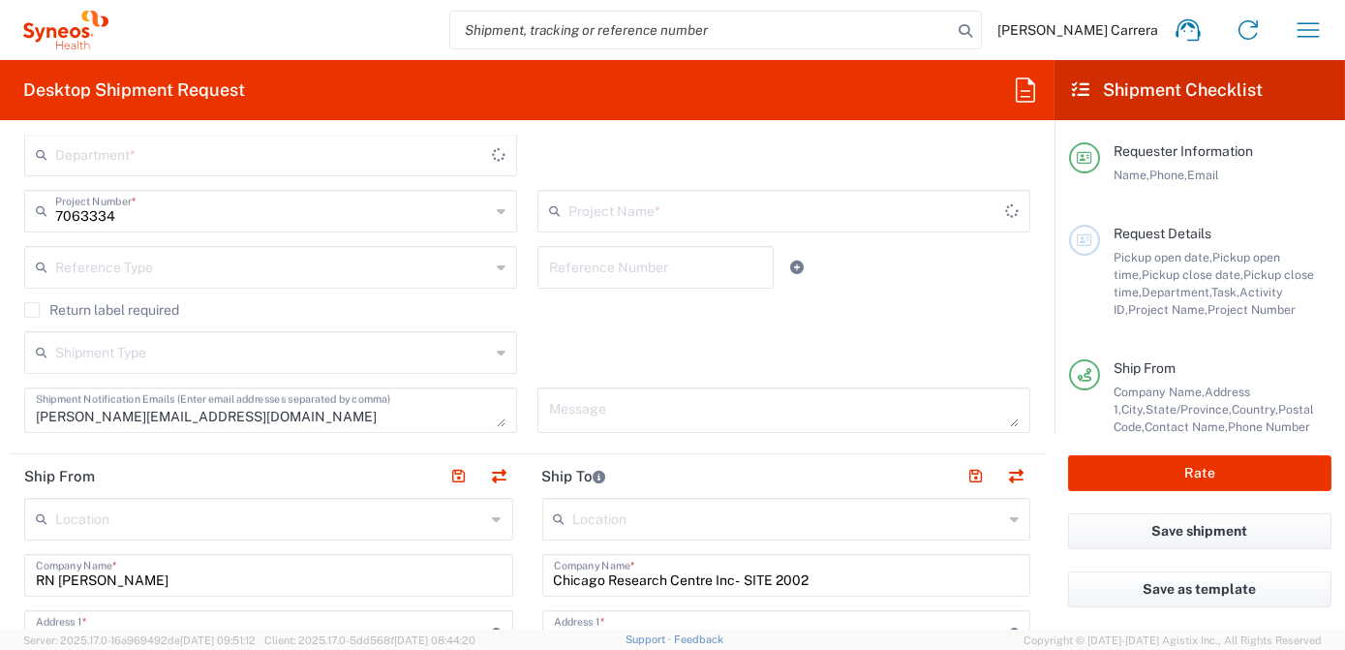
type input "Mineralys 7063334"
type input "3190"
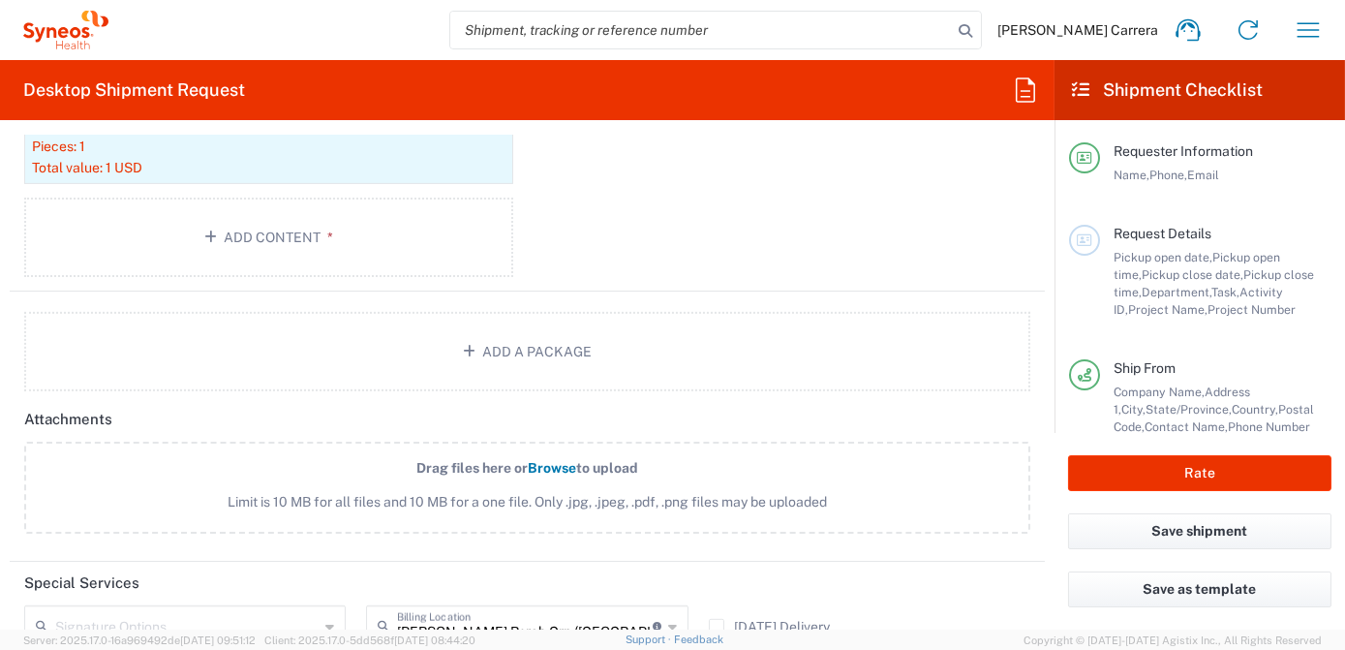
scroll to position [2465, 0]
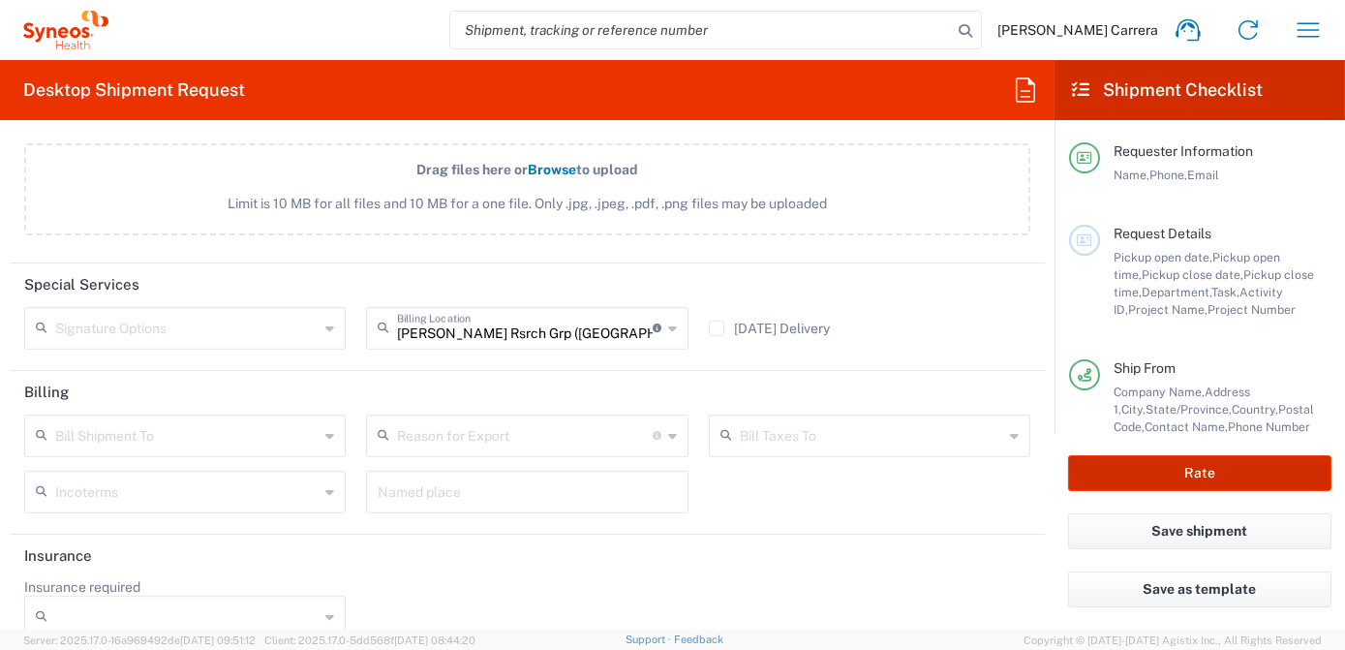
click at [1165, 478] on button "Rate" at bounding box center [1199, 473] width 263 height 36
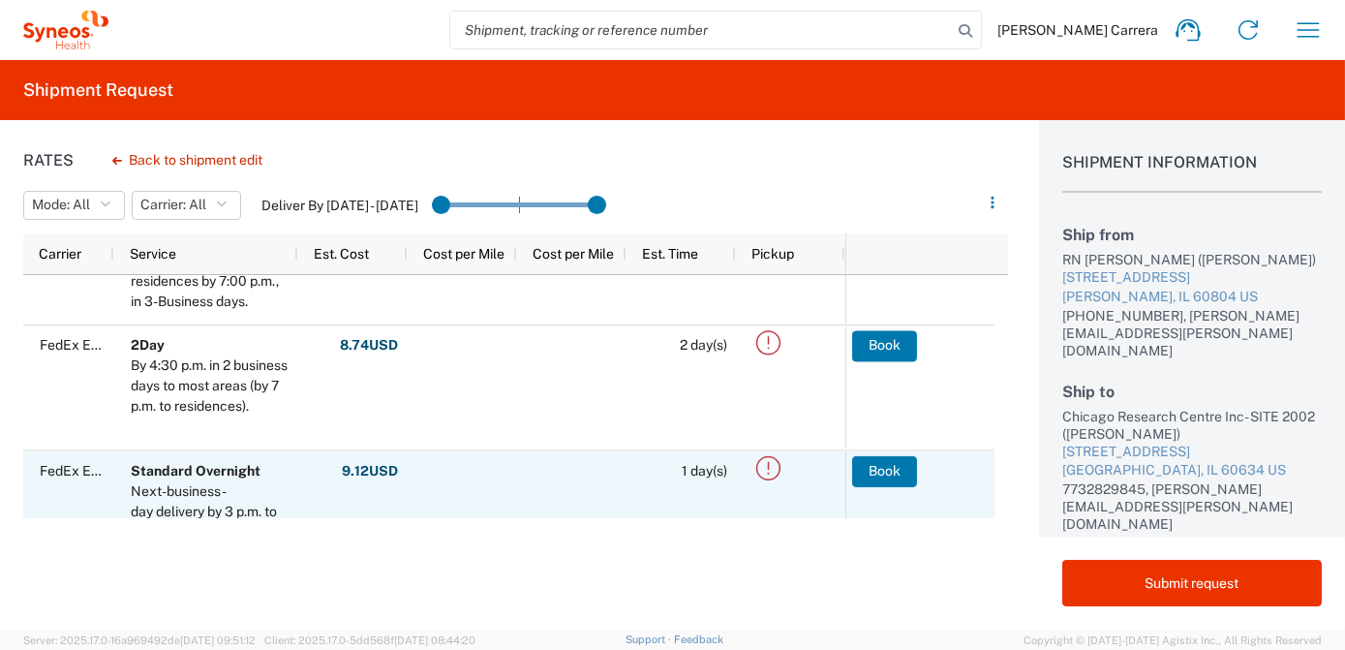
scroll to position [175, 0]
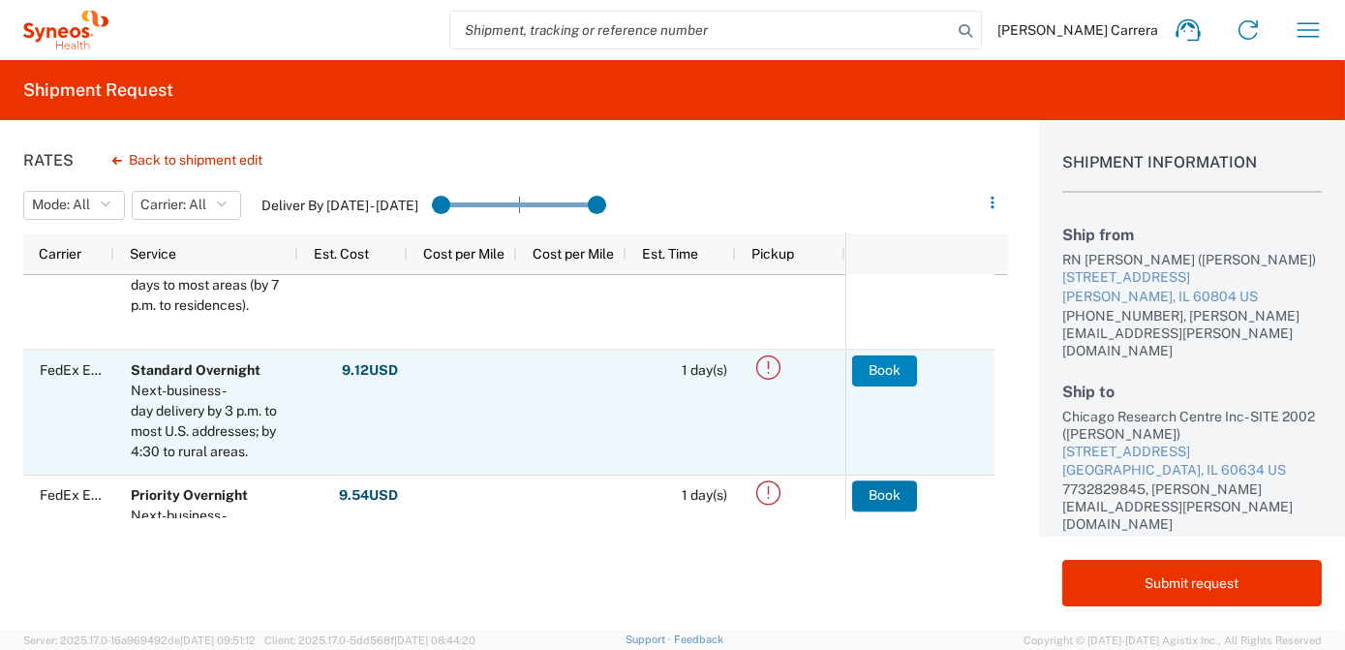
click at [876, 372] on button "Book" at bounding box center [884, 369] width 65 height 31
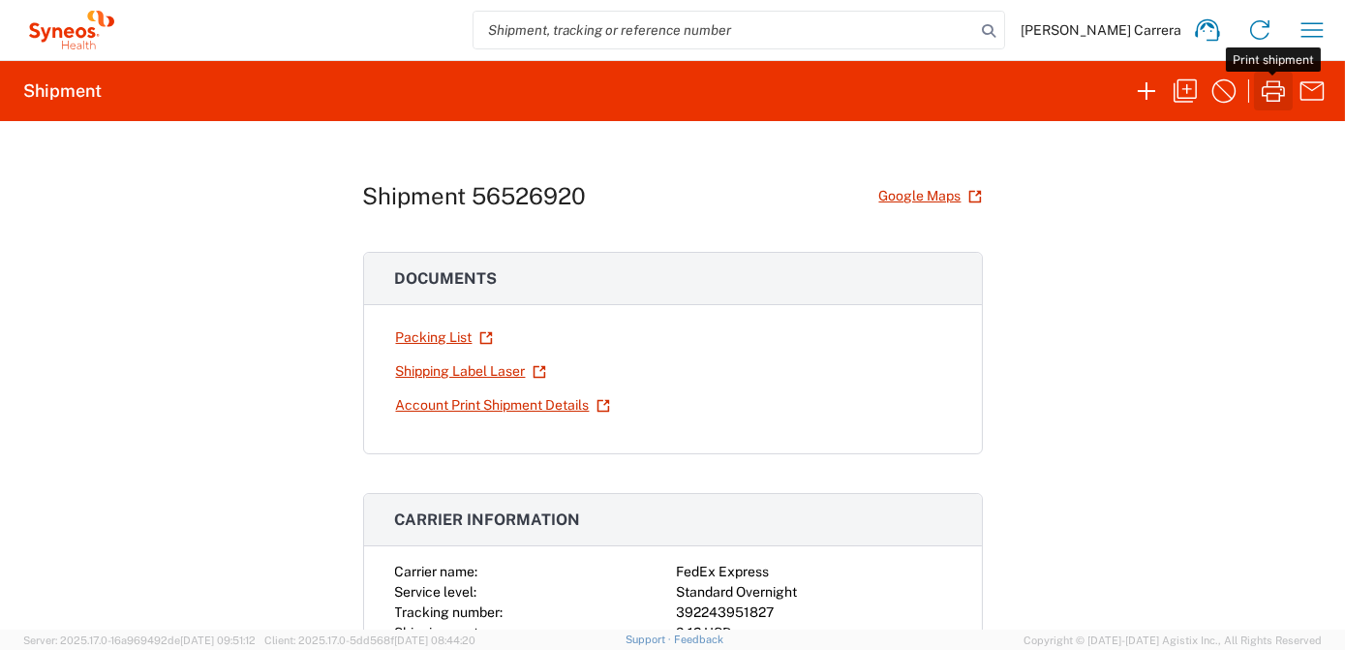
click at [1274, 105] on icon "button" at bounding box center [1273, 91] width 31 height 31
